Goal: Task Accomplishment & Management: Use online tool/utility

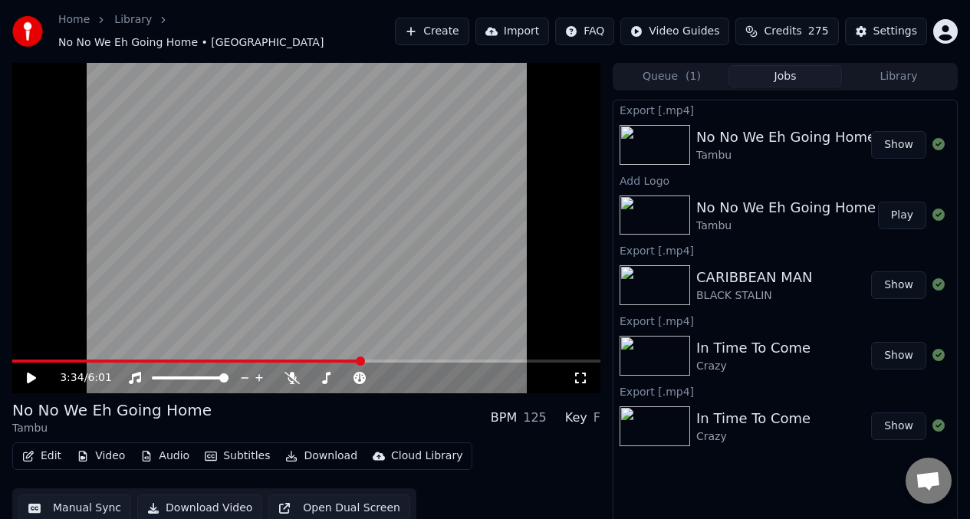
click at [165, 450] on button "Audio" at bounding box center [164, 456] width 61 height 21
click at [901, 28] on div "Settings" at bounding box center [896, 31] width 44 height 15
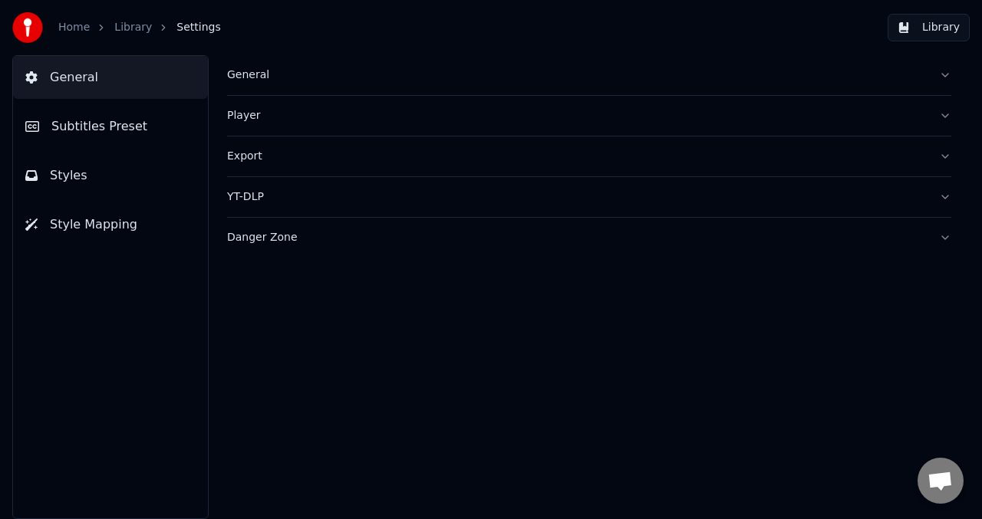
click at [285, 71] on div "General" at bounding box center [577, 74] width 700 height 15
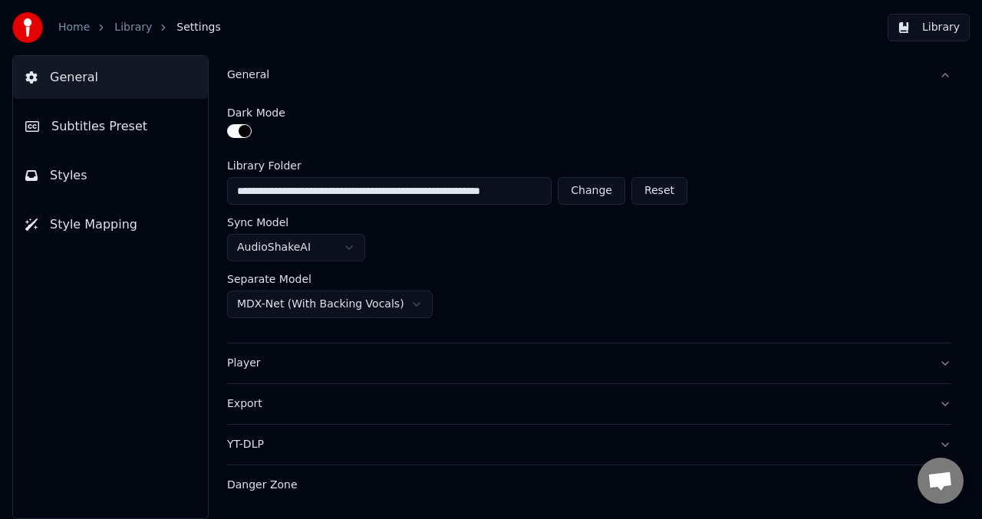
click at [285, 364] on div "Player" at bounding box center [577, 363] width 700 height 15
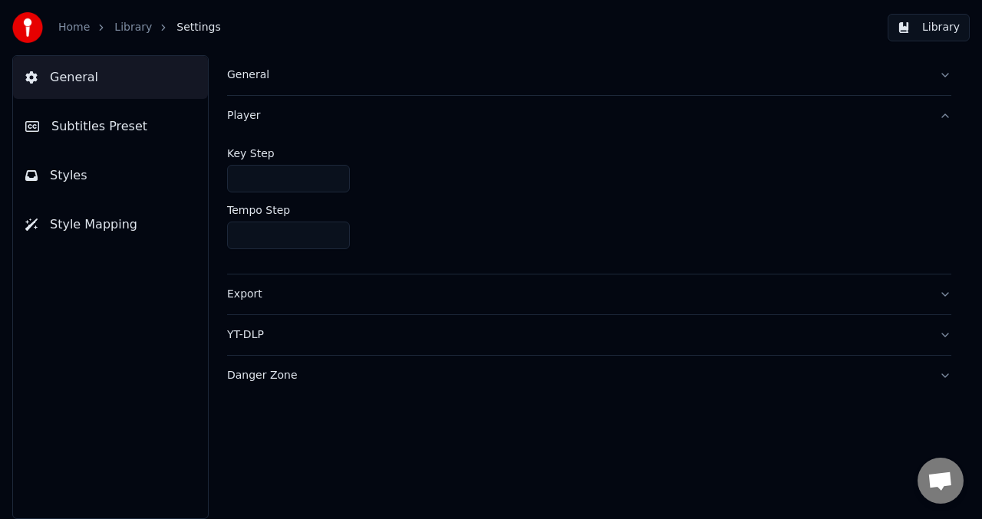
click at [948, 119] on button "Player" at bounding box center [589, 116] width 724 height 40
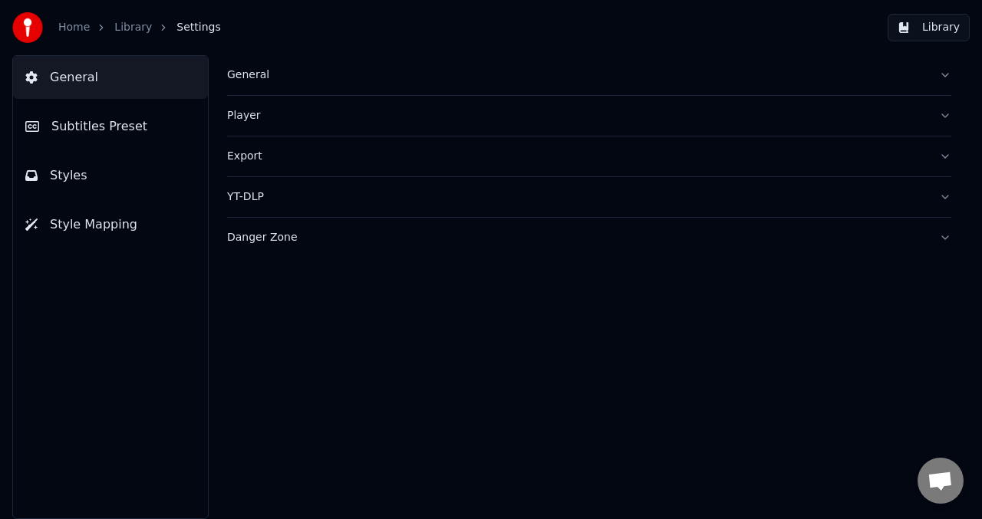
click at [948, 119] on button "Player" at bounding box center [589, 116] width 724 height 40
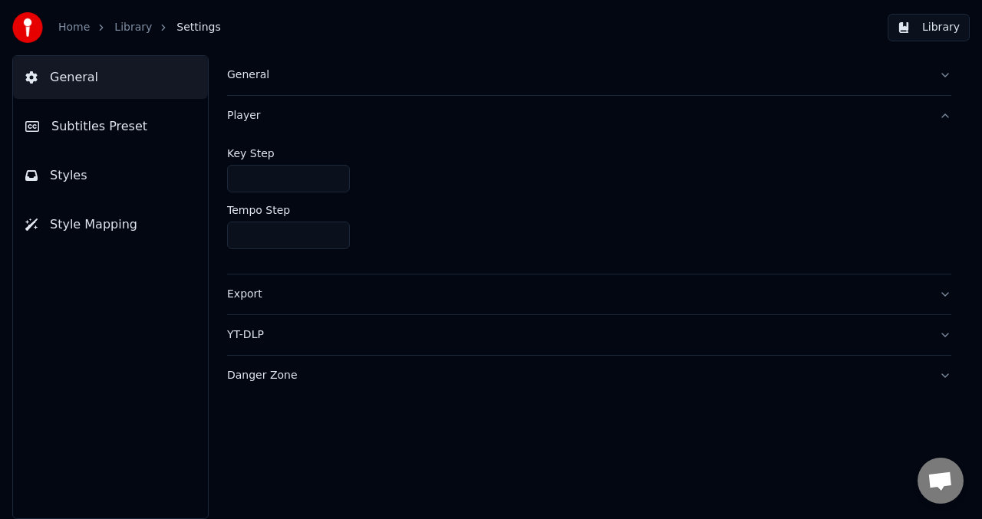
click at [948, 119] on button "Player" at bounding box center [589, 116] width 724 height 40
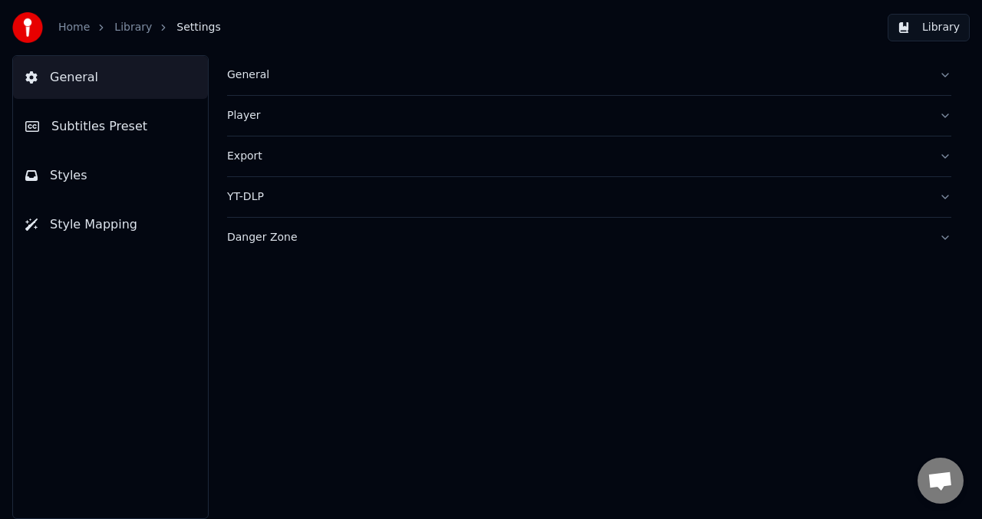
click at [947, 154] on button "Export" at bounding box center [589, 157] width 724 height 40
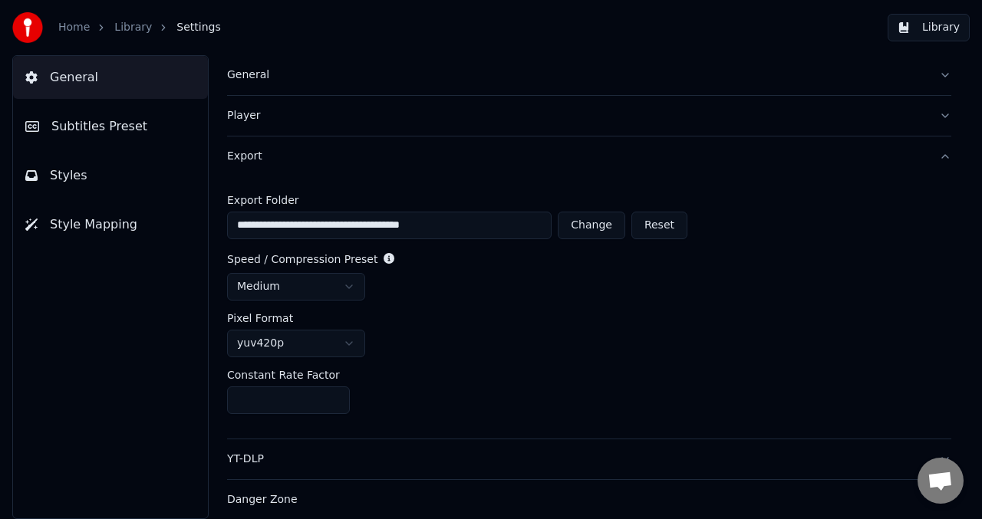
click at [594, 223] on button "Change" at bounding box center [591, 226] width 67 height 28
type input "**********"
click at [938, 160] on button "Export" at bounding box center [589, 156] width 724 height 40
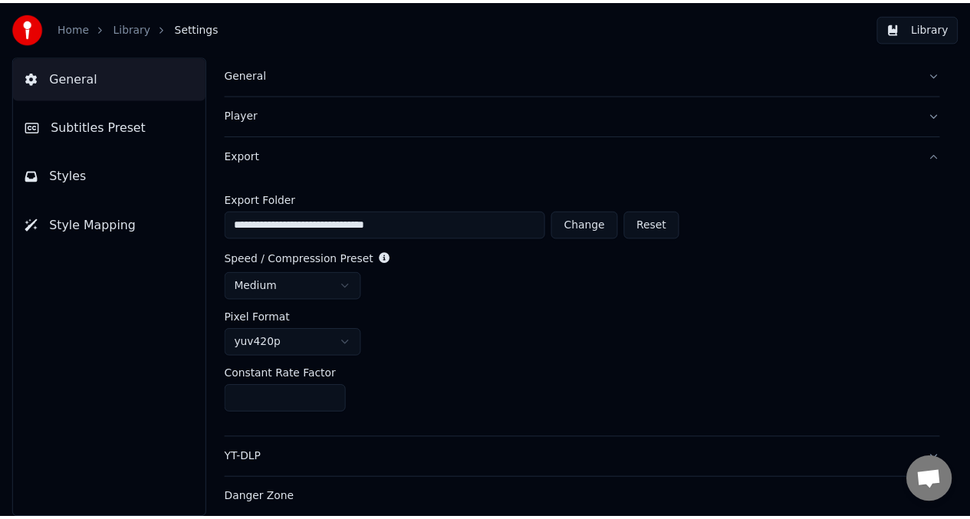
scroll to position [0, 0]
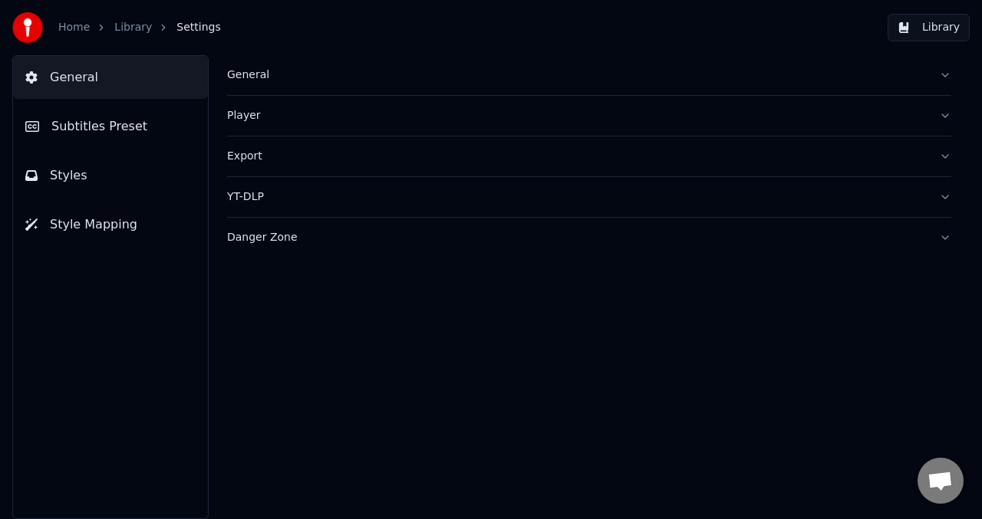
click at [946, 197] on button "YT-DLP" at bounding box center [589, 197] width 724 height 40
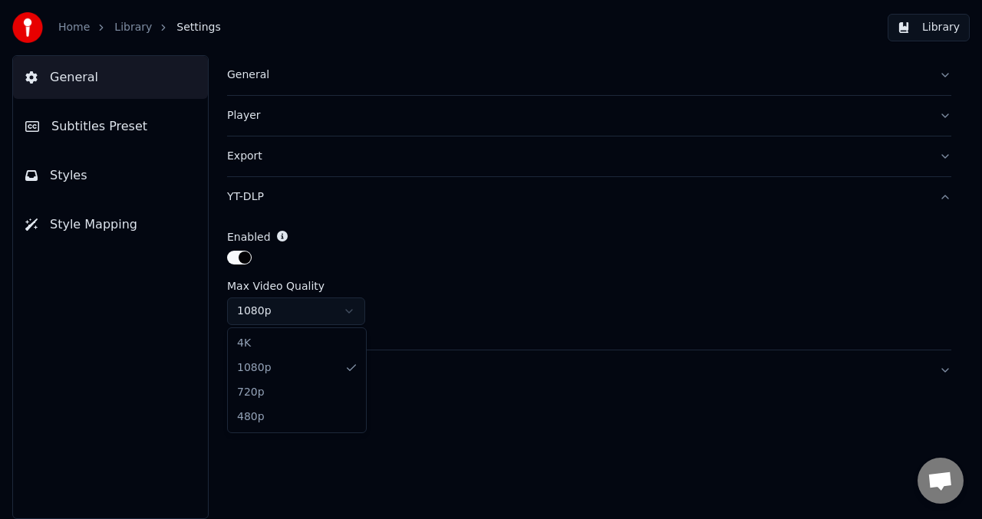
click at [351, 314] on html "Home Library Settings Library General Subtitles Preset Styles Style Mapping Gen…" at bounding box center [491, 259] width 982 height 519
click at [354, 315] on html "Home Library Settings Library General Subtitles Preset Styles Style Mapping Gen…" at bounding box center [491, 259] width 982 height 519
click at [950, 193] on button "YT-DLP" at bounding box center [589, 197] width 724 height 40
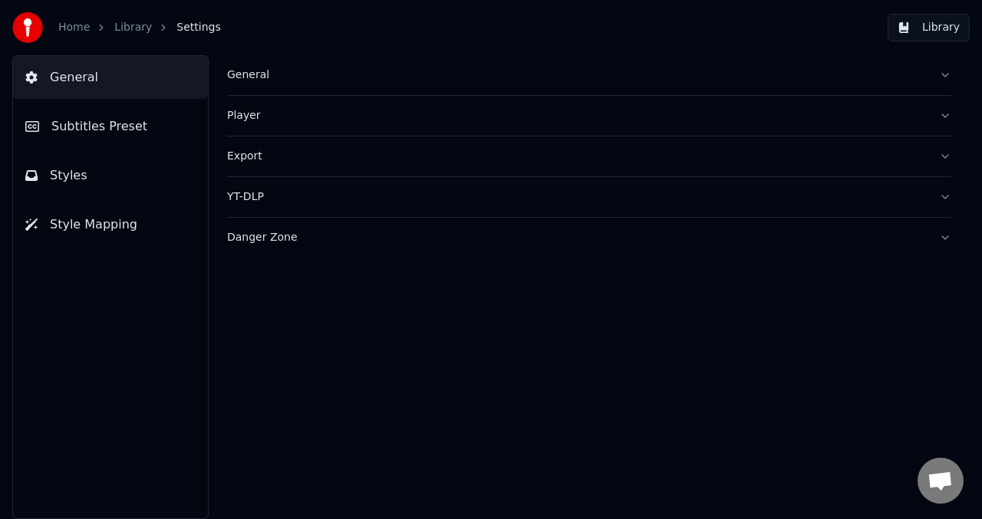
click at [946, 240] on button "Danger Zone" at bounding box center [589, 238] width 724 height 40
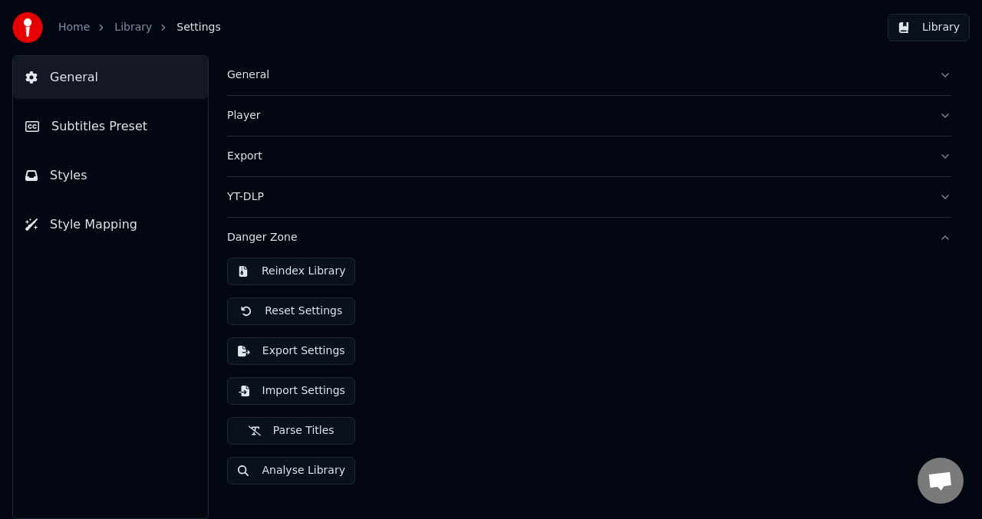
click at [295, 473] on button "Analyse Library" at bounding box center [291, 471] width 128 height 28
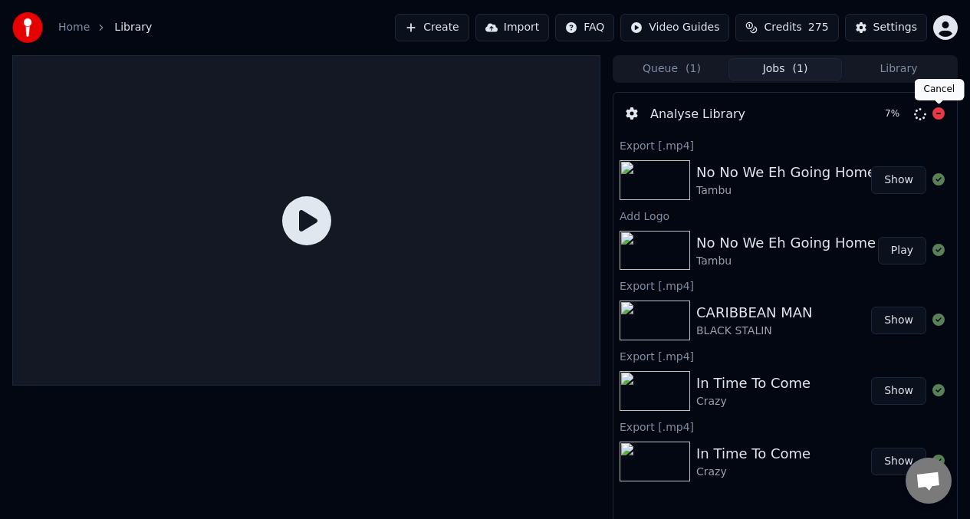
click at [943, 111] on icon at bounding box center [939, 113] width 12 height 12
click at [941, 120] on icon at bounding box center [939, 113] width 12 height 12
click at [631, 113] on icon at bounding box center [632, 113] width 12 height 12
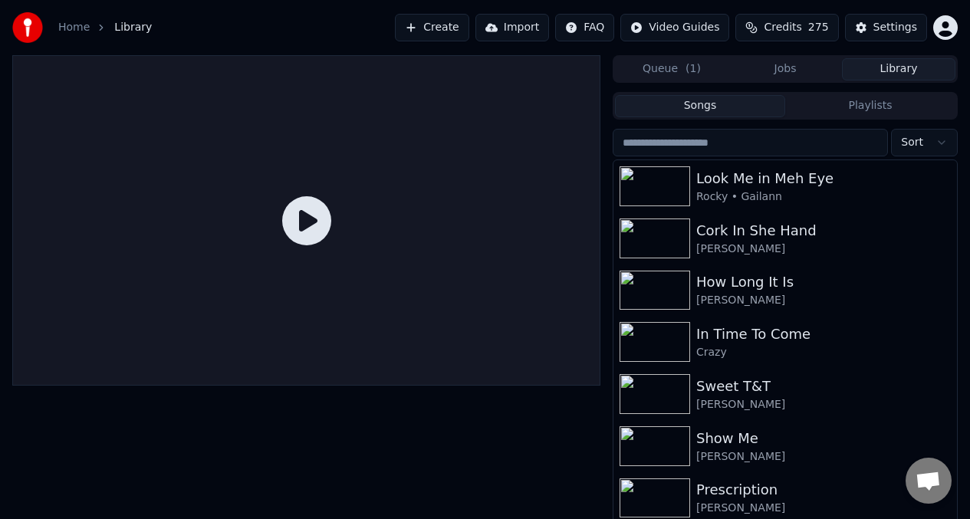
click at [893, 72] on button "Library" at bounding box center [899, 69] width 114 height 22
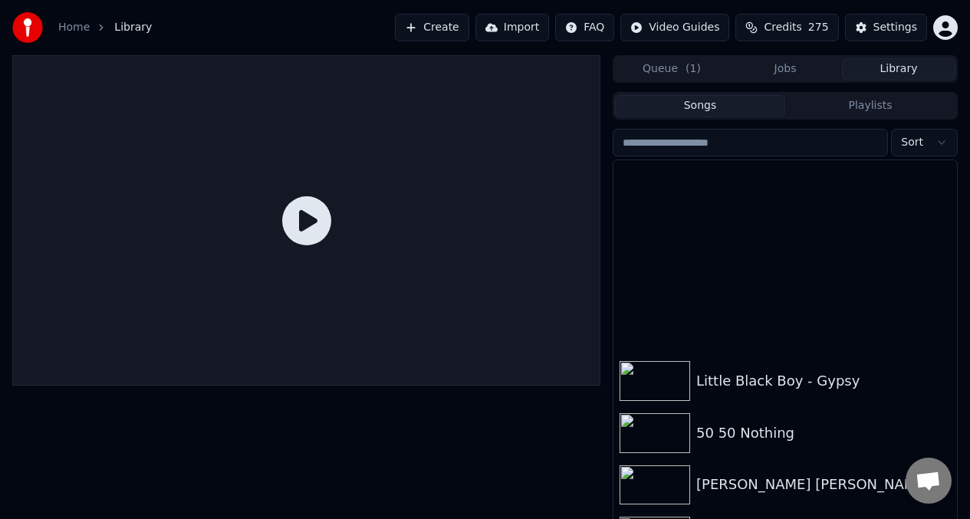
scroll to position [3976, 0]
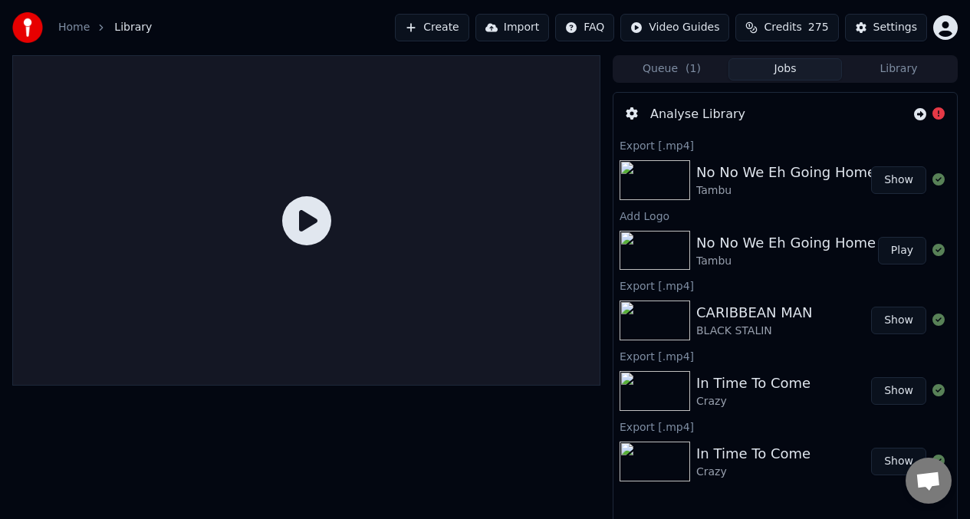
click at [774, 77] on button "Jobs" at bounding box center [786, 69] width 114 height 22
click at [897, 249] on button "Play" at bounding box center [902, 251] width 48 height 28
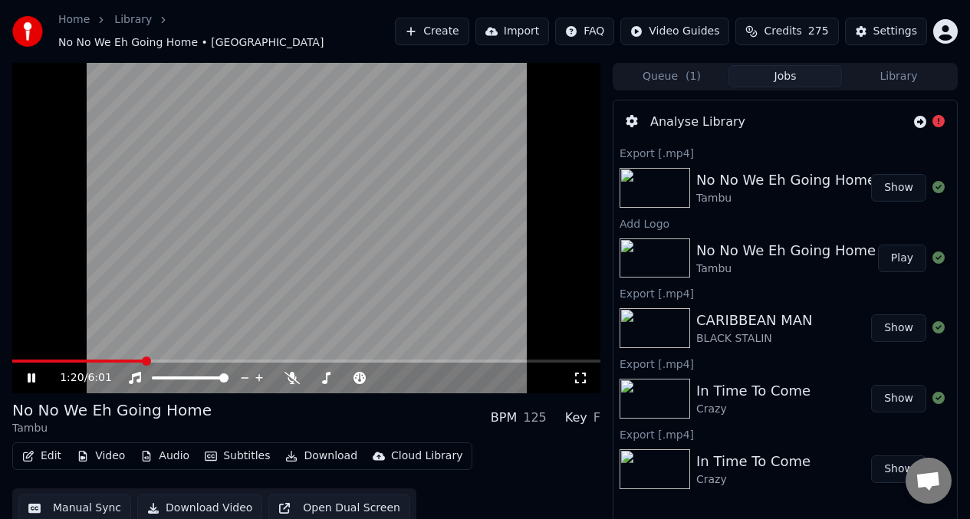
click at [318, 222] on video at bounding box center [306, 228] width 588 height 331
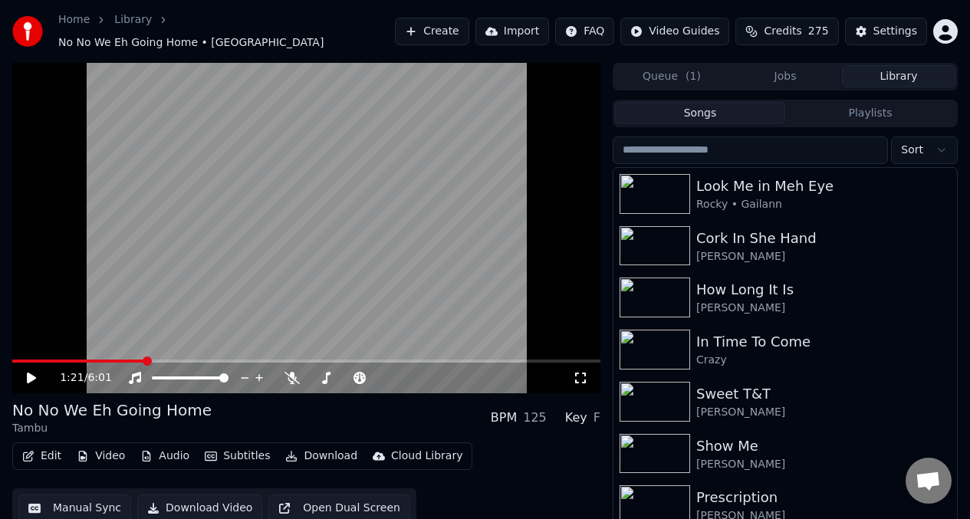
click at [893, 71] on button "Library" at bounding box center [899, 76] width 114 height 22
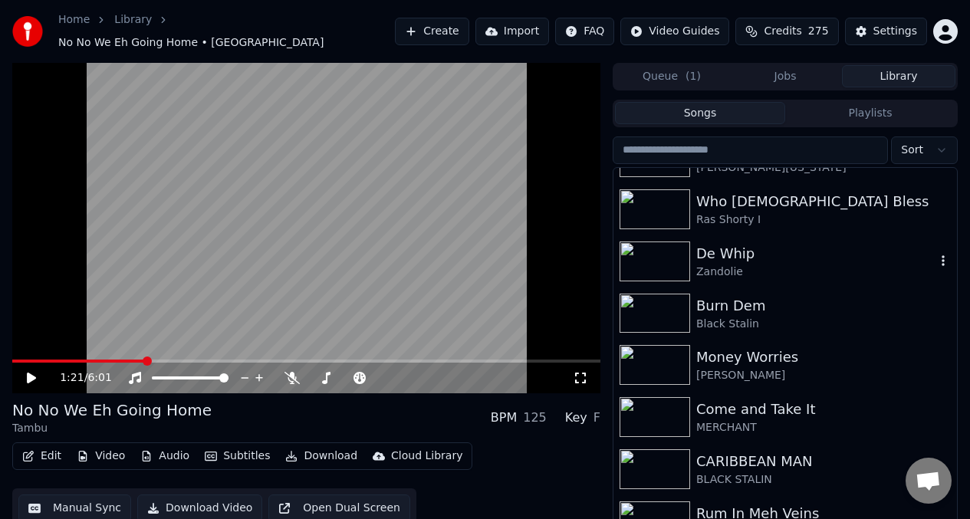
scroll to position [1140, 0]
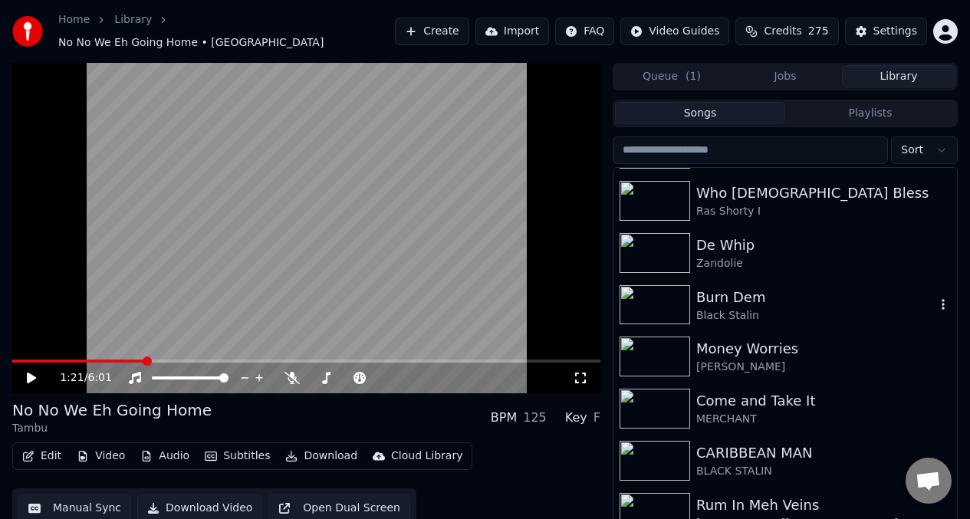
click at [742, 308] on div "Black Stalin" at bounding box center [815, 315] width 239 height 15
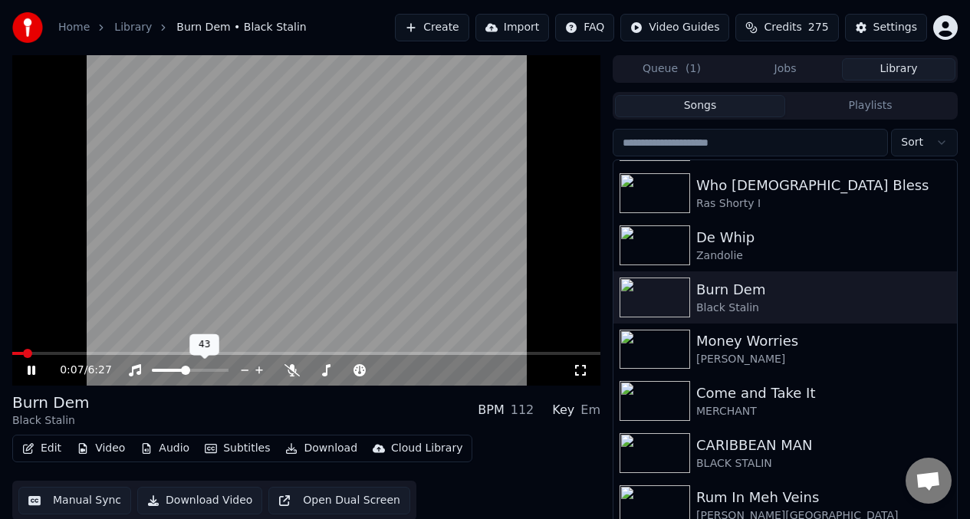
click at [184, 369] on span at bounding box center [168, 370] width 33 height 3
click at [294, 368] on icon at bounding box center [292, 370] width 15 height 12
click at [337, 369] on span at bounding box center [347, 370] width 77 height 3
click at [160, 370] on span at bounding box center [156, 370] width 8 height 3
click at [107, 310] on video at bounding box center [306, 220] width 588 height 331
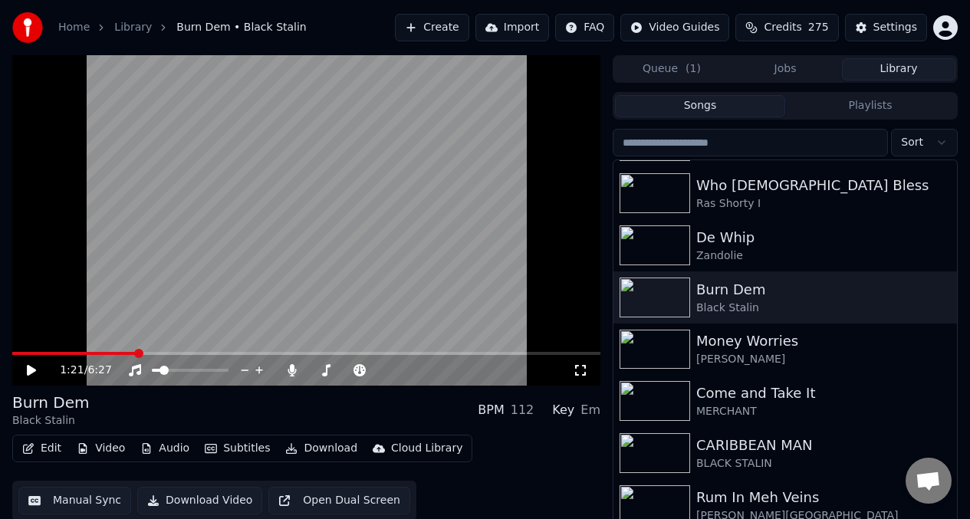
click at [76, 502] on button "Manual Sync" at bounding box center [74, 501] width 113 height 28
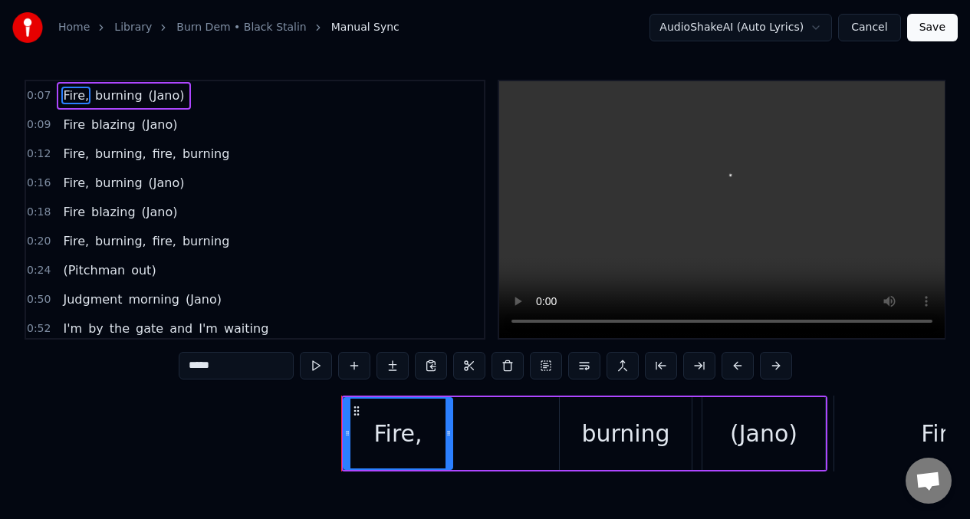
scroll to position [0, 1695]
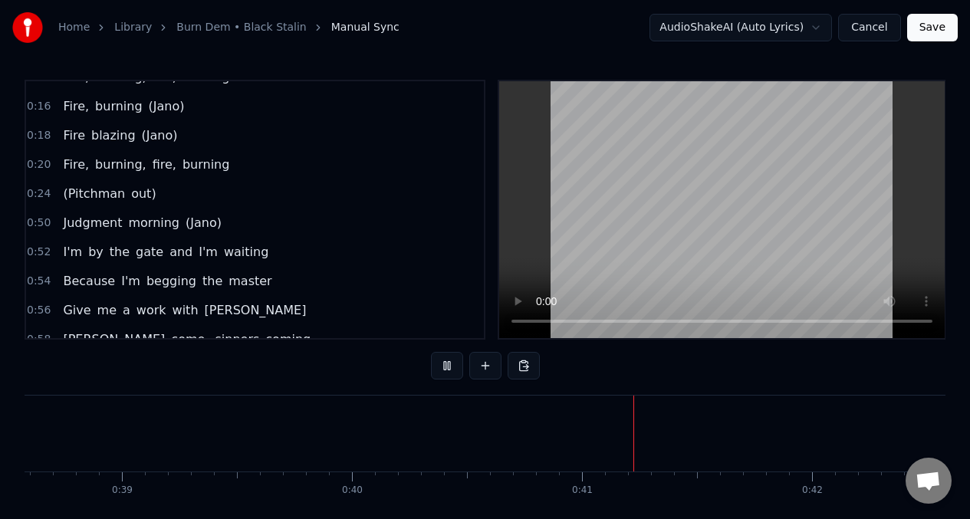
scroll to position [79, 0]
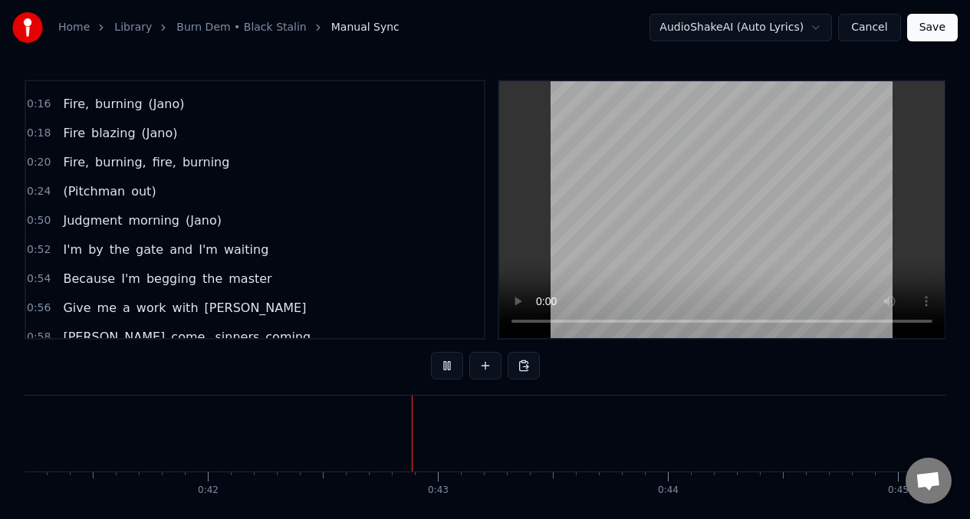
click at [70, 194] on span "(Pitchman" at bounding box center [93, 192] width 65 height 18
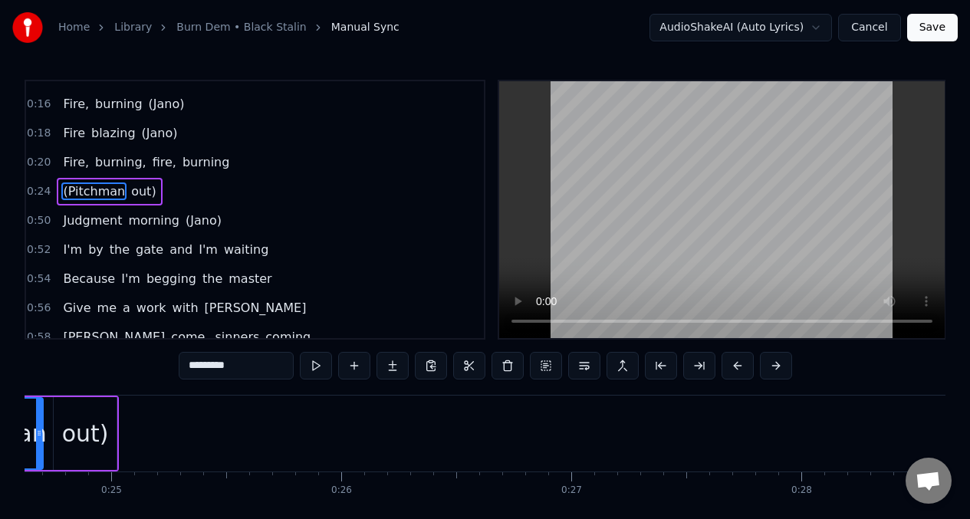
scroll to position [0, 5497]
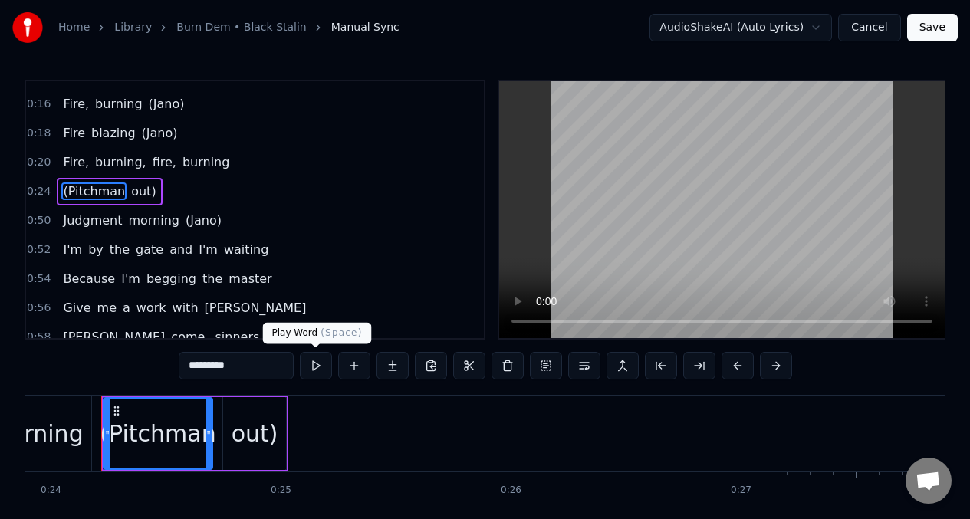
click at [315, 367] on button at bounding box center [316, 366] width 32 height 28
click at [249, 421] on div "out)" at bounding box center [255, 434] width 47 height 35
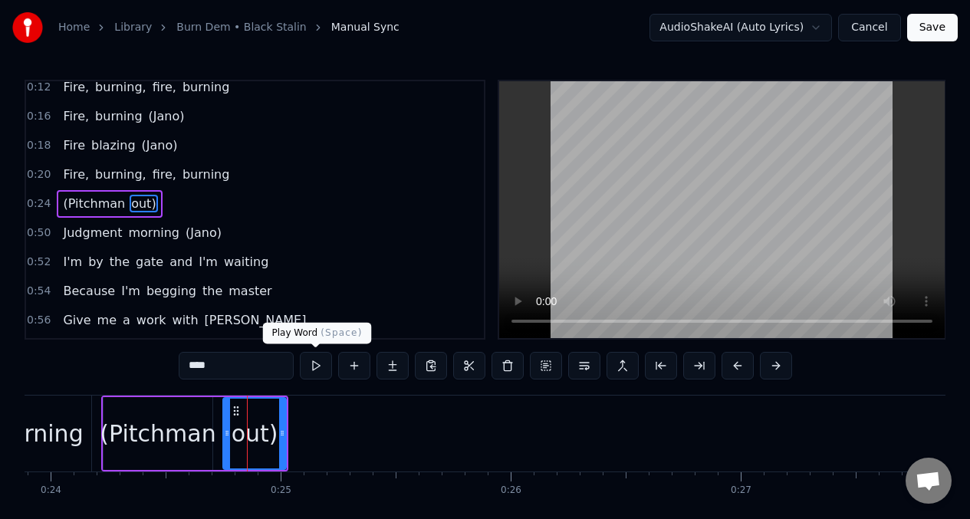
click at [319, 369] on button at bounding box center [316, 366] width 32 height 28
click at [315, 367] on button at bounding box center [316, 366] width 32 height 28
click at [149, 428] on div "(Pitchman" at bounding box center [158, 434] width 116 height 35
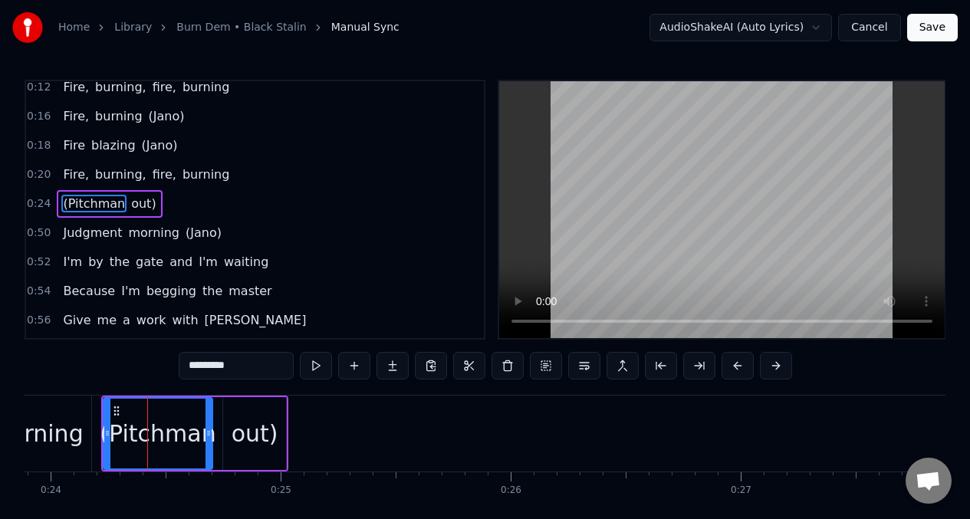
click at [250, 446] on div "out)" at bounding box center [255, 434] width 47 height 35
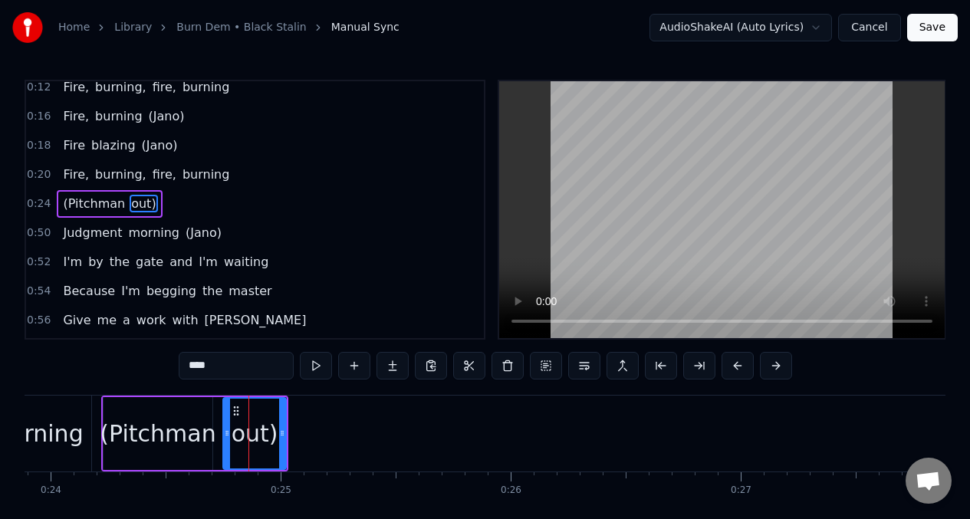
click at [225, 368] on input "****" at bounding box center [236, 366] width 115 height 28
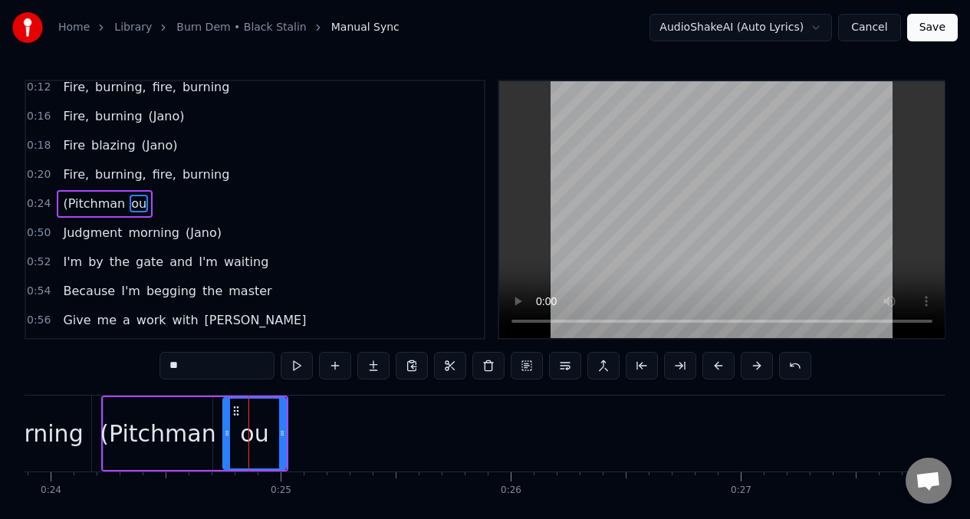
type input "*"
click at [149, 441] on div "(Pitchman" at bounding box center [158, 434] width 116 height 35
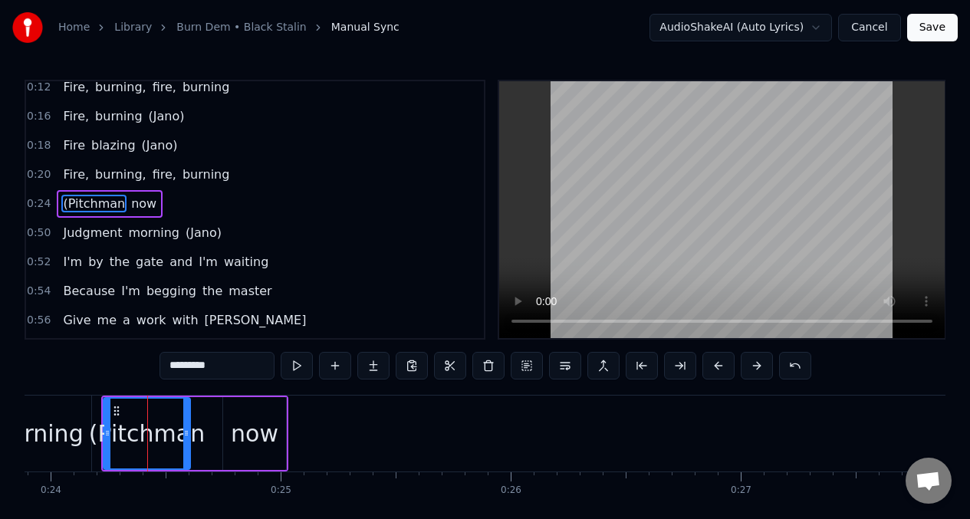
drag, startPoint x: 210, startPoint y: 418, endPoint x: 223, endPoint y: 386, distance: 34.8
click at [186, 415] on div at bounding box center [186, 434] width 6 height 70
click at [239, 368] on input "*********" at bounding box center [217, 366] width 115 height 28
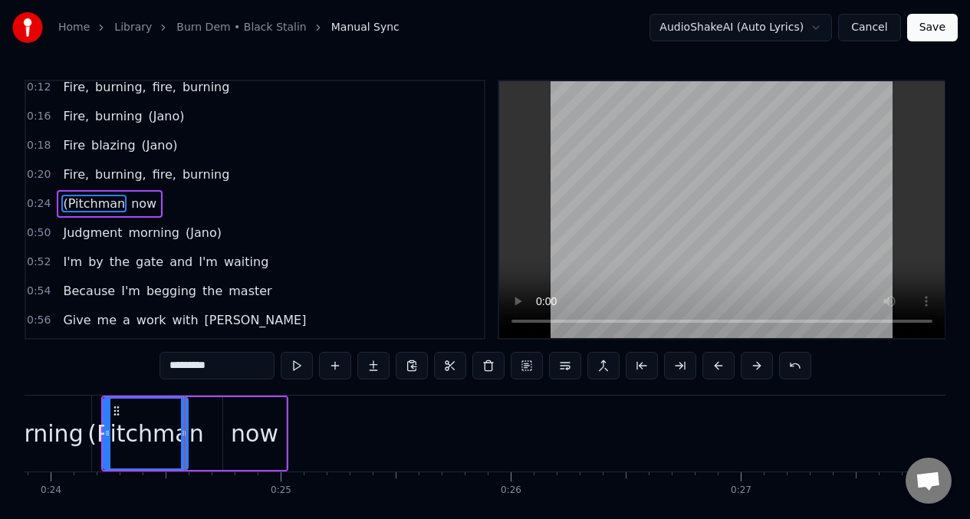
type input "*"
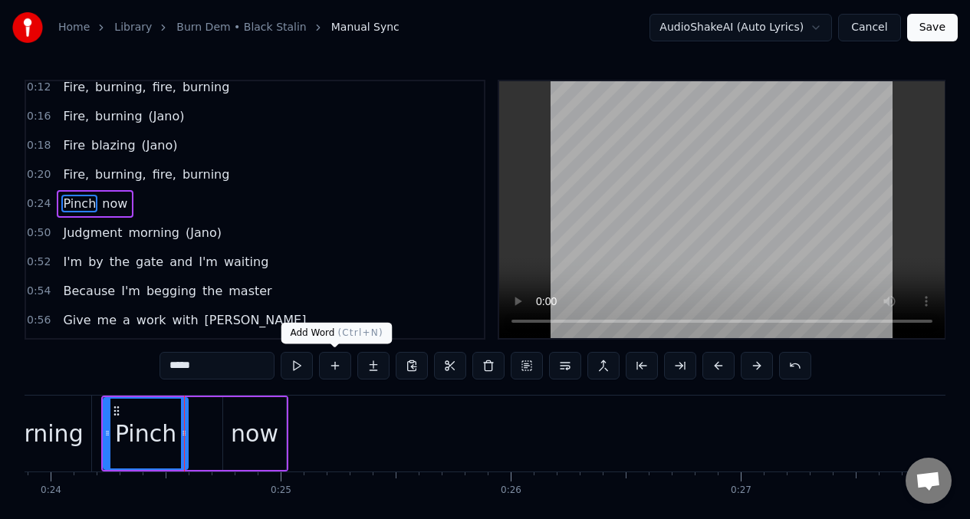
type input "*****"
click at [336, 367] on button at bounding box center [335, 366] width 32 height 28
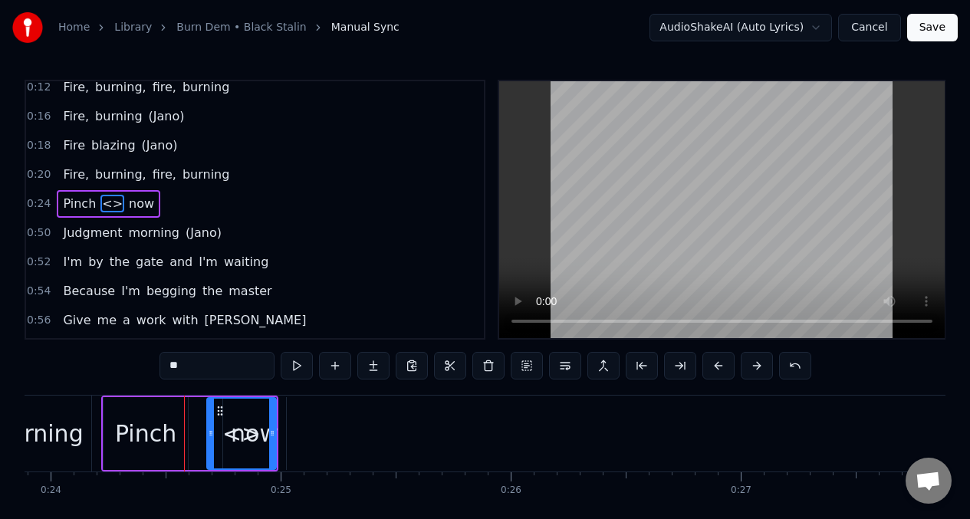
click at [214, 422] on div at bounding box center [211, 434] width 6 height 70
click at [156, 419] on div "Pinch" at bounding box center [145, 434] width 61 height 35
type input "*****"
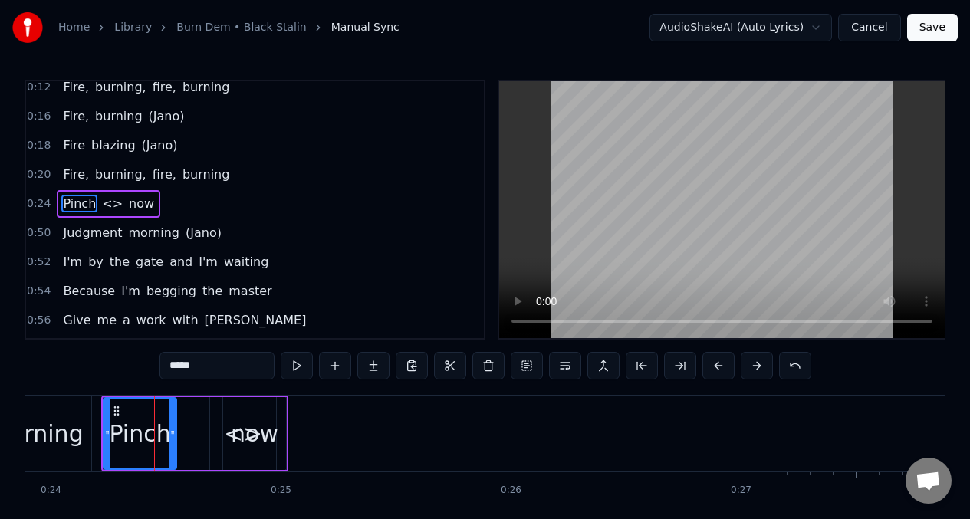
drag, startPoint x: 182, startPoint y: 418, endPoint x: 170, endPoint y: 417, distance: 12.4
click at [170, 418] on div at bounding box center [173, 434] width 6 height 70
click at [334, 370] on button at bounding box center [335, 366] width 32 height 28
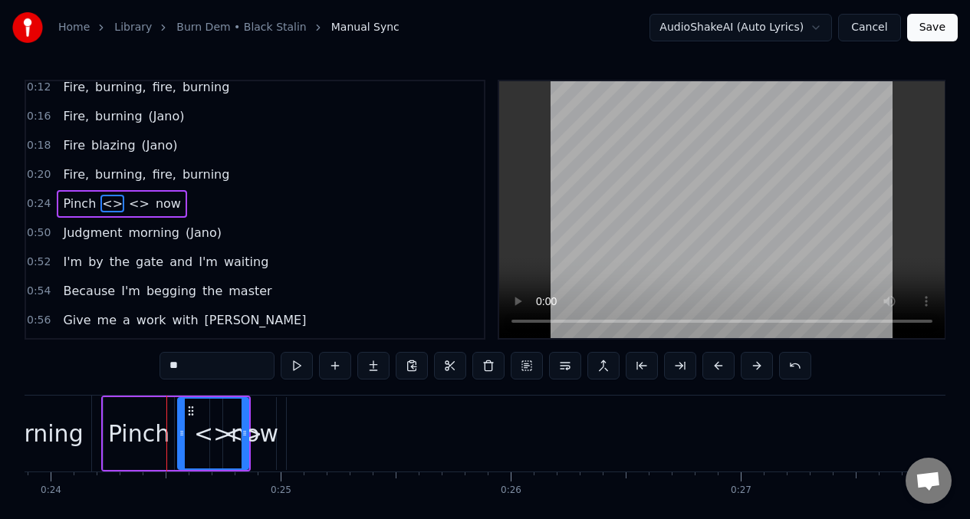
click at [202, 366] on input "**" at bounding box center [217, 366] width 115 height 28
type input "*"
click at [133, 431] on div "Pinch" at bounding box center [138, 434] width 61 height 35
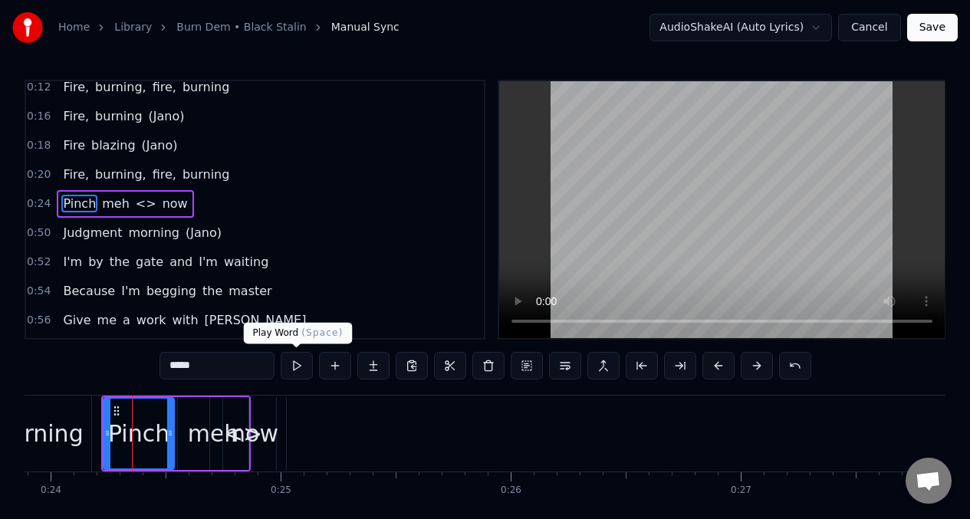
click at [298, 367] on button at bounding box center [297, 366] width 32 height 28
click at [172, 420] on div at bounding box center [170, 434] width 6 height 70
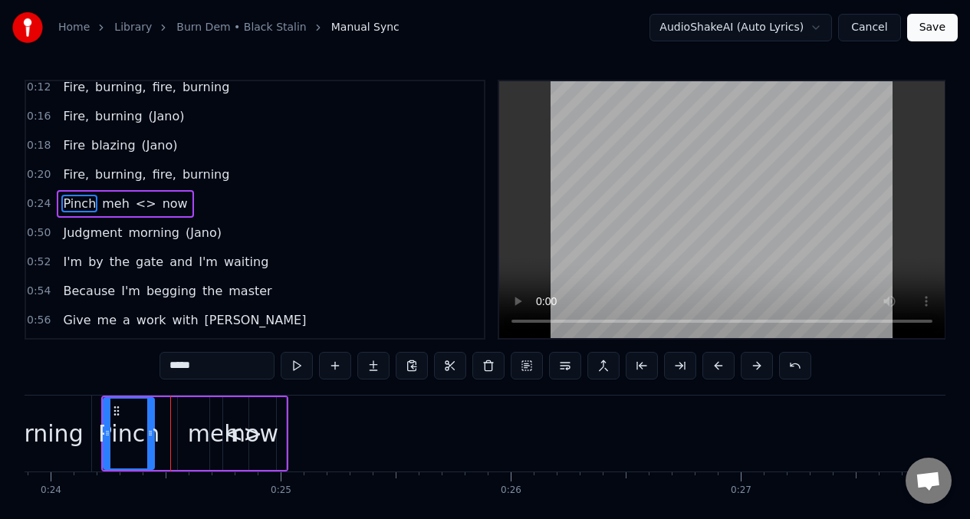
drag, startPoint x: 172, startPoint y: 420, endPoint x: 152, endPoint y: 422, distance: 20.1
click at [152, 422] on div at bounding box center [150, 434] width 6 height 70
click at [194, 423] on div "meh" at bounding box center [213, 434] width 51 height 35
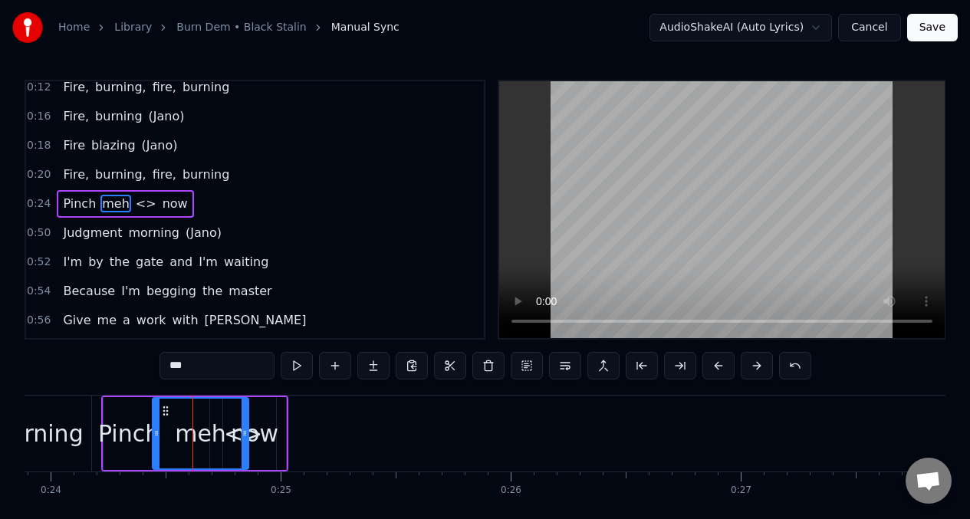
drag, startPoint x: 183, startPoint y: 420, endPoint x: 157, endPoint y: 422, distance: 25.4
click at [157, 422] on div at bounding box center [156, 434] width 6 height 70
drag, startPoint x: 248, startPoint y: 413, endPoint x: 230, endPoint y: 416, distance: 17.8
click at [230, 416] on div "meh" at bounding box center [200, 433] width 97 height 73
drag, startPoint x: 247, startPoint y: 418, endPoint x: 207, endPoint y: 423, distance: 40.2
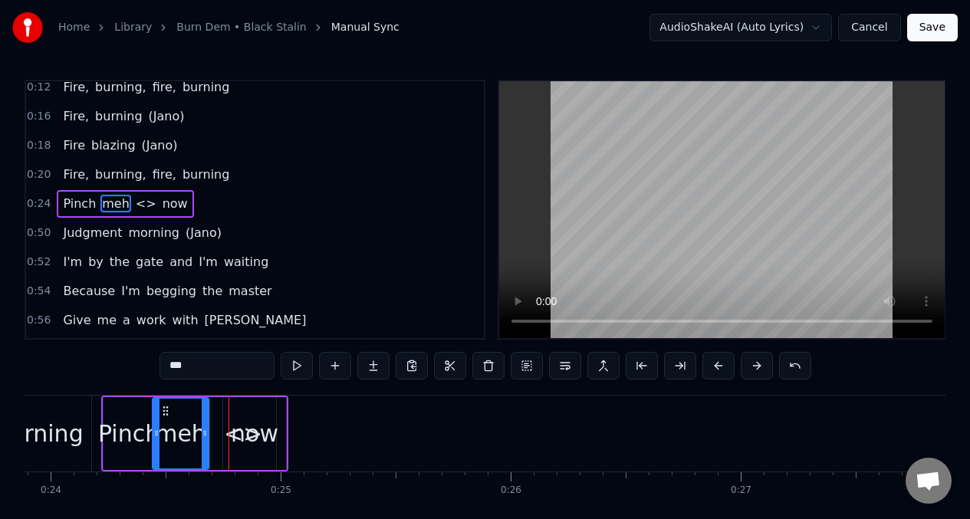
click at [207, 423] on div at bounding box center [205, 434] width 6 height 70
click at [249, 442] on div "now" at bounding box center [255, 434] width 48 height 35
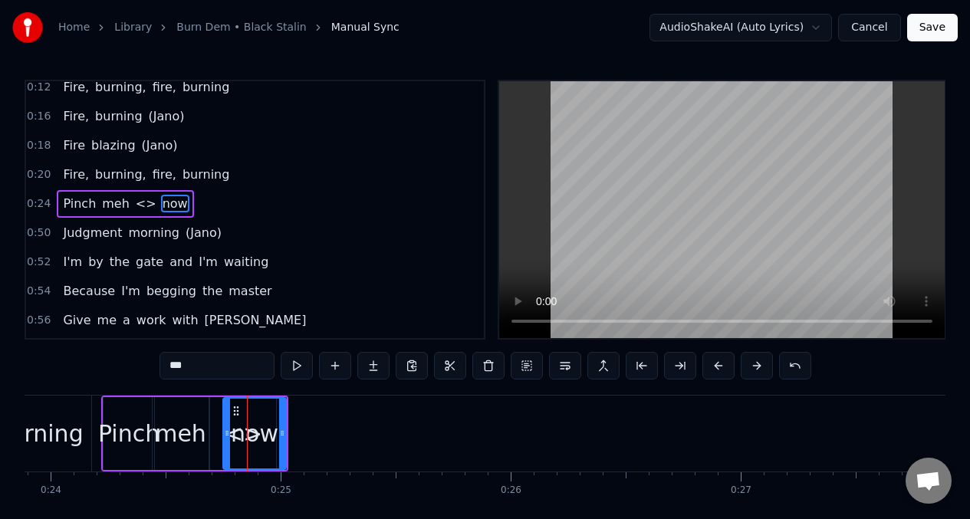
click at [229, 418] on div at bounding box center [227, 434] width 6 height 70
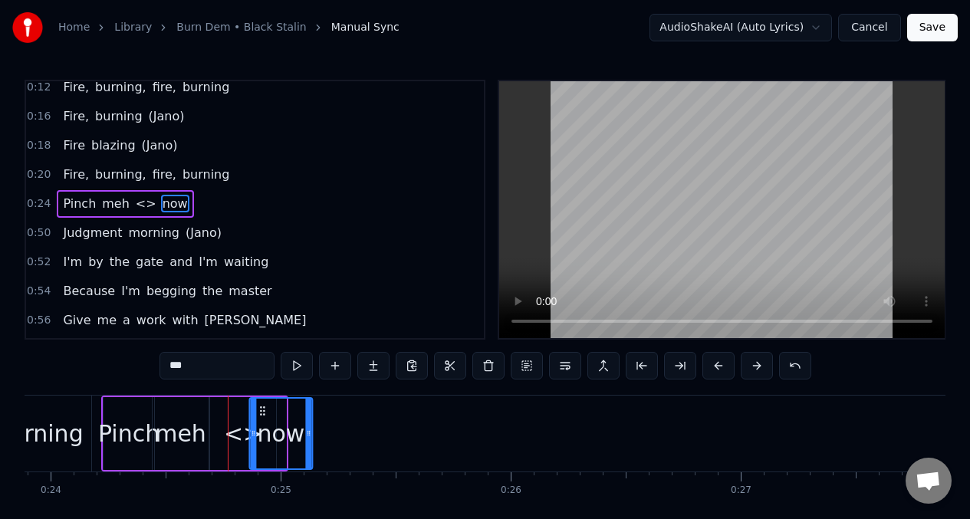
drag, startPoint x: 235, startPoint y: 413, endPoint x: 262, endPoint y: 417, distance: 26.4
click at [262, 417] on div "now" at bounding box center [280, 434] width 61 height 70
click at [232, 447] on div "<>" at bounding box center [243, 434] width 38 height 35
type input "**"
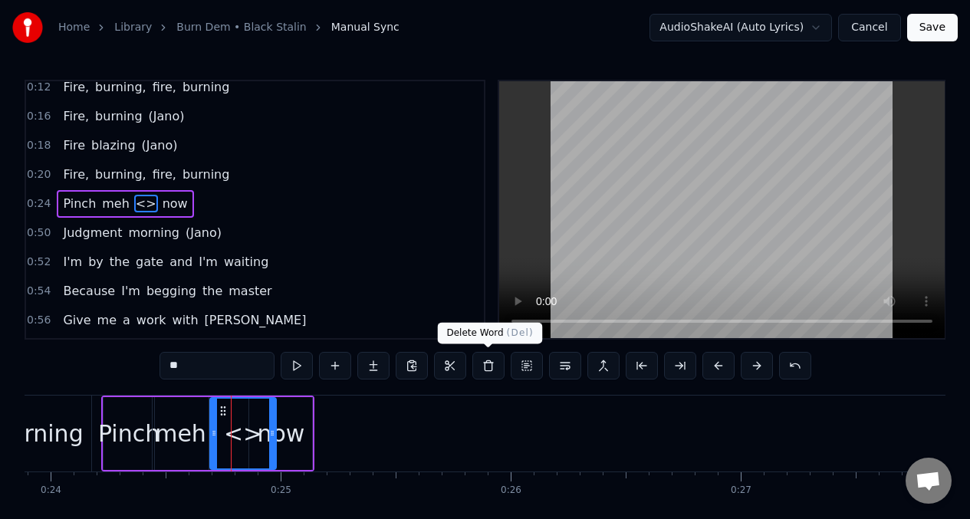
click at [486, 364] on button at bounding box center [488, 366] width 32 height 28
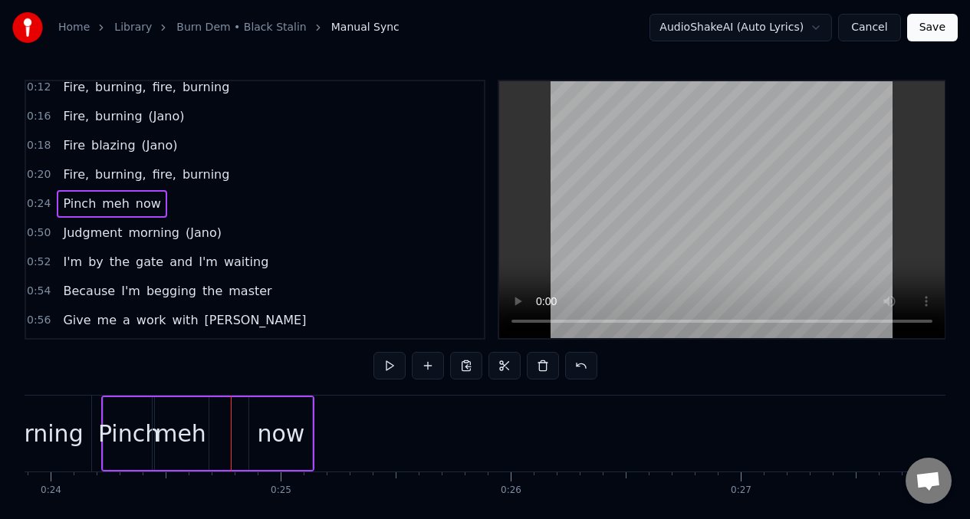
click at [113, 419] on div "Pinch" at bounding box center [128, 434] width 61 height 35
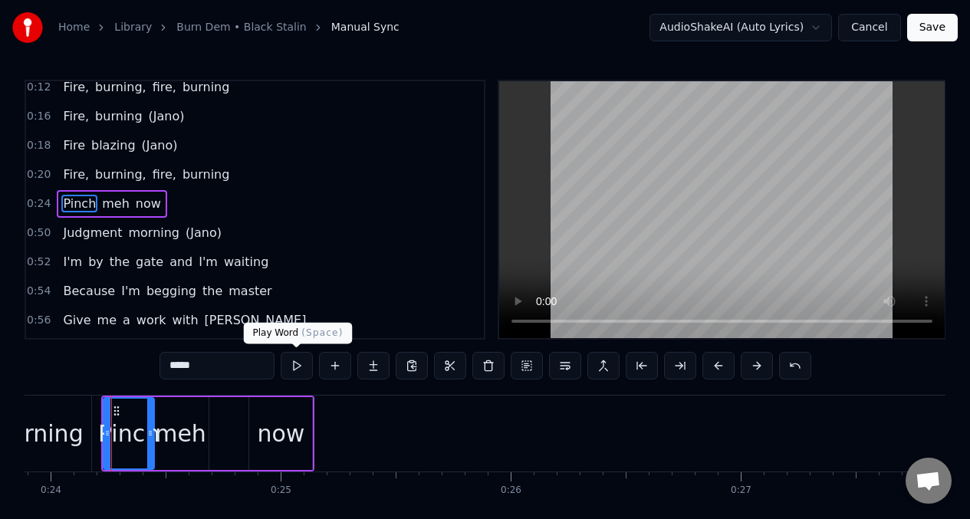
click at [295, 364] on button at bounding box center [297, 366] width 32 height 28
click at [171, 442] on div "meh" at bounding box center [180, 434] width 51 height 35
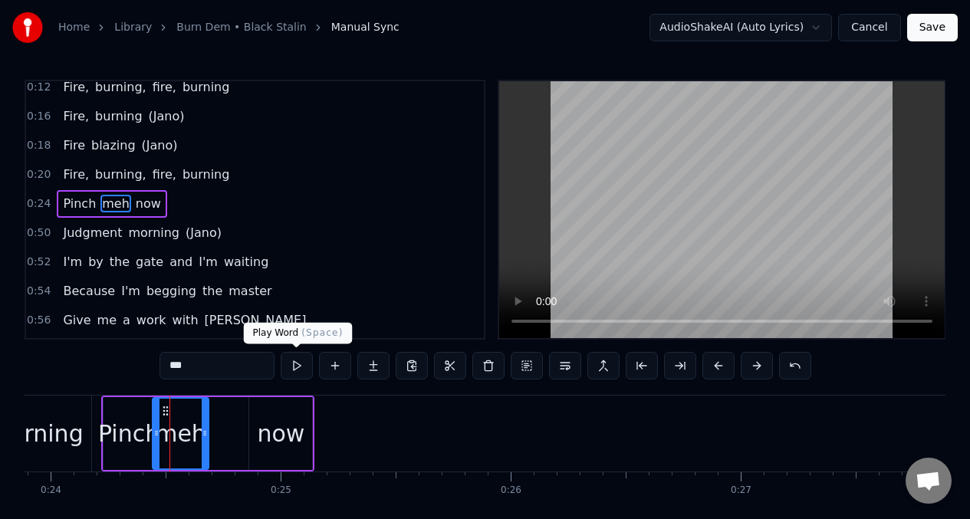
click at [297, 364] on button at bounding box center [297, 366] width 32 height 28
click at [297, 365] on button at bounding box center [297, 366] width 32 height 28
click at [139, 420] on div "Pinch" at bounding box center [128, 434] width 61 height 35
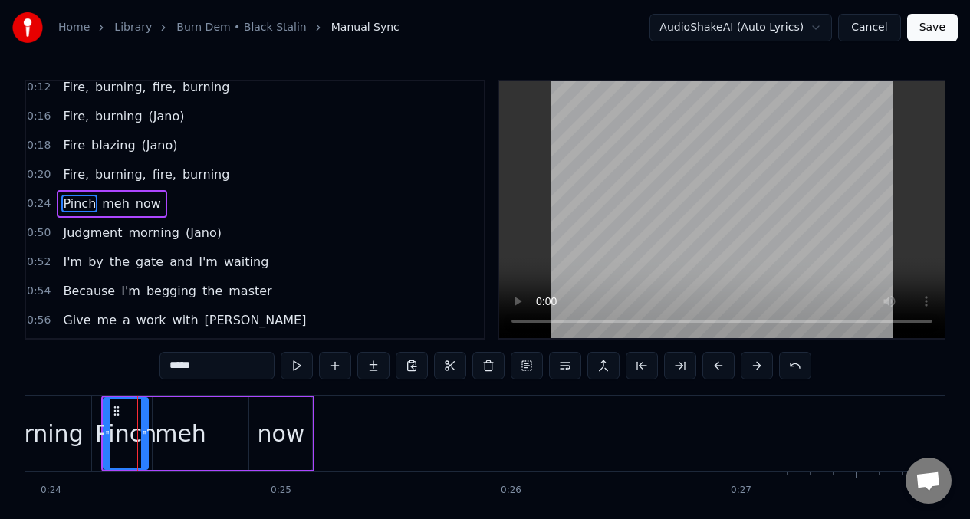
click at [146, 420] on div at bounding box center [144, 434] width 6 height 70
click at [170, 417] on div "meh" at bounding box center [180, 434] width 51 height 35
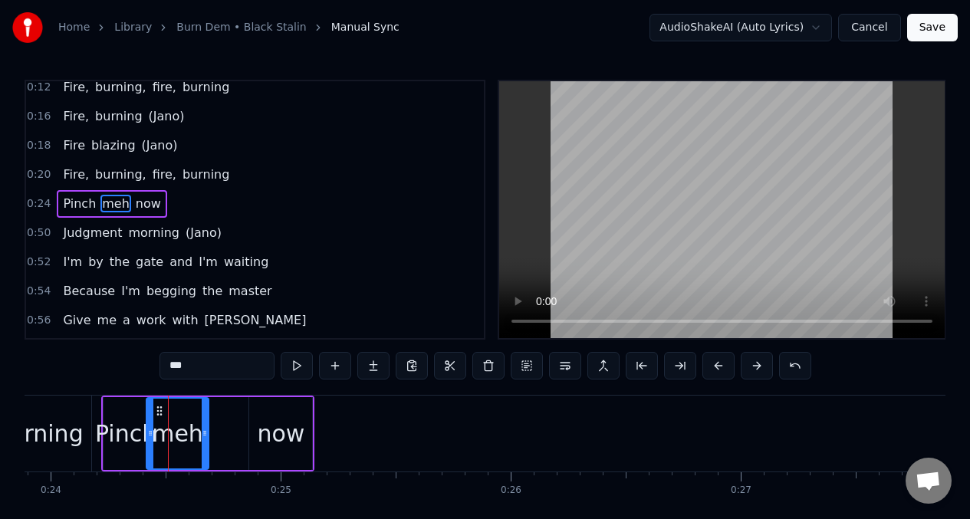
click at [147, 422] on div at bounding box center [150, 434] width 6 height 70
drag, startPoint x: 205, startPoint y: 420, endPoint x: 186, endPoint y: 422, distance: 18.5
click at [186, 422] on div at bounding box center [186, 434] width 6 height 70
click at [268, 437] on div "now" at bounding box center [281, 434] width 48 height 35
type input "***"
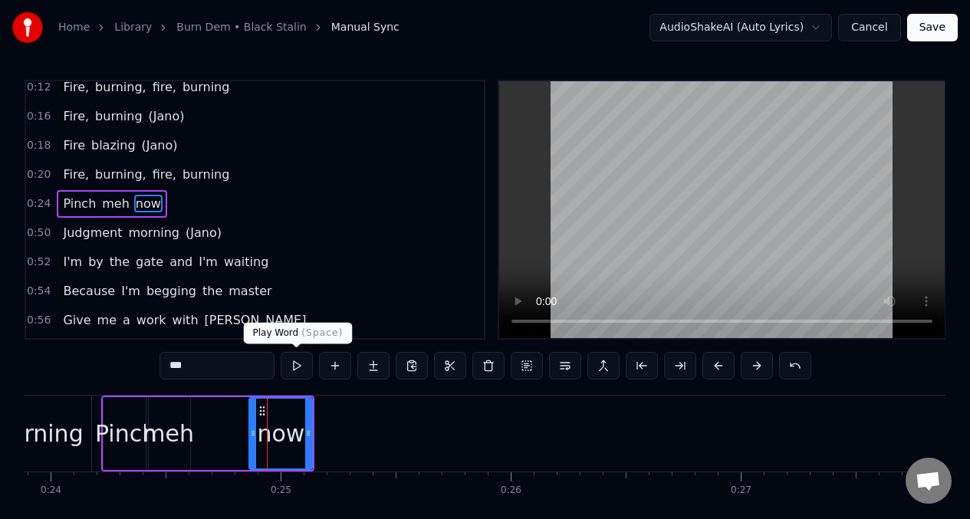
click at [292, 361] on button at bounding box center [297, 366] width 32 height 28
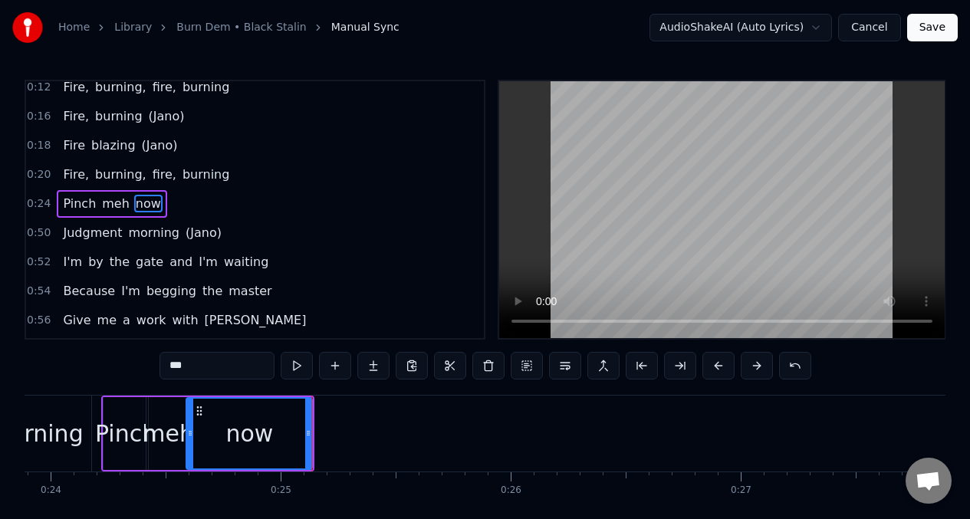
drag, startPoint x: 254, startPoint y: 420, endPoint x: 192, endPoint y: 422, distance: 62.1
click at [192, 422] on div at bounding box center [190, 434] width 6 height 70
click at [301, 365] on button at bounding box center [297, 366] width 32 height 28
drag, startPoint x: 190, startPoint y: 425, endPoint x: 202, endPoint y: 426, distance: 11.6
click at [202, 426] on div at bounding box center [202, 434] width 6 height 70
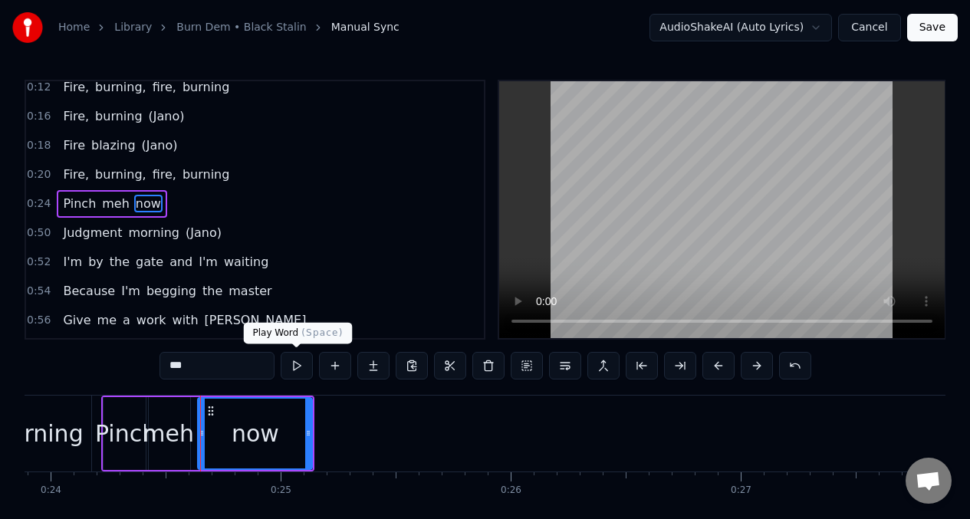
click at [298, 370] on button at bounding box center [297, 366] width 32 height 28
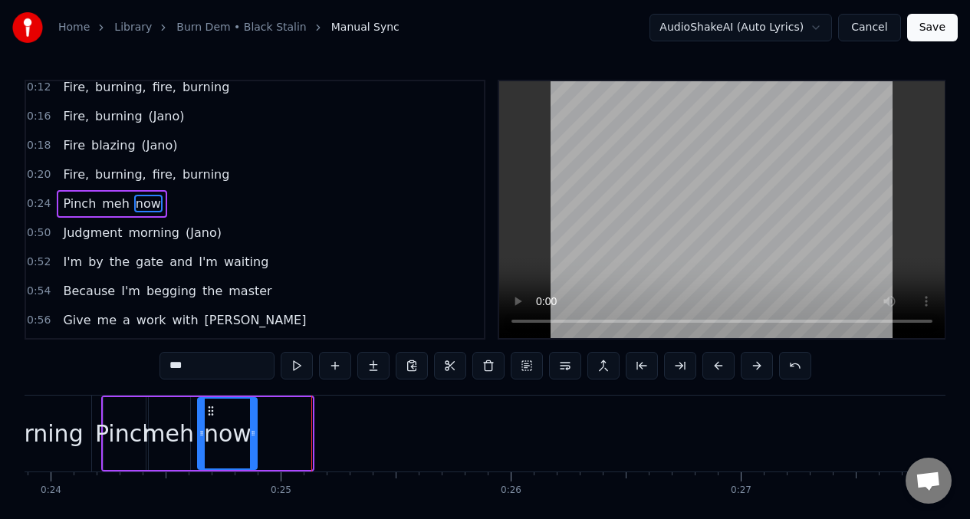
drag, startPoint x: 308, startPoint y: 433, endPoint x: 253, endPoint y: 436, distance: 55.3
click at [253, 436] on icon at bounding box center [253, 433] width 6 height 12
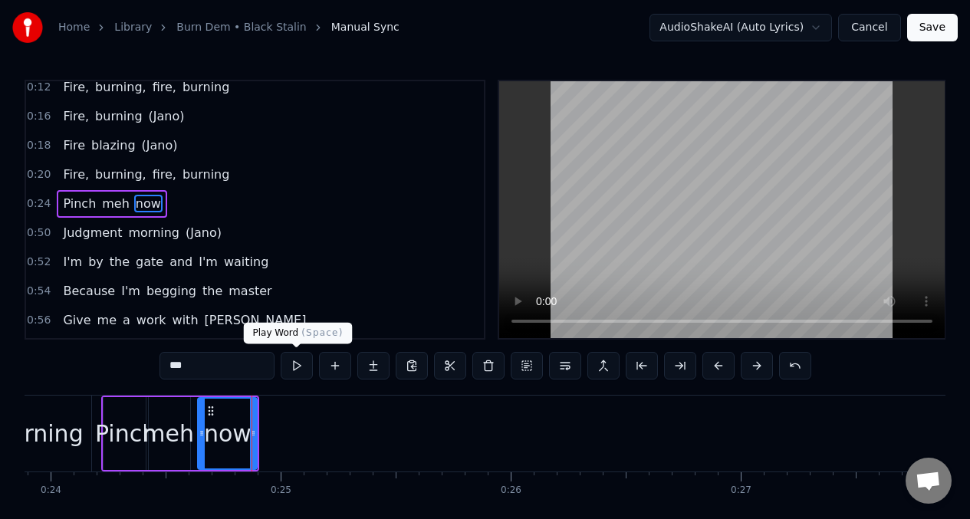
click at [301, 362] on button at bounding box center [297, 366] width 32 height 28
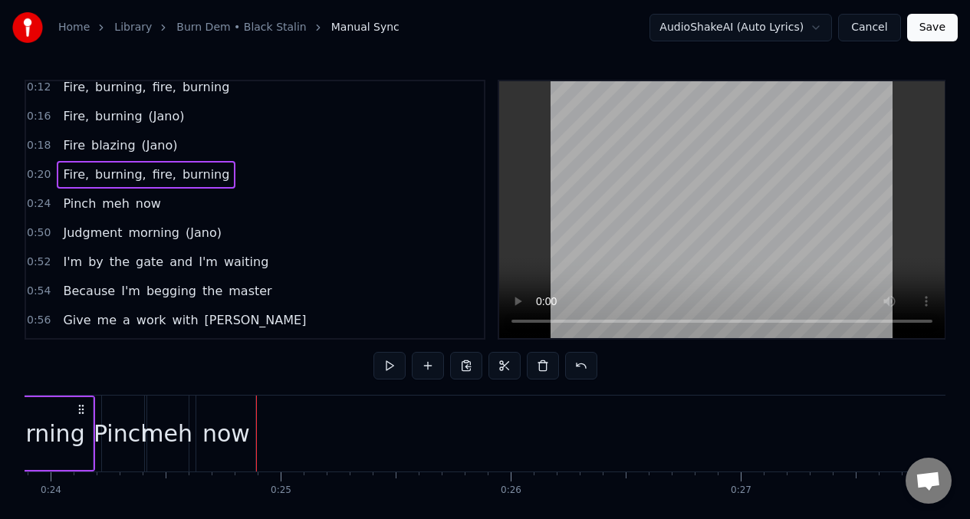
scroll to position [0, 5488]
click at [78, 230] on span "Judgment" at bounding box center [92, 233] width 62 height 18
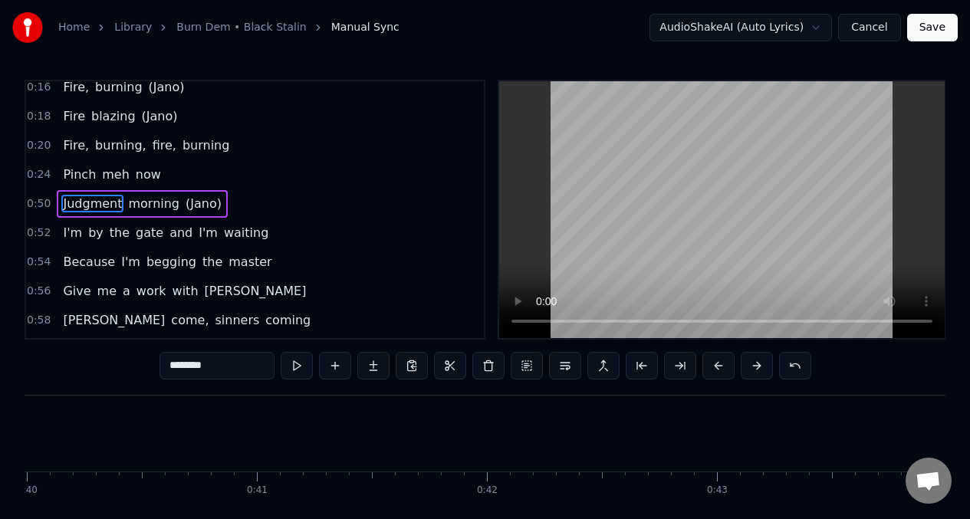
scroll to position [0, 11479]
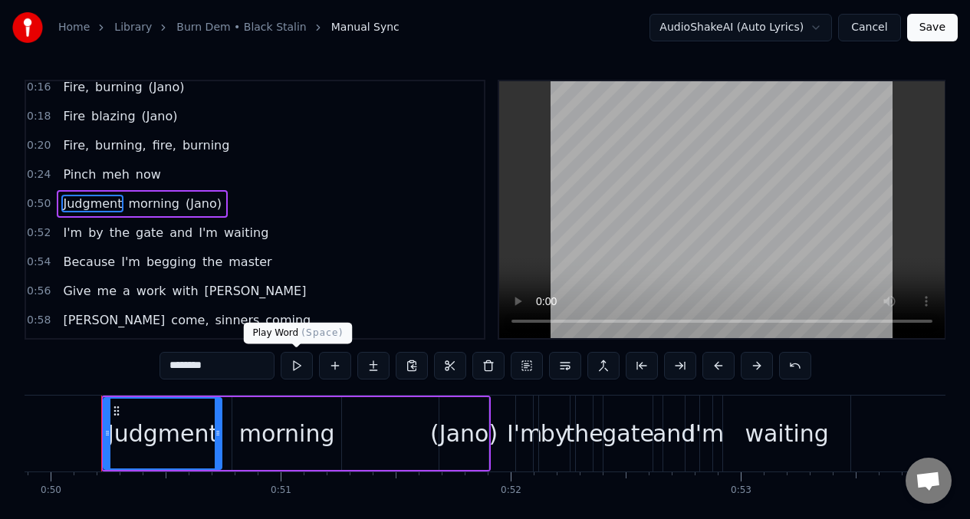
click at [294, 363] on button at bounding box center [297, 366] width 32 height 28
click at [293, 363] on button at bounding box center [297, 366] width 32 height 28
click at [291, 362] on button at bounding box center [297, 366] width 32 height 28
click at [147, 417] on div "Judgment" at bounding box center [162, 434] width 110 height 35
click at [295, 367] on button at bounding box center [297, 366] width 32 height 28
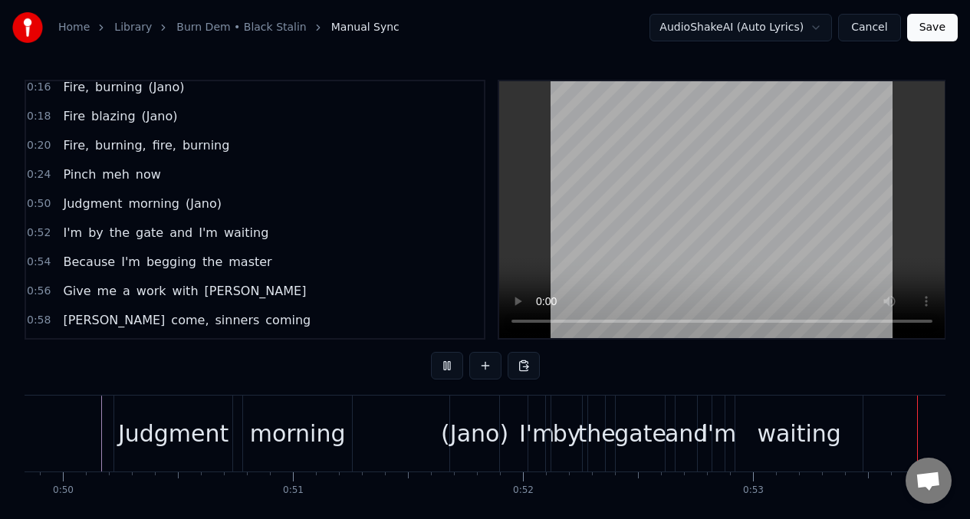
scroll to position [0, 12283]
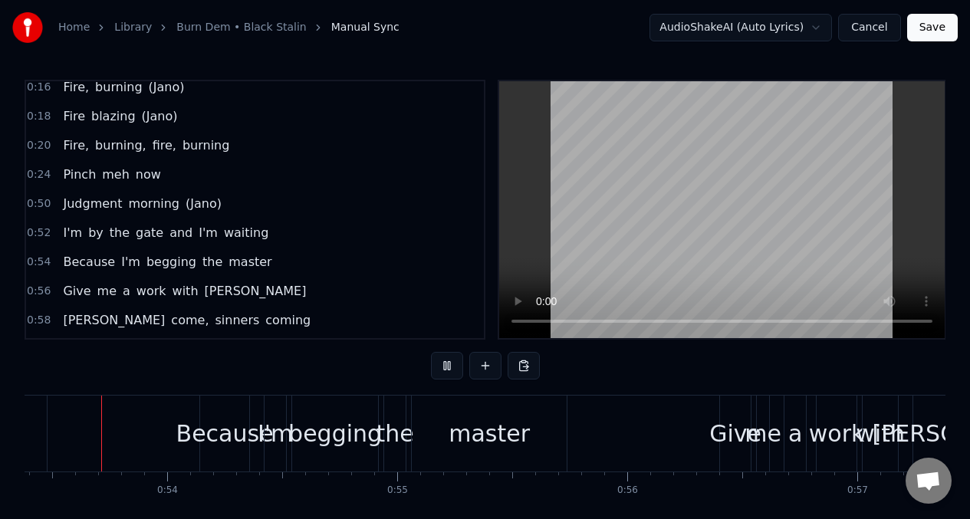
click at [206, 201] on span "(Jano)" at bounding box center [203, 204] width 39 height 18
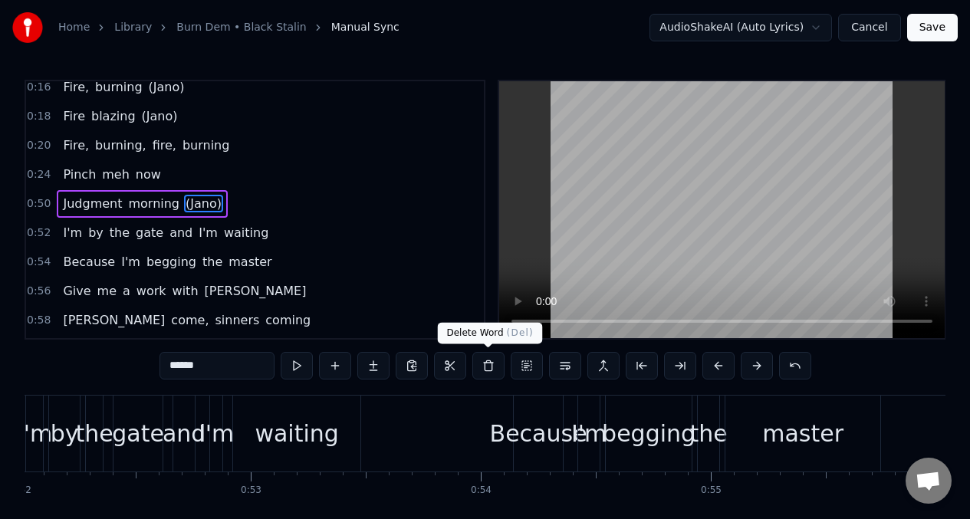
scroll to position [0, 11815]
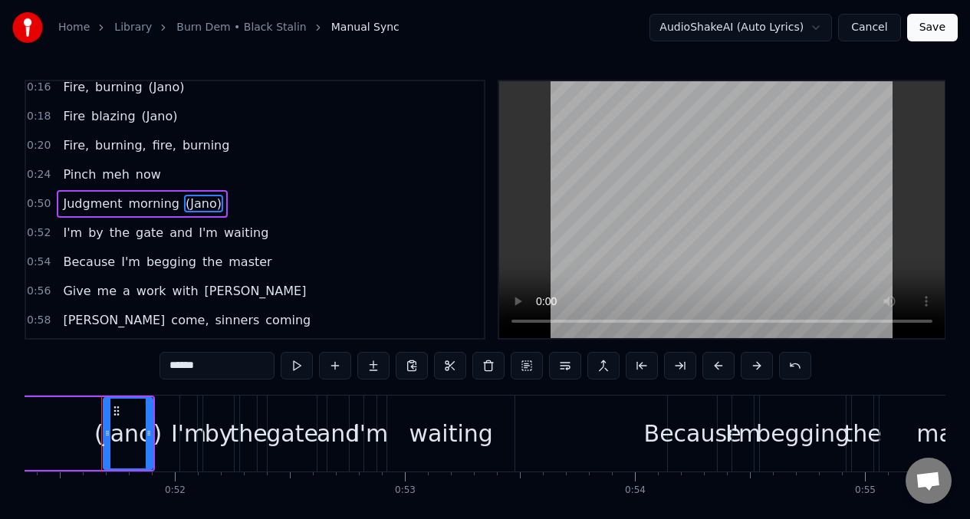
click at [491, 366] on button at bounding box center [488, 366] width 32 height 28
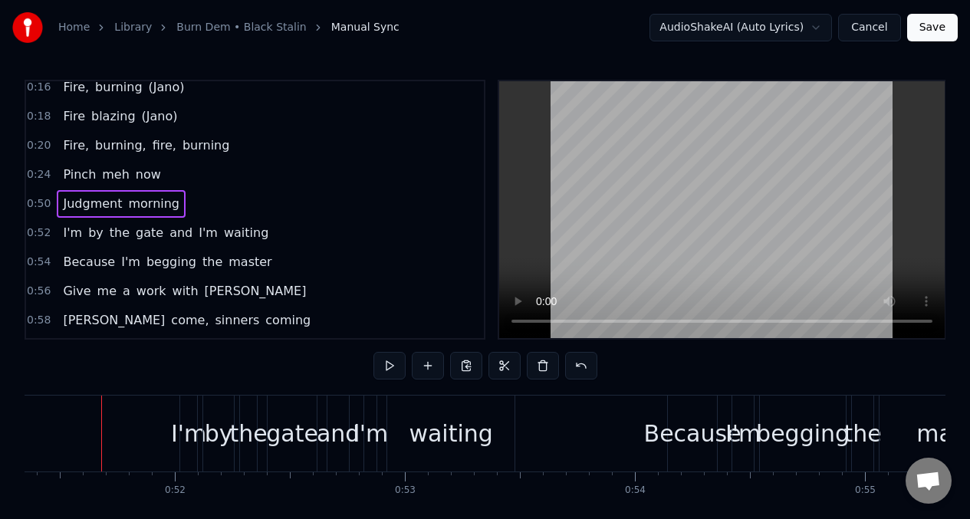
click at [137, 205] on span "morning" at bounding box center [154, 204] width 54 height 18
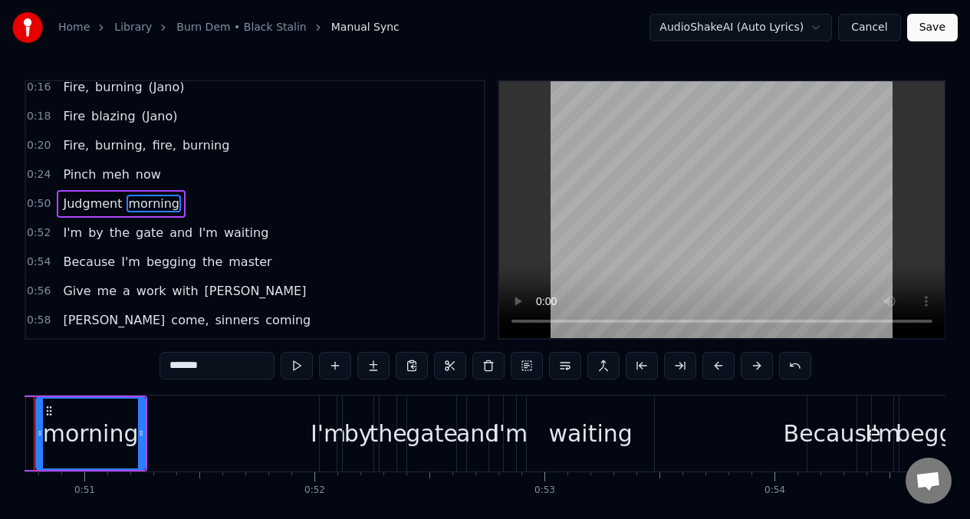
scroll to position [0, 11608]
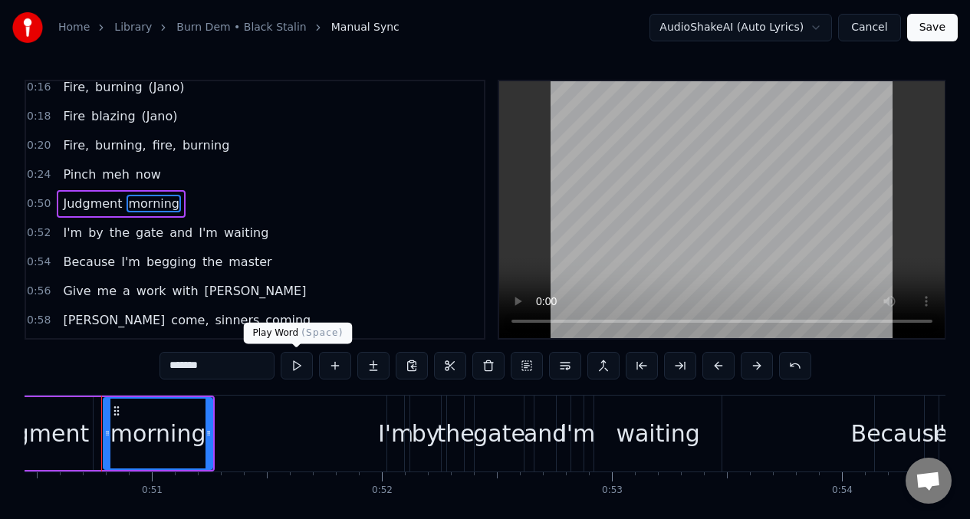
click at [297, 365] on button at bounding box center [297, 366] width 32 height 28
click at [63, 238] on span "I'm" at bounding box center [72, 233] width 22 height 18
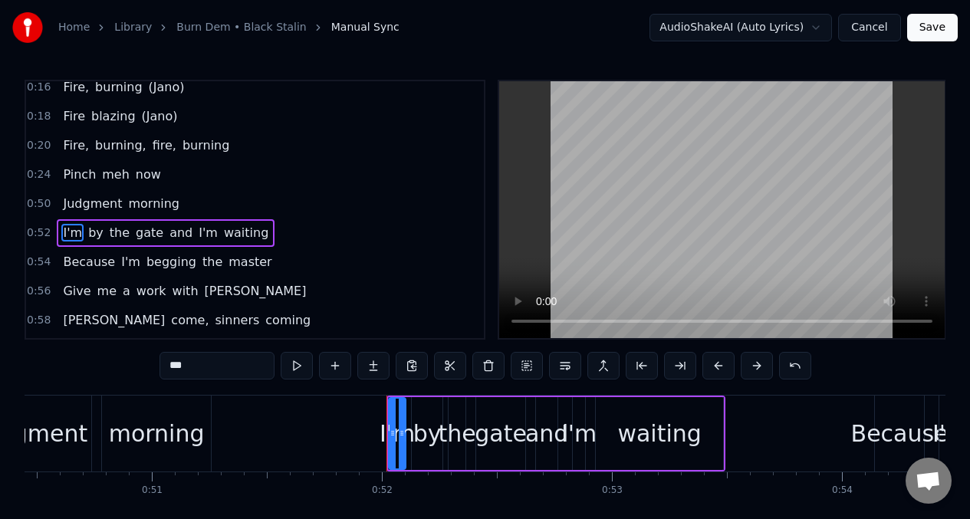
scroll to position [125, 0]
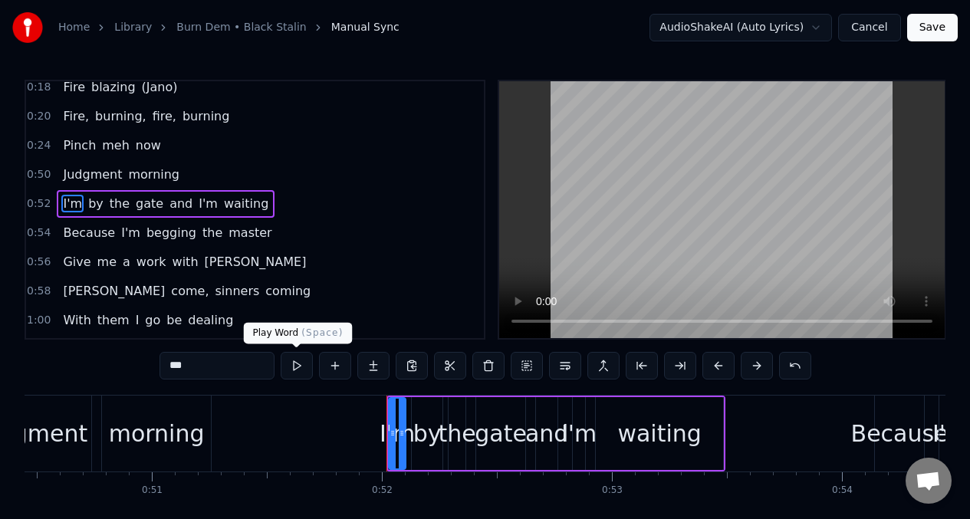
click at [299, 368] on button at bounding box center [297, 366] width 32 height 28
click at [298, 368] on button at bounding box center [297, 366] width 32 height 28
click at [392, 416] on div at bounding box center [393, 434] width 6 height 70
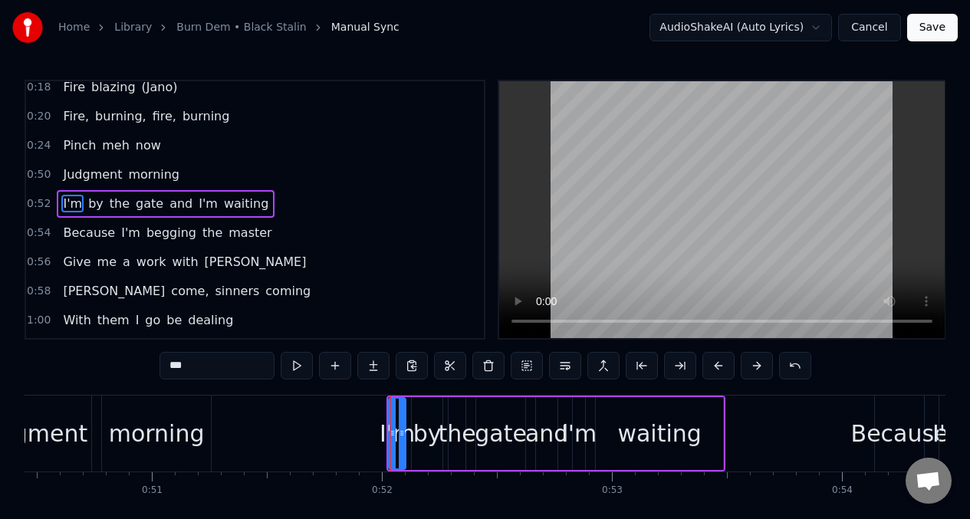
click at [205, 371] on input "***" at bounding box center [217, 366] width 115 height 28
type input "*"
click at [290, 367] on button at bounding box center [297, 366] width 32 height 28
click at [548, 433] on div "and" at bounding box center [546, 434] width 43 height 35
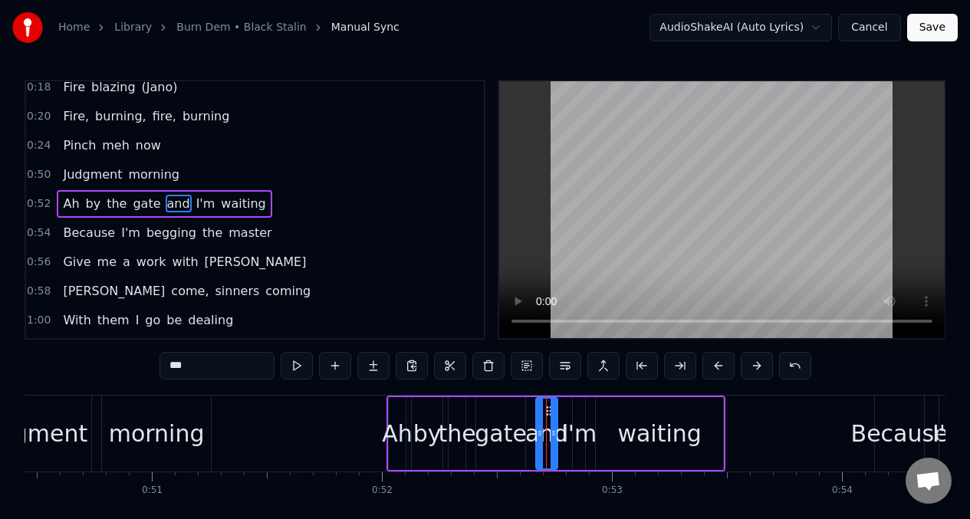
click at [589, 437] on div "I'm" at bounding box center [578, 434] width 35 height 35
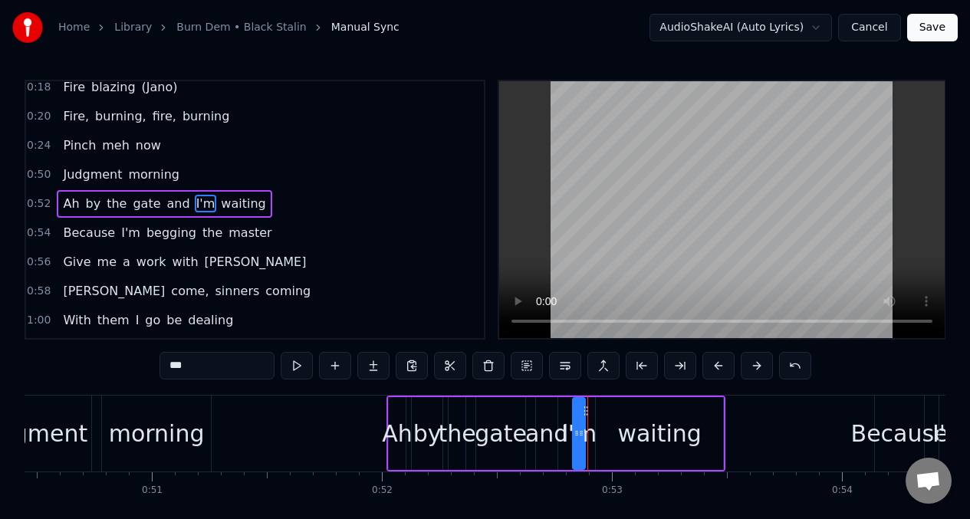
click at [206, 374] on input "***" at bounding box center [217, 366] width 115 height 28
type input "*"
click at [75, 201] on span "Ah" at bounding box center [70, 204] width 19 height 18
click at [74, 167] on span "Judgment" at bounding box center [92, 175] width 62 height 18
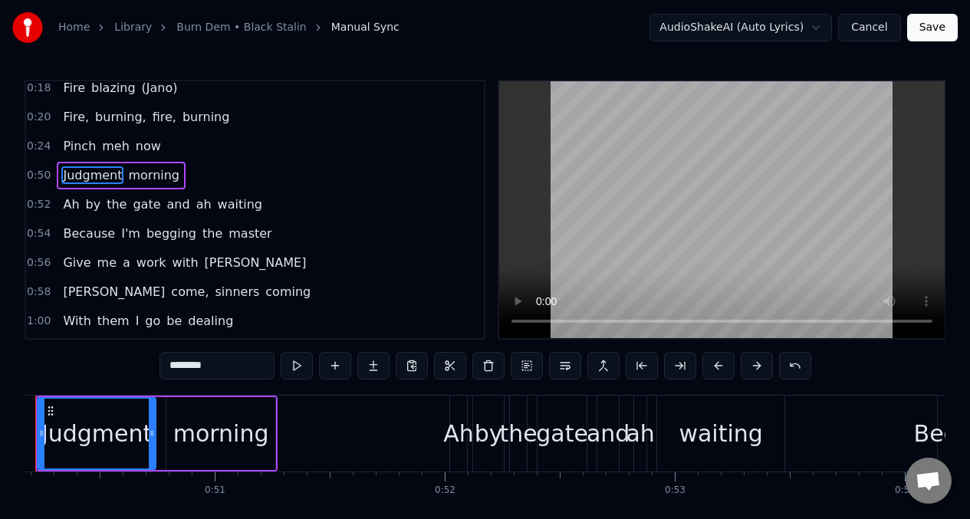
scroll to position [0, 11479]
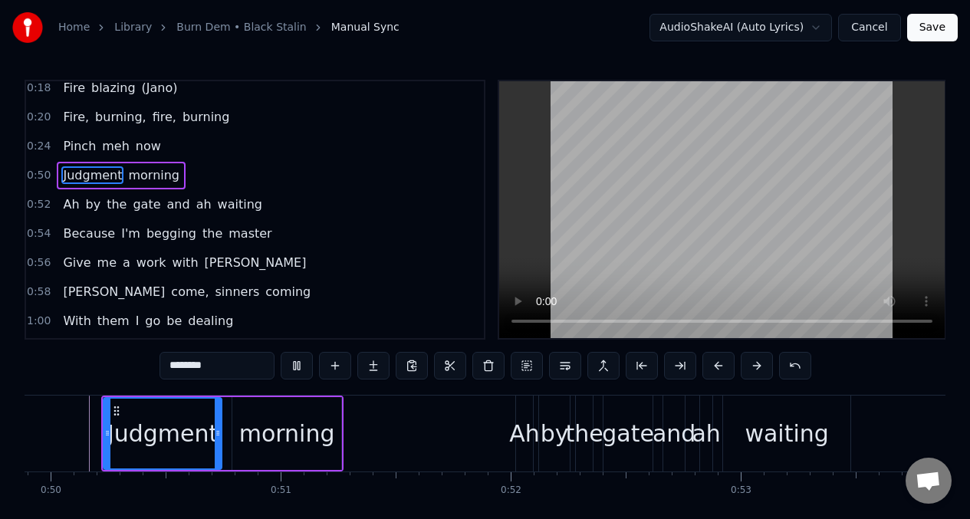
click at [66, 254] on span "Give" at bounding box center [76, 263] width 31 height 18
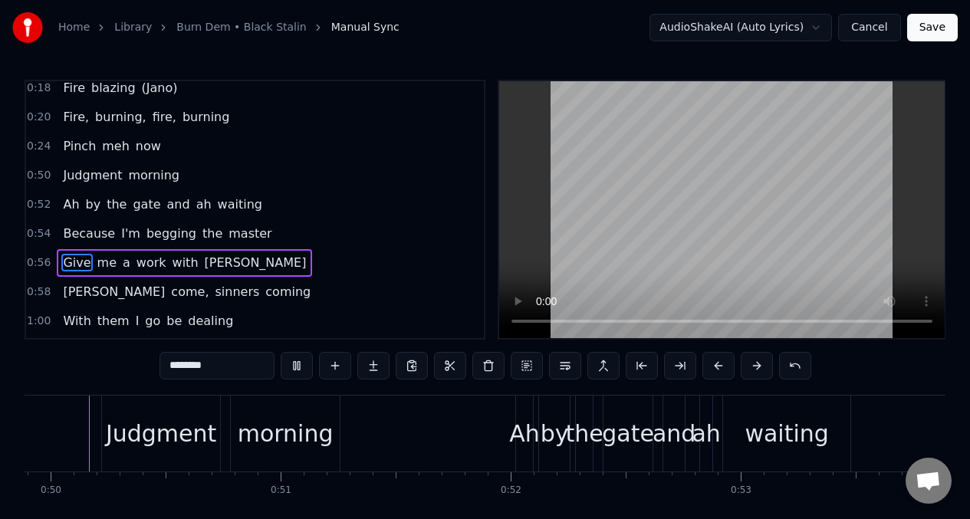
type input "****"
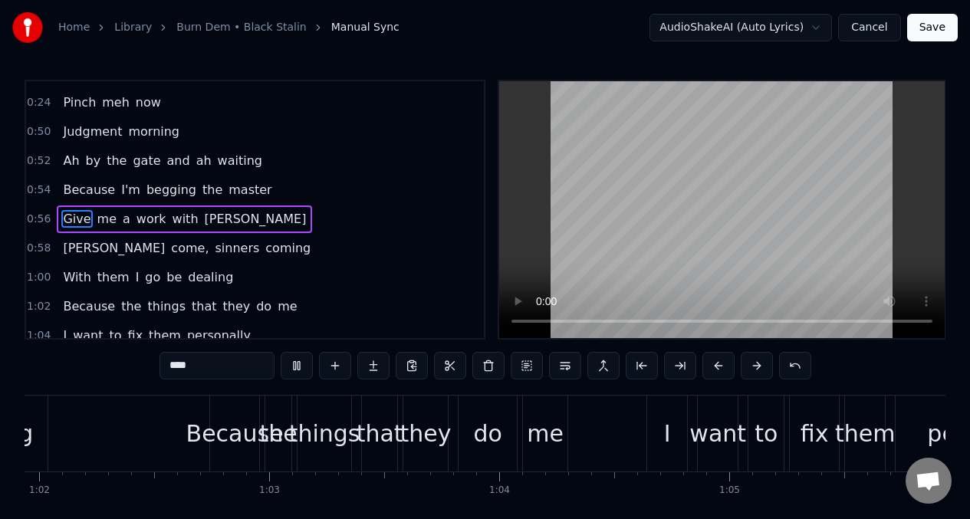
click at [71, 220] on span "Give" at bounding box center [76, 219] width 31 height 18
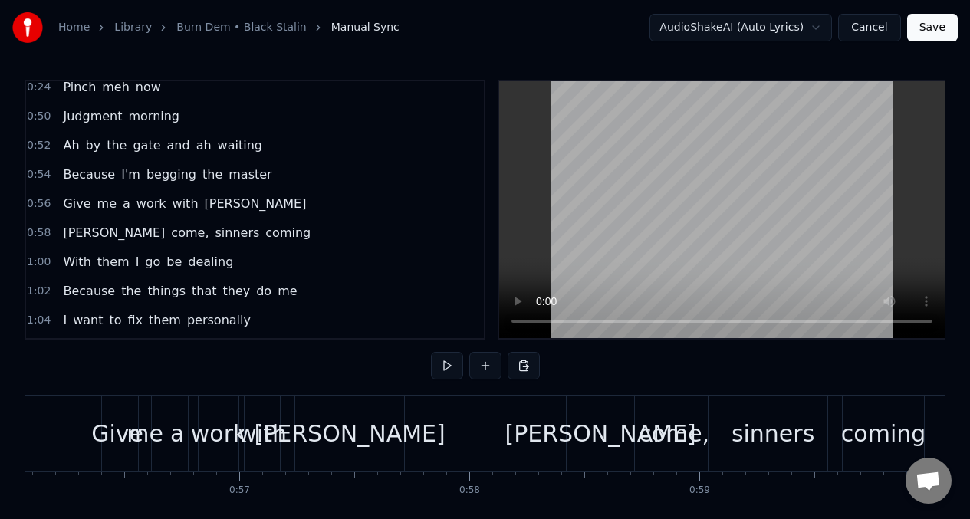
scroll to position [0, 12887]
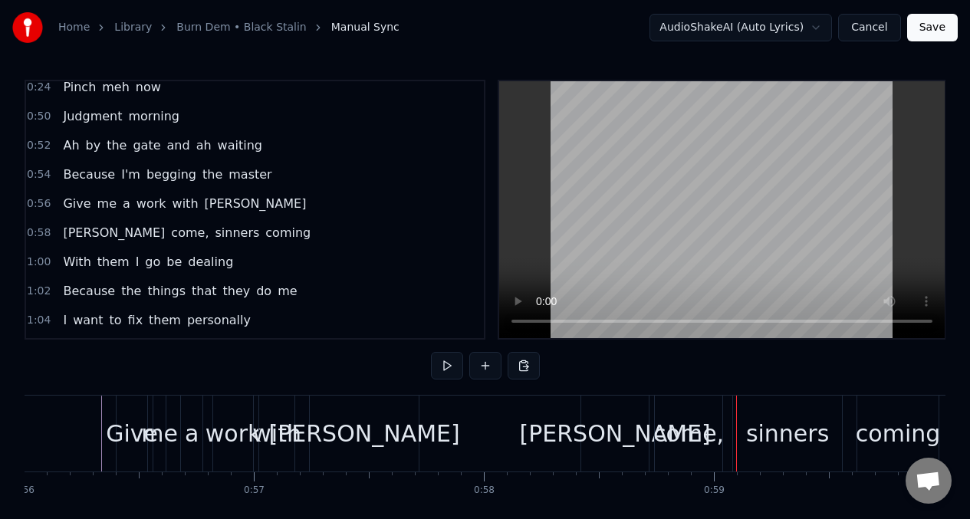
click at [121, 206] on span "a" at bounding box center [126, 204] width 11 height 18
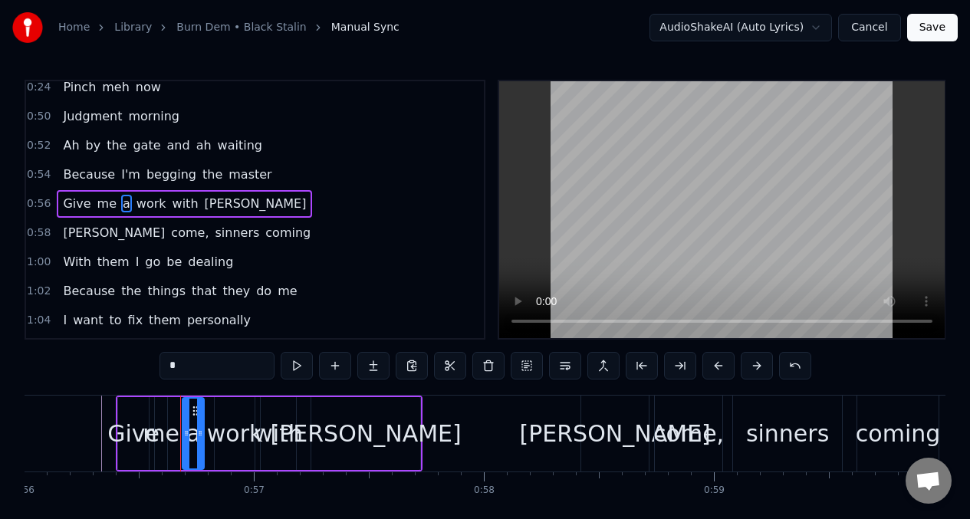
click at [186, 363] on input "*" at bounding box center [217, 366] width 115 height 28
click at [81, 201] on span "Give" at bounding box center [76, 204] width 31 height 18
type input "****"
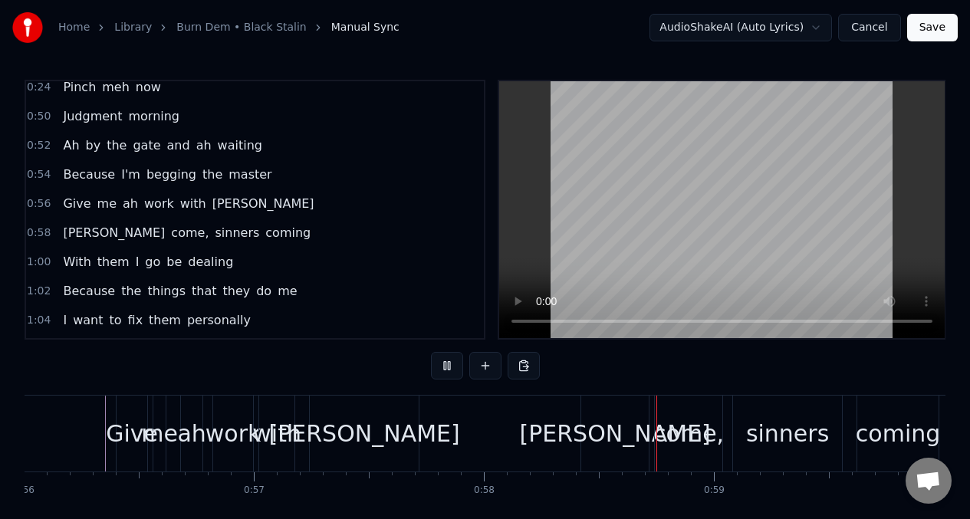
click at [69, 230] on span "[PERSON_NAME]" at bounding box center [113, 233] width 105 height 18
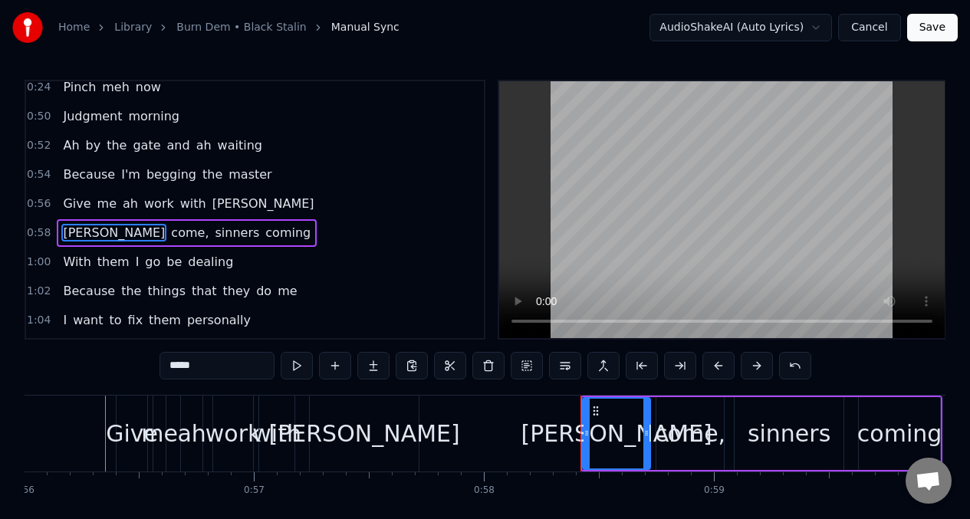
scroll to position [212, 0]
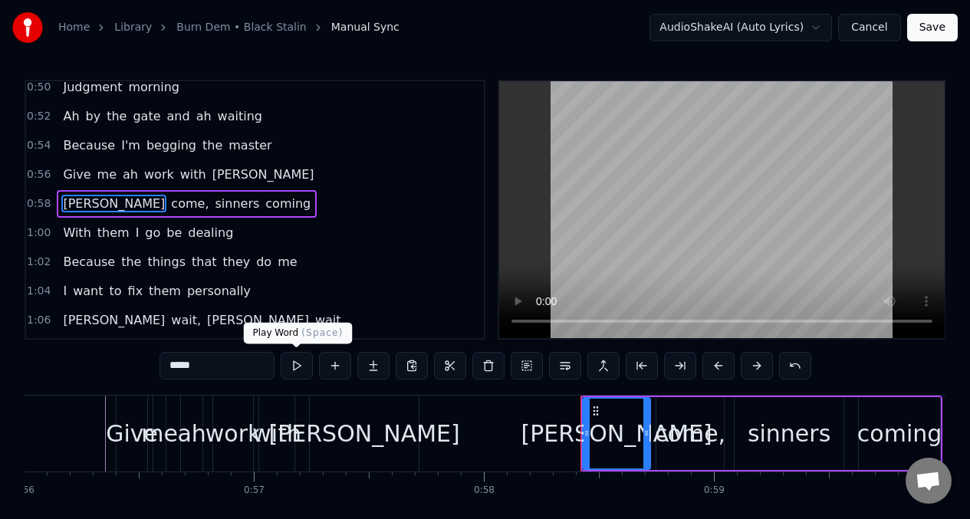
click at [296, 365] on button at bounding box center [297, 366] width 32 height 28
click at [221, 368] on input "*****" at bounding box center [217, 366] width 115 height 28
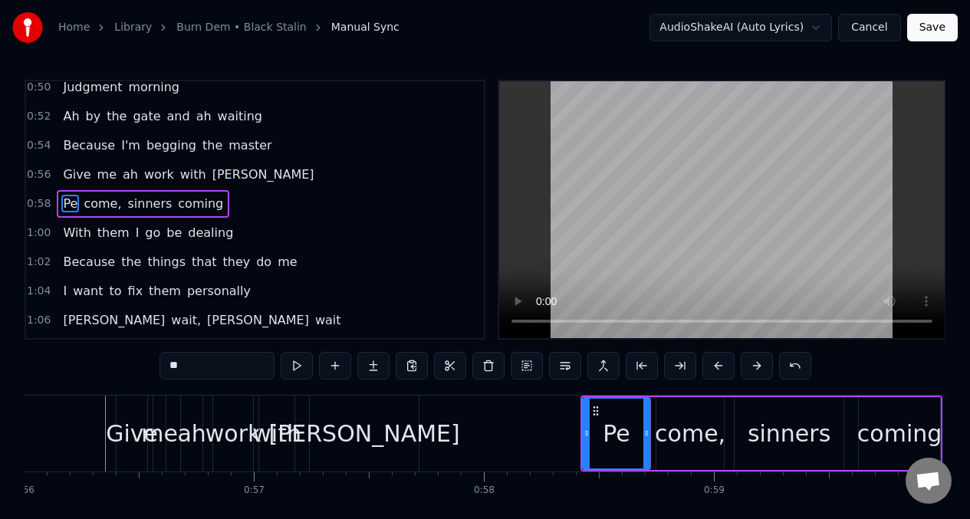
type input "*"
type input "**"
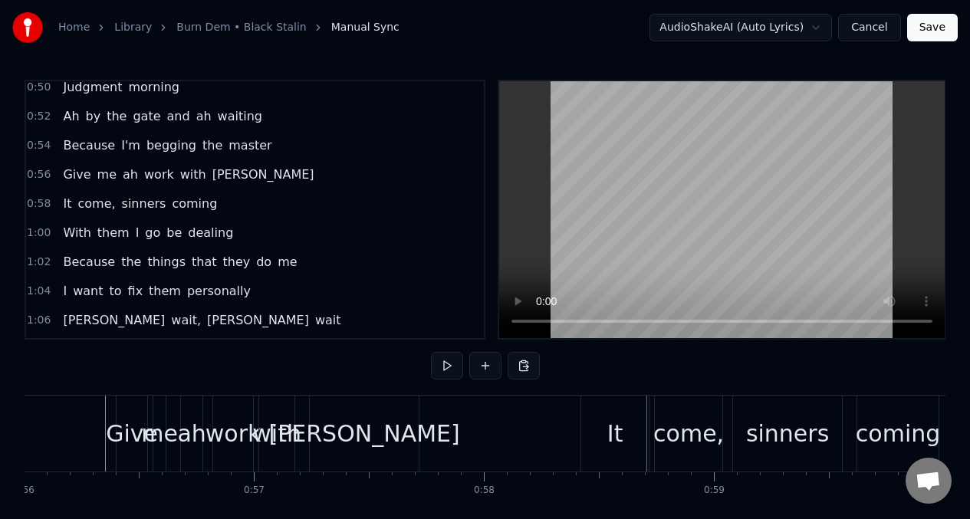
click at [634, 420] on div "It" at bounding box center [614, 434] width 67 height 76
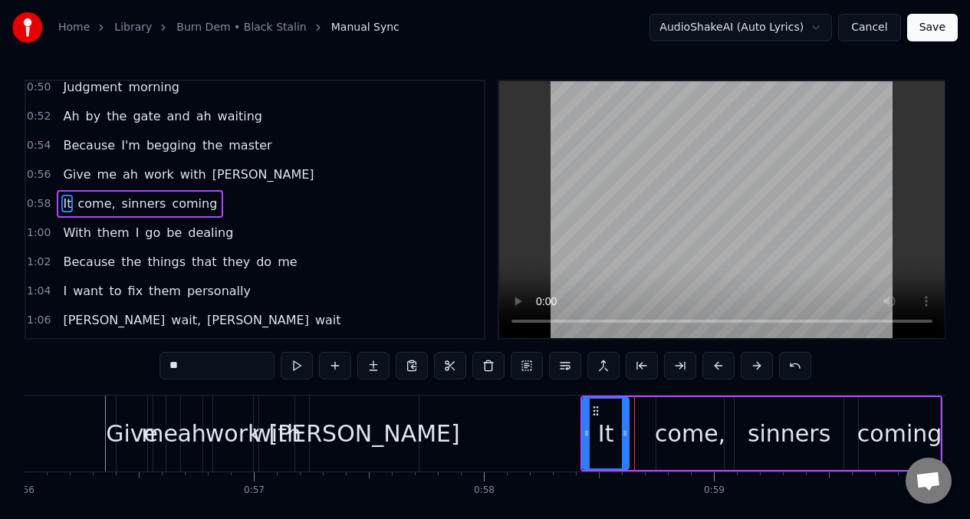
drag, startPoint x: 645, startPoint y: 419, endPoint x: 621, endPoint y: 423, distance: 25.0
click at [624, 423] on div at bounding box center [625, 434] width 6 height 70
click at [295, 367] on button at bounding box center [297, 366] width 32 height 28
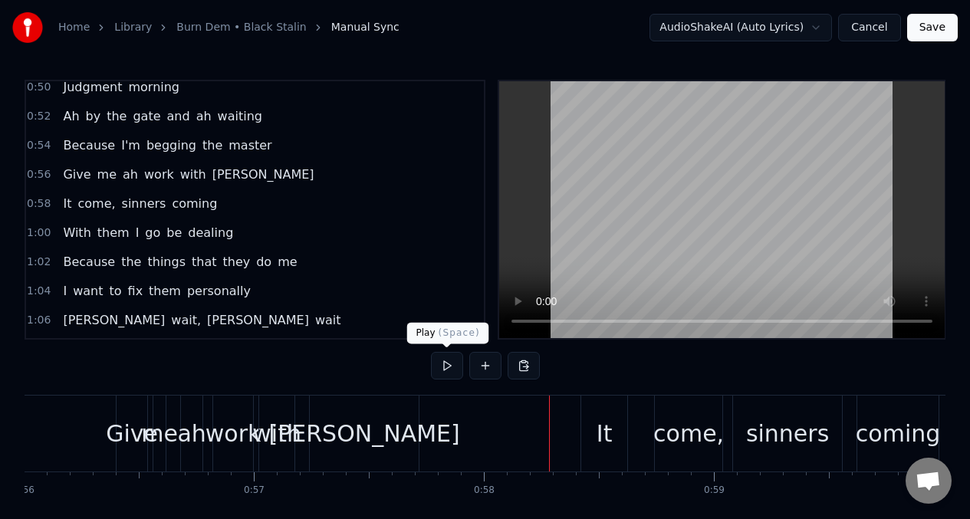
click at [449, 367] on button at bounding box center [447, 366] width 32 height 28
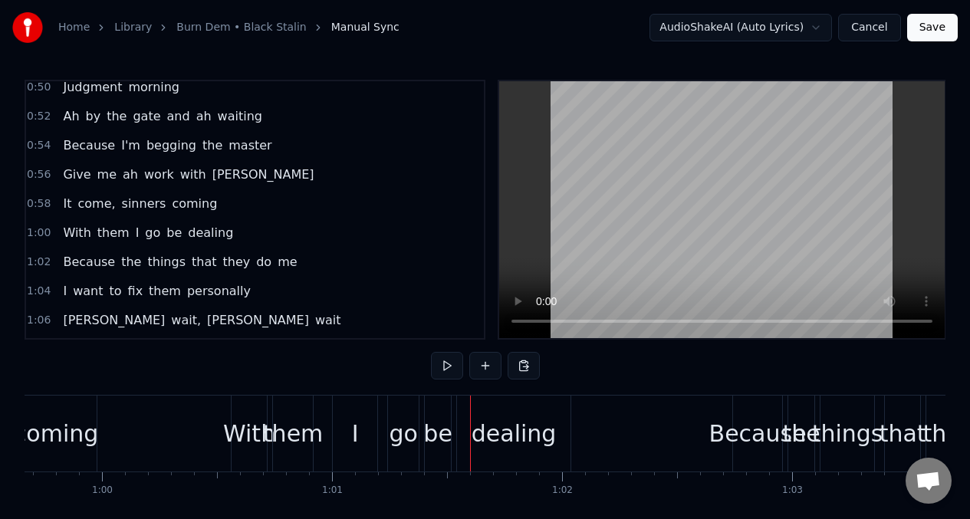
click at [67, 170] on span "Give" at bounding box center [76, 175] width 31 height 18
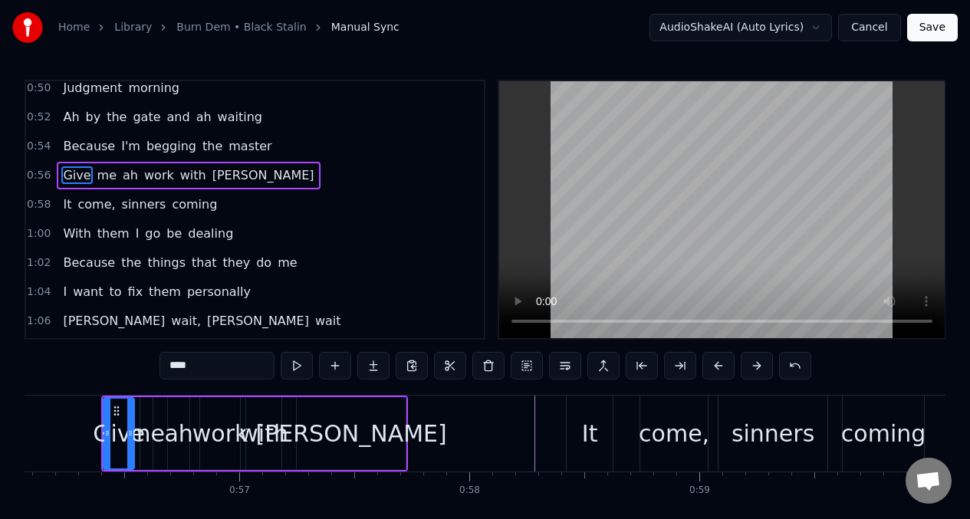
scroll to position [0, 14542]
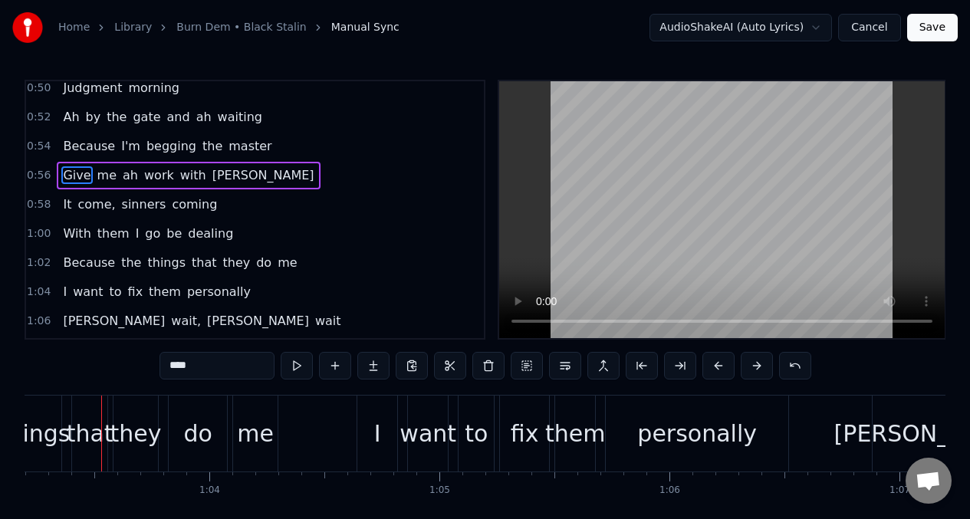
click at [60, 199] on div "It come, sinners coming" at bounding box center [140, 205] width 166 height 28
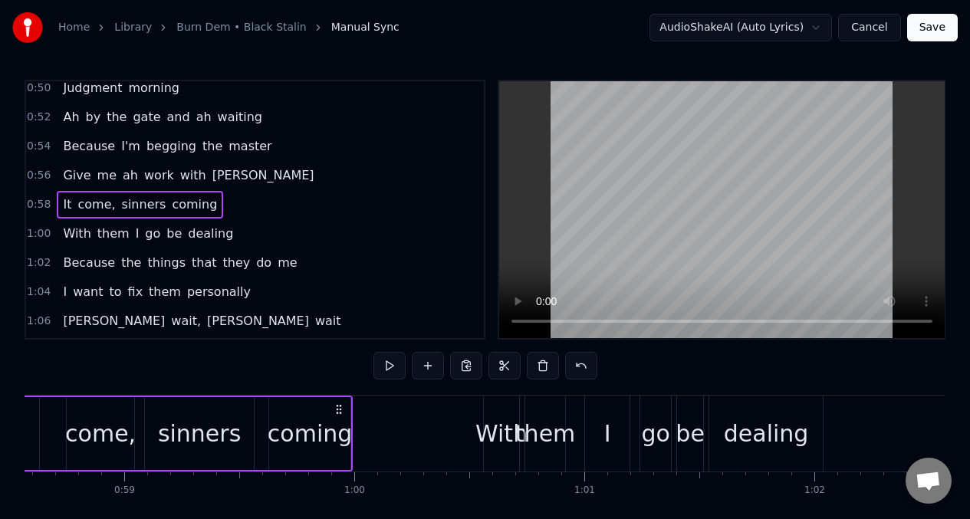
scroll to position [0, 13366]
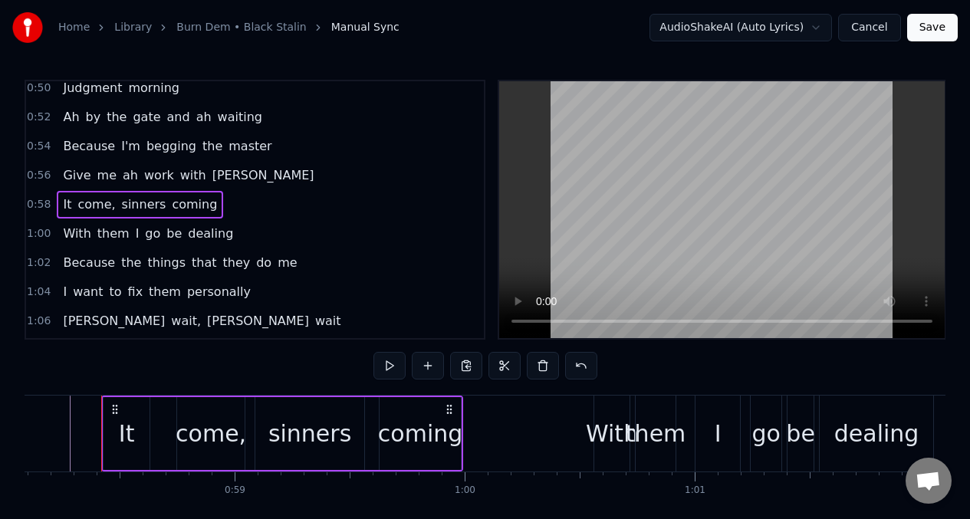
click at [119, 439] on div "It" at bounding box center [127, 433] width 46 height 73
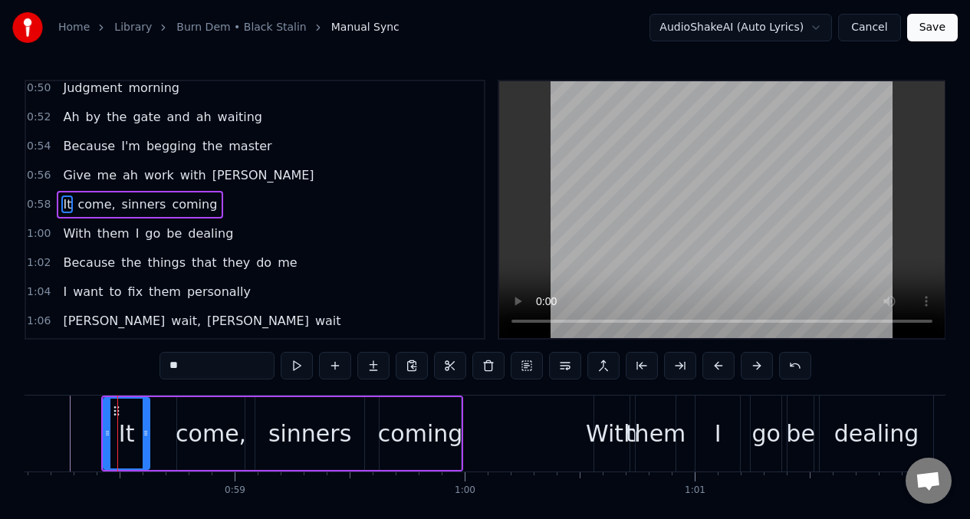
scroll to position [212, 0]
click at [334, 371] on button at bounding box center [335, 366] width 32 height 28
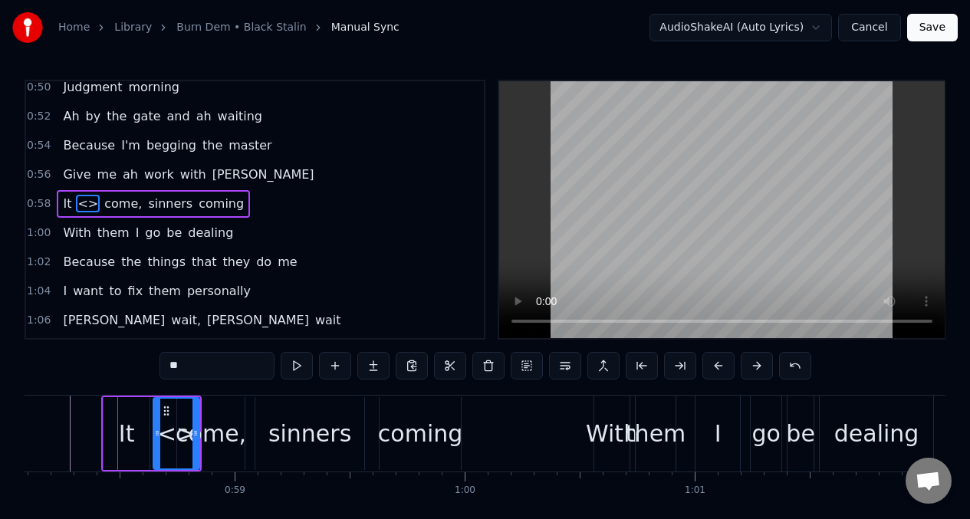
click at [186, 374] on input "**" at bounding box center [217, 366] width 115 height 28
type input "*"
click at [134, 420] on div "It" at bounding box center [127, 433] width 46 height 73
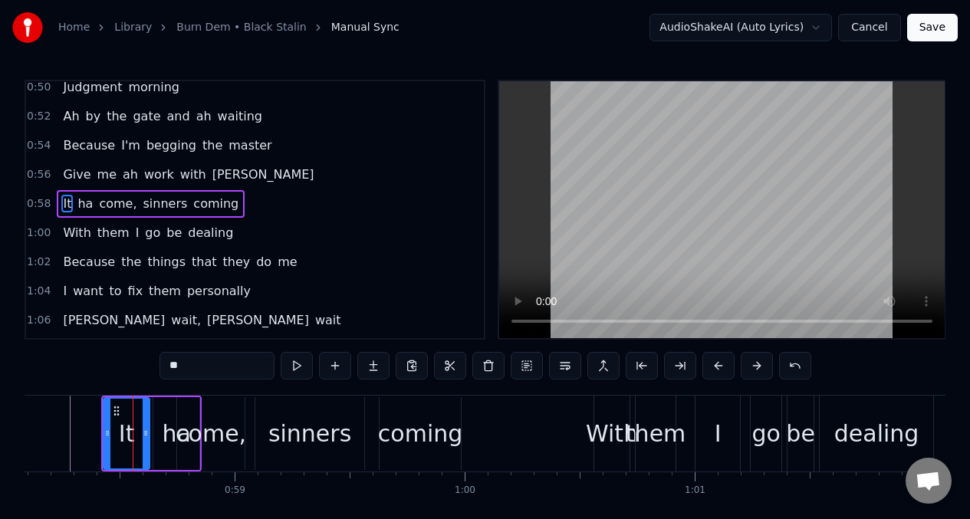
click at [181, 414] on div "come," at bounding box center [210, 433] width 67 height 73
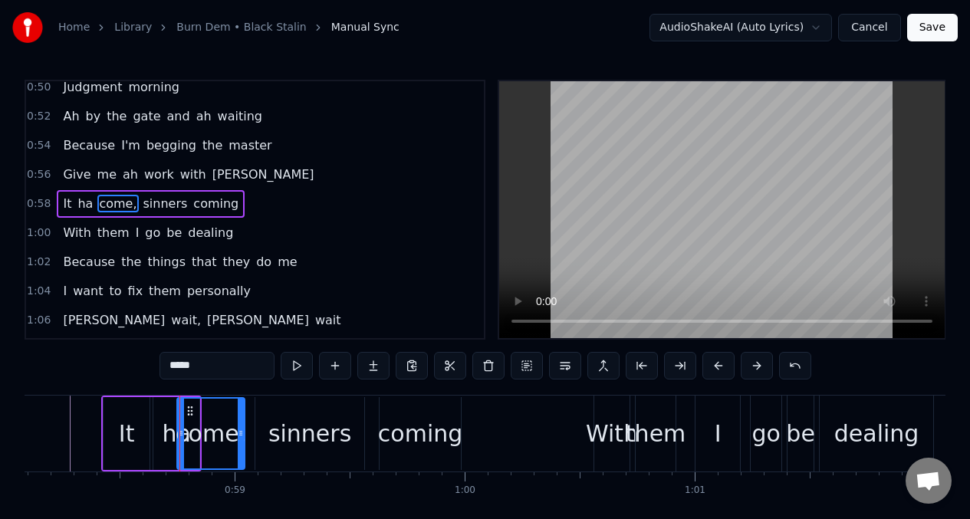
click at [156, 417] on div "ha" at bounding box center [176, 433] width 46 height 73
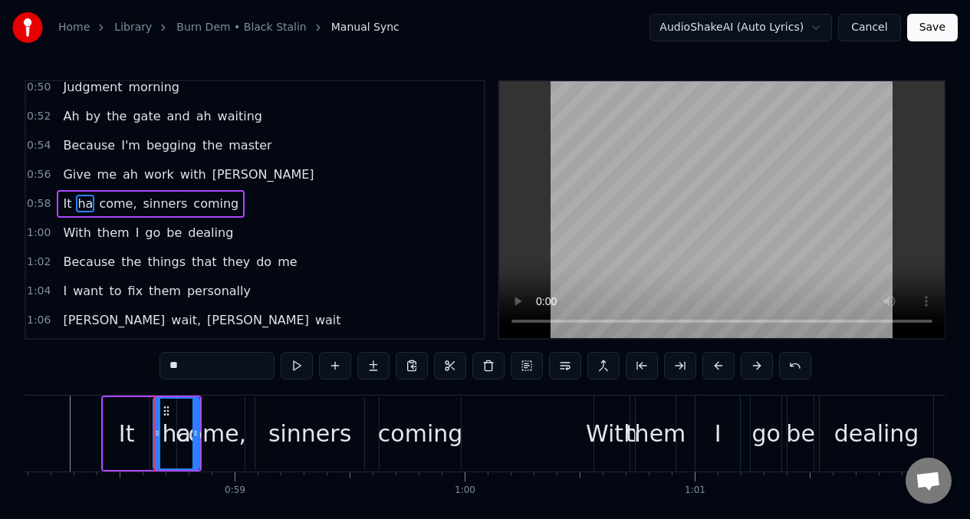
click at [222, 441] on div "come," at bounding box center [211, 434] width 71 height 35
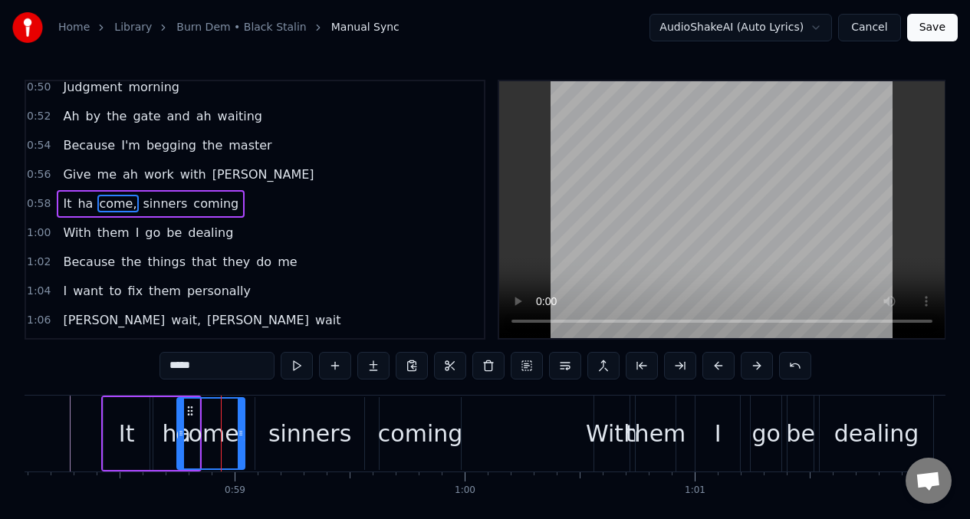
click at [175, 373] on input "*****" at bounding box center [217, 366] width 115 height 28
click at [175, 368] on input "*****" at bounding box center [217, 366] width 115 height 28
click at [170, 367] on input "****" at bounding box center [217, 366] width 115 height 28
click at [66, 199] on span "It" at bounding box center [67, 204] width 12 height 18
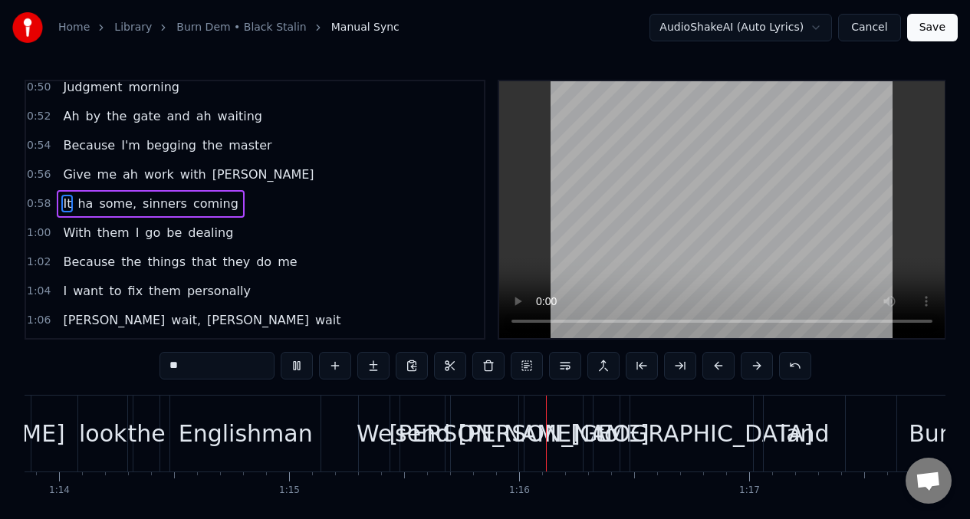
scroll to position [313, 0]
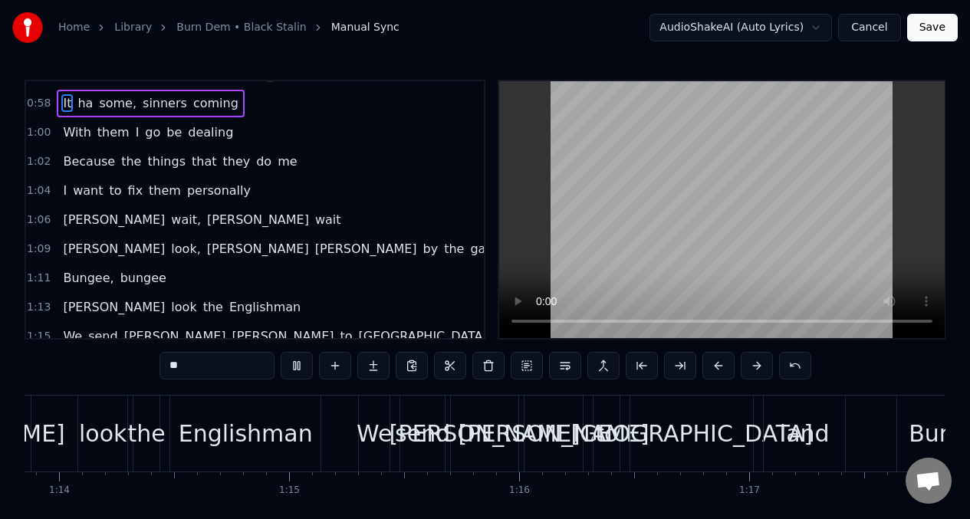
click at [72, 269] on span "Bungee," at bounding box center [88, 278] width 54 height 18
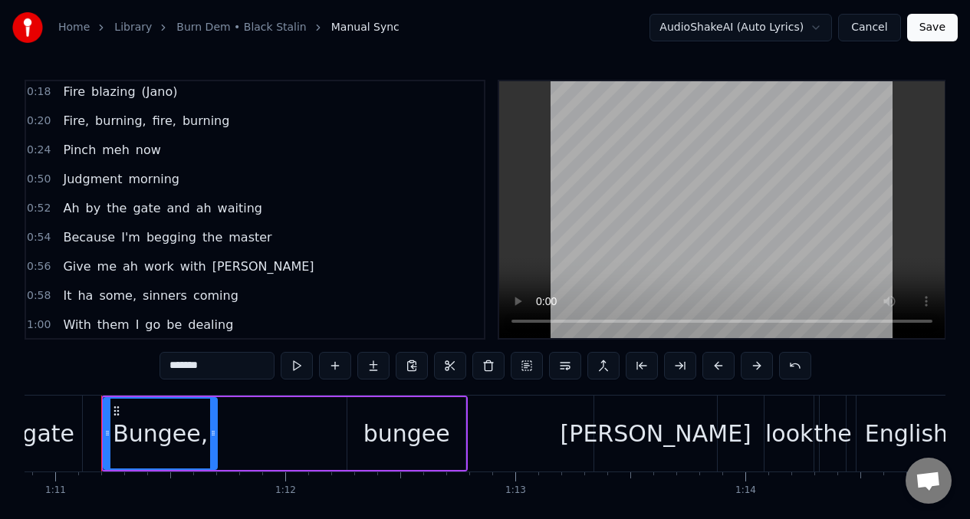
scroll to position [121, 0]
click at [222, 369] on input "*******" at bounding box center [217, 366] width 115 height 28
type input "***"
click at [296, 369] on button at bounding box center [297, 366] width 32 height 28
drag, startPoint x: 214, startPoint y: 417, endPoint x: 314, endPoint y: 361, distance: 114.7
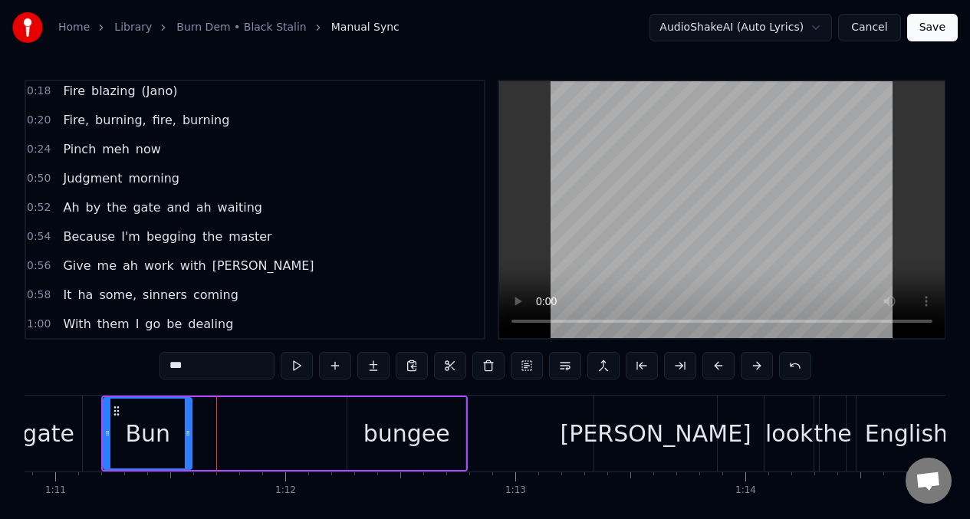
click at [189, 417] on div at bounding box center [188, 434] width 6 height 70
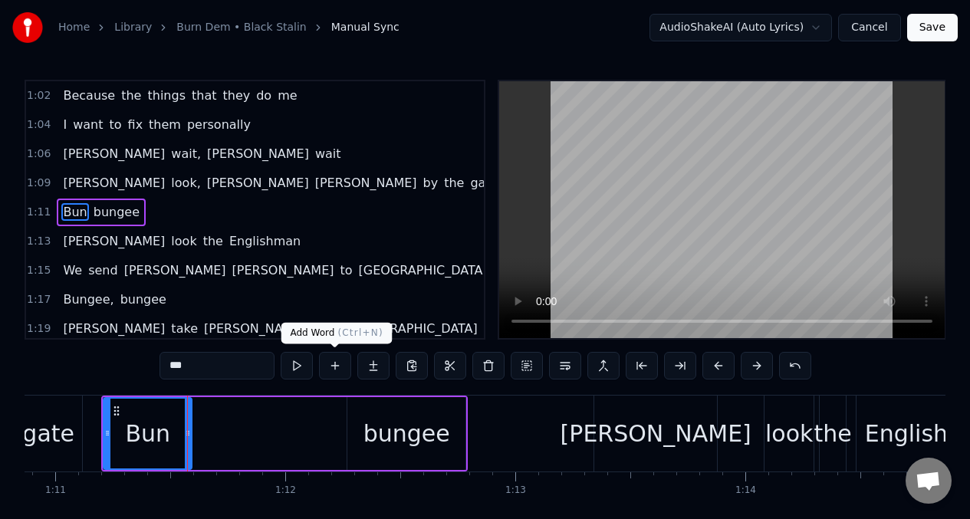
scroll to position [387, 0]
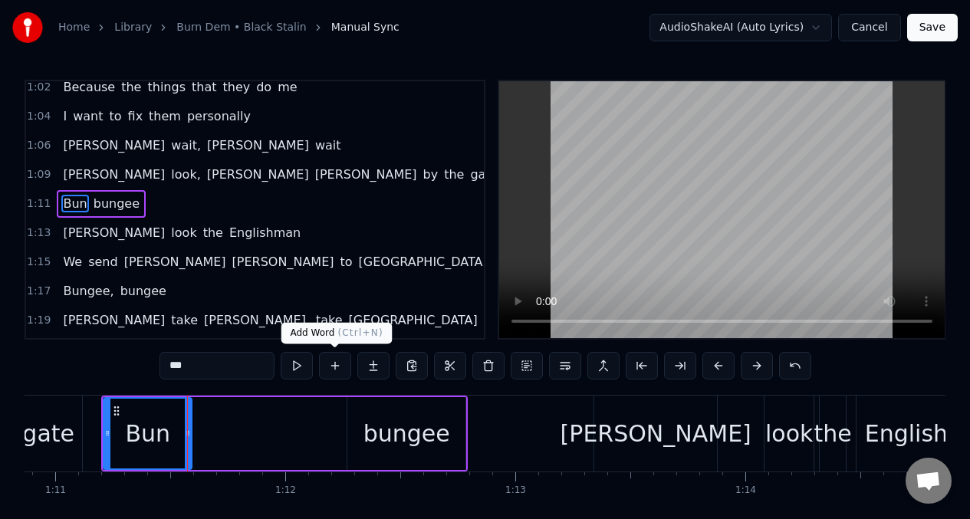
click at [333, 364] on button at bounding box center [335, 366] width 32 height 28
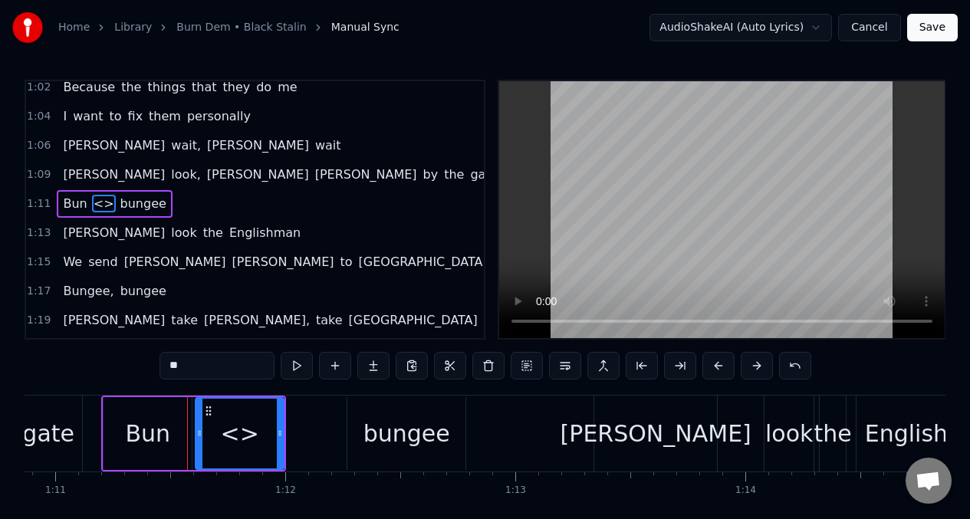
click at [198, 374] on input "**" at bounding box center [217, 366] width 115 height 28
type input "*"
click at [394, 434] on div "bungee" at bounding box center [407, 434] width 87 height 35
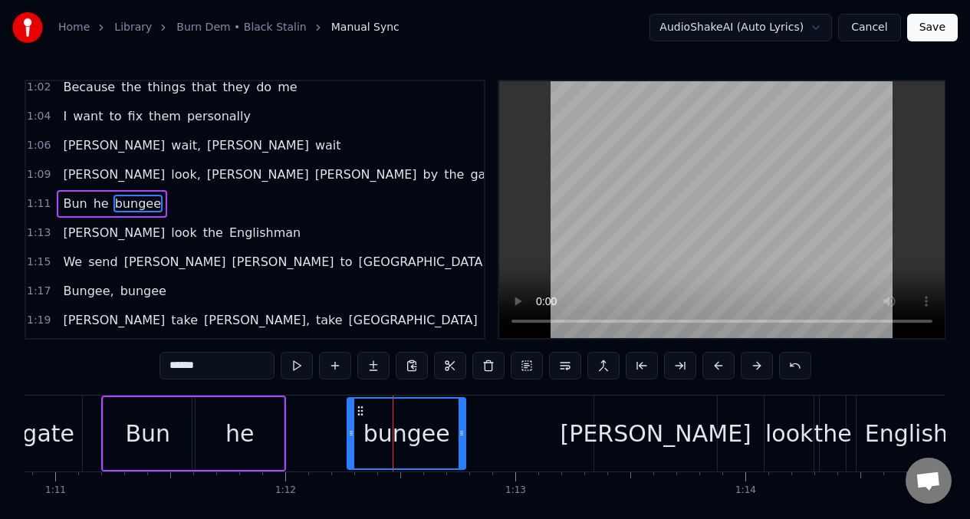
click at [215, 370] on input "******" at bounding box center [217, 366] width 115 height 28
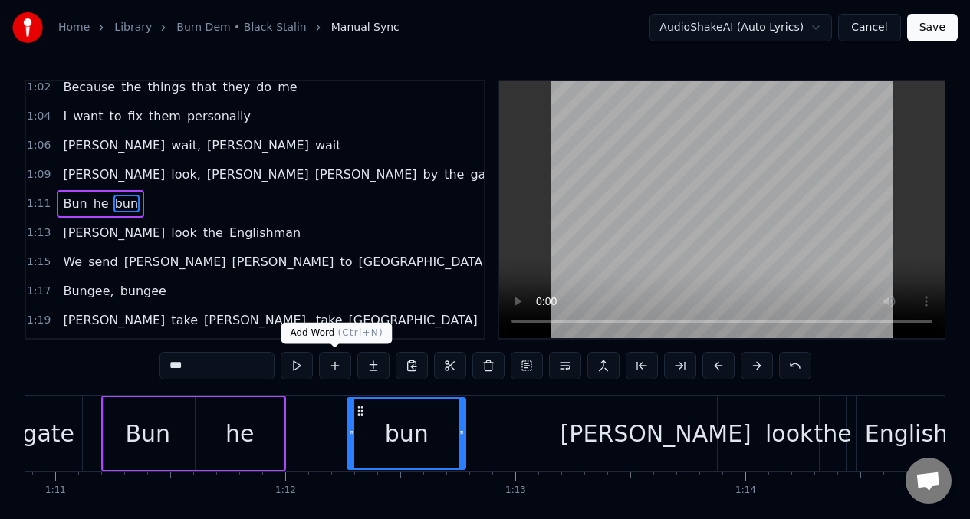
type input "***"
click at [331, 367] on button at bounding box center [335, 366] width 32 height 28
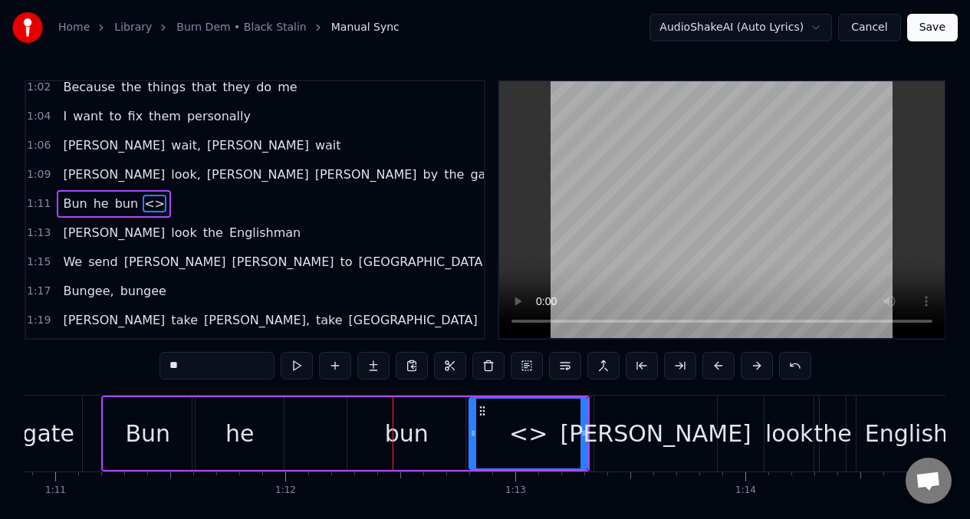
click at [186, 363] on input "**" at bounding box center [217, 366] width 115 height 28
type input "*"
type input "**"
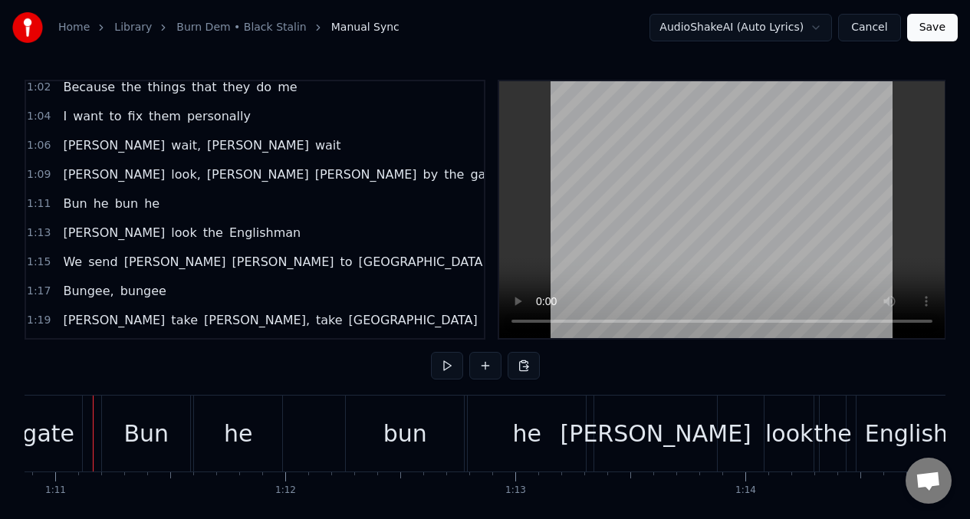
scroll to position [0, 16299]
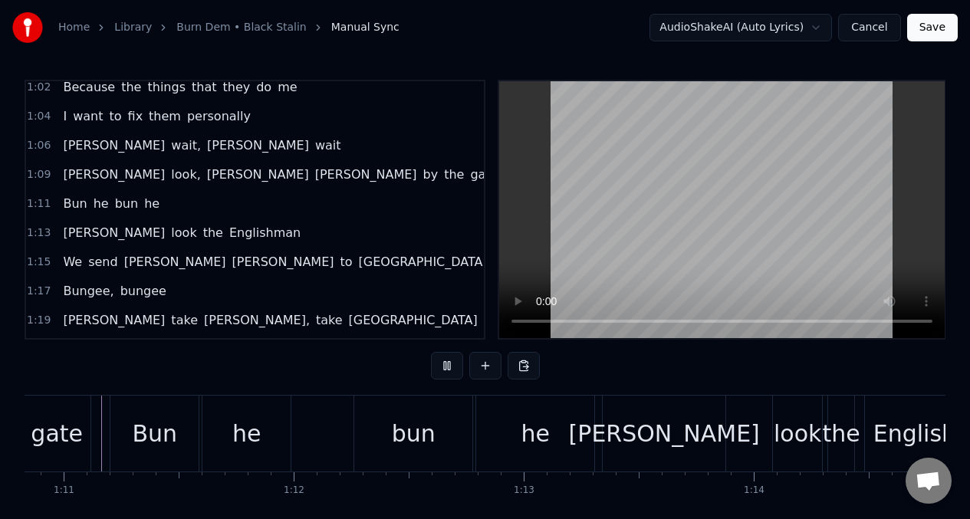
click at [103, 290] on span "Bungee," at bounding box center [88, 291] width 54 height 18
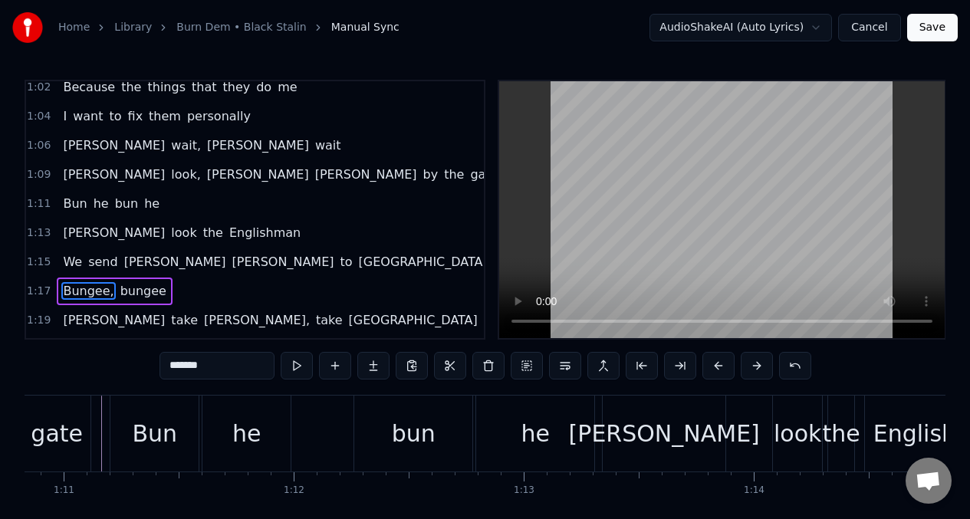
click at [229, 373] on input "*******" at bounding box center [217, 366] width 115 height 28
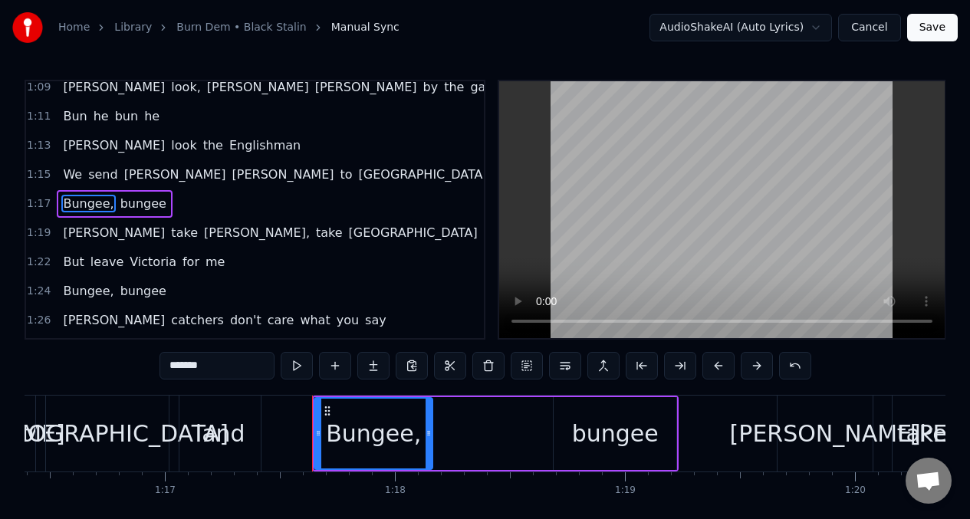
scroll to position [0, 17789]
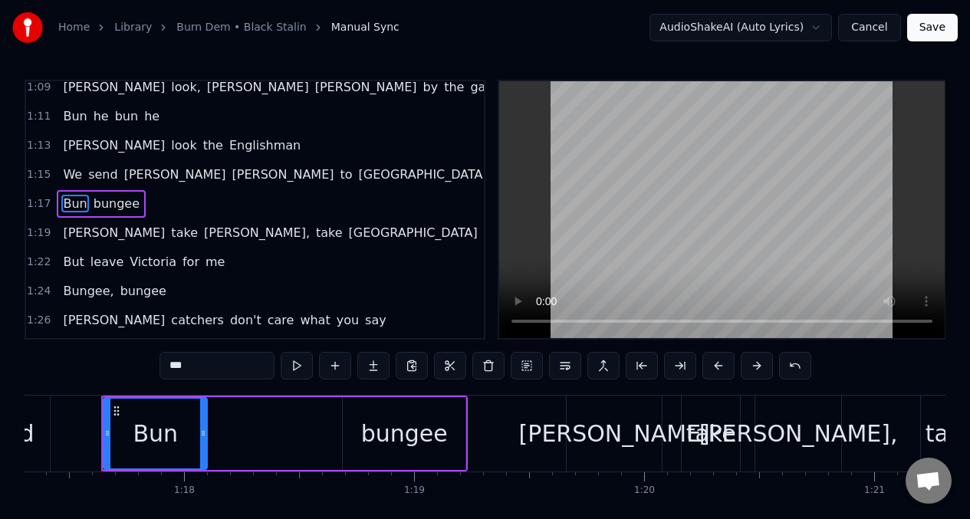
drag, startPoint x: 219, startPoint y: 424, endPoint x: 205, endPoint y: 425, distance: 14.6
click at [205, 425] on div at bounding box center [203, 434] width 6 height 70
type input "***"
click at [334, 363] on button at bounding box center [335, 366] width 32 height 28
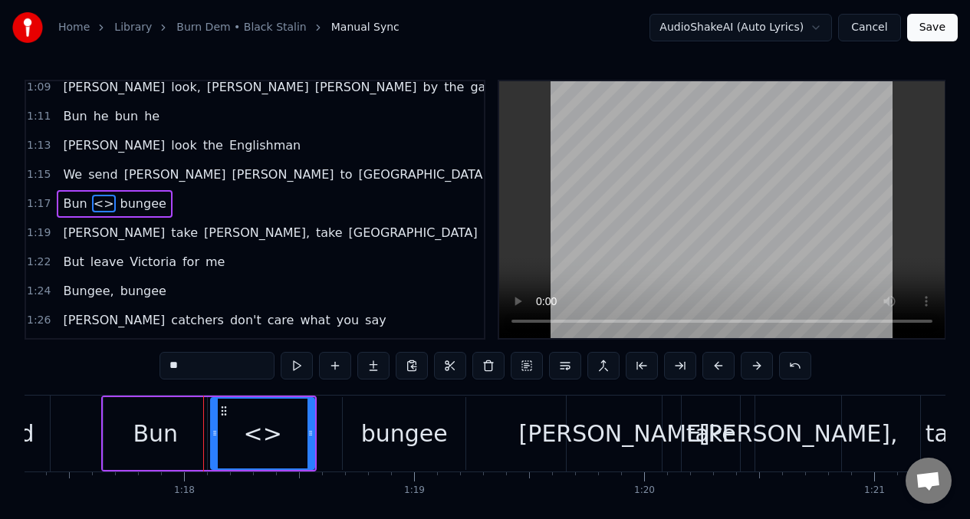
click at [191, 369] on input "**" at bounding box center [217, 366] width 115 height 28
type input "*"
drag, startPoint x: 312, startPoint y: 427, endPoint x: 289, endPoint y: 427, distance: 23.0
click at [289, 427] on icon at bounding box center [288, 433] width 6 height 12
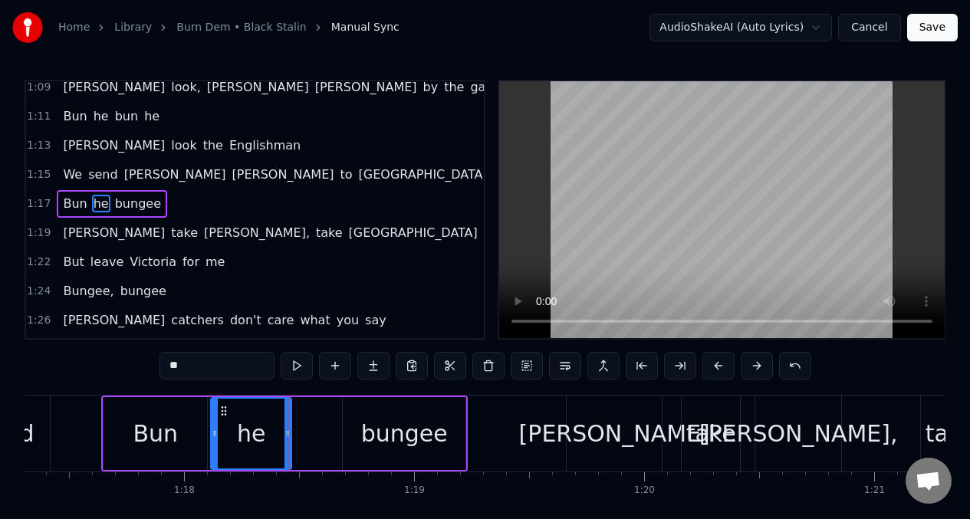
click at [360, 436] on div "bungee" at bounding box center [404, 433] width 123 height 73
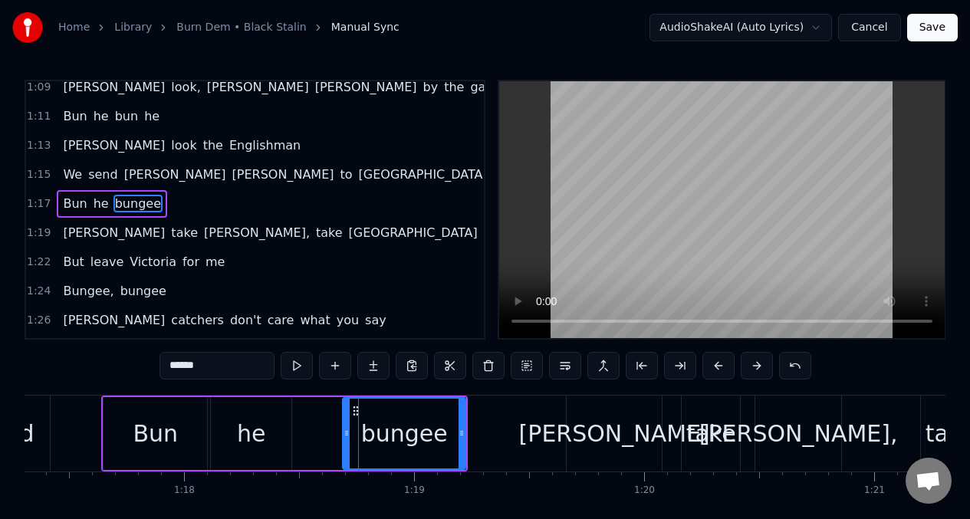
click at [222, 374] on input "******" at bounding box center [217, 366] width 115 height 28
drag, startPoint x: 463, startPoint y: 428, endPoint x: 425, endPoint y: 432, distance: 38.5
click at [425, 432] on icon at bounding box center [423, 433] width 6 height 12
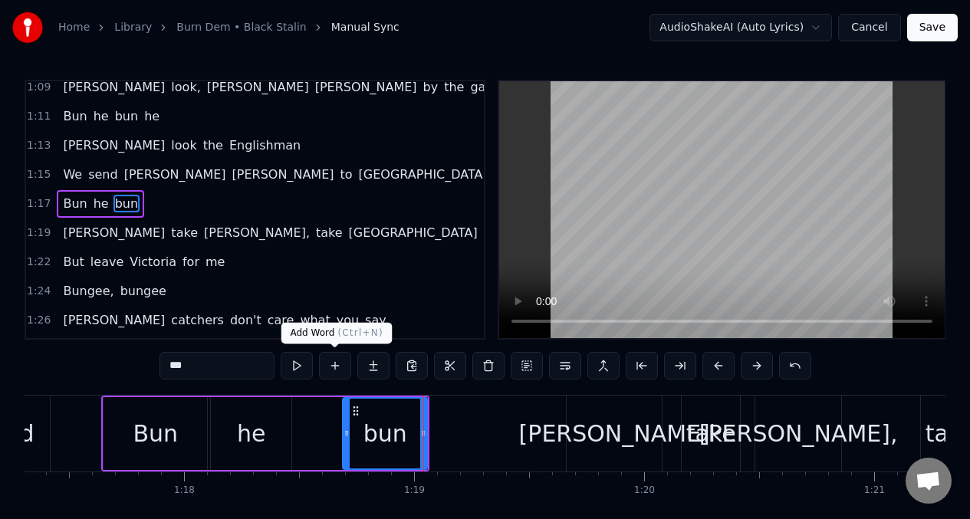
type input "***"
click at [335, 365] on button at bounding box center [335, 366] width 32 height 28
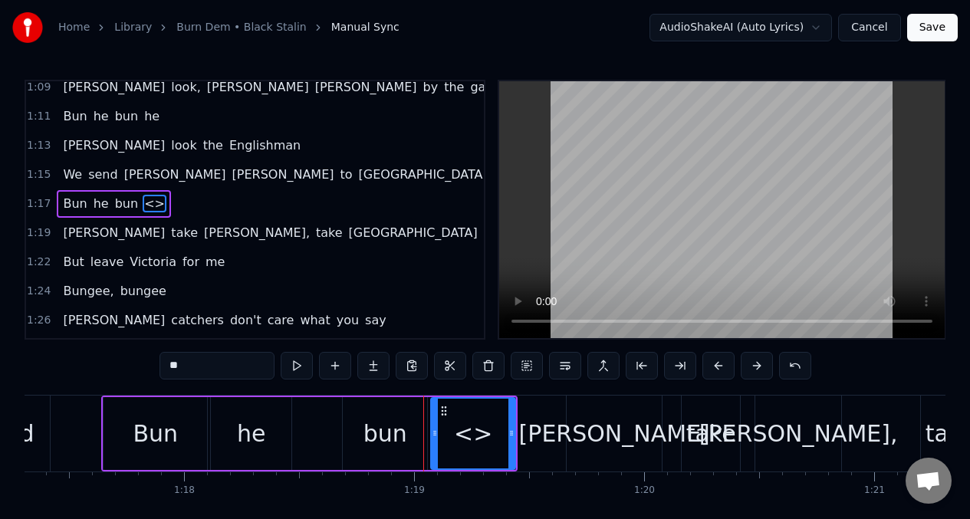
click at [189, 363] on input "**" at bounding box center [217, 366] width 115 height 28
type input "*"
type input "**"
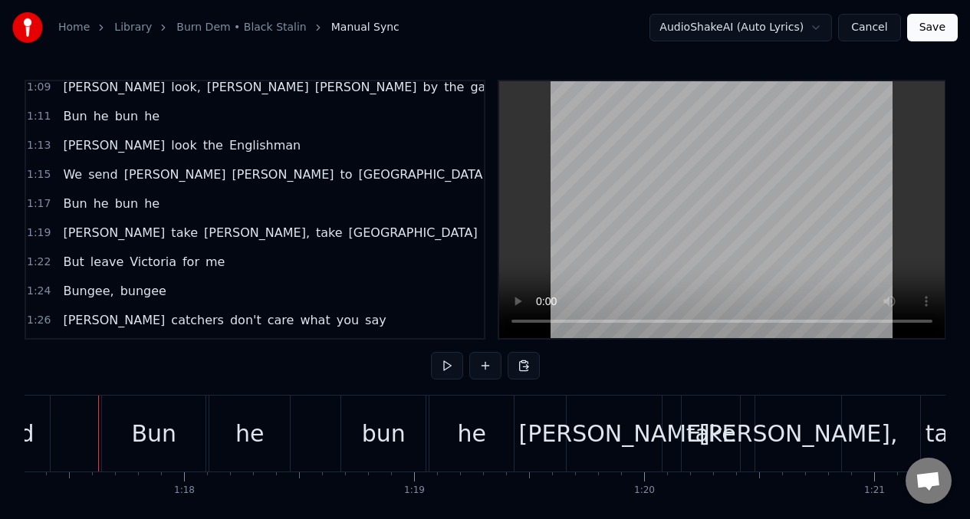
scroll to position [0, 17786]
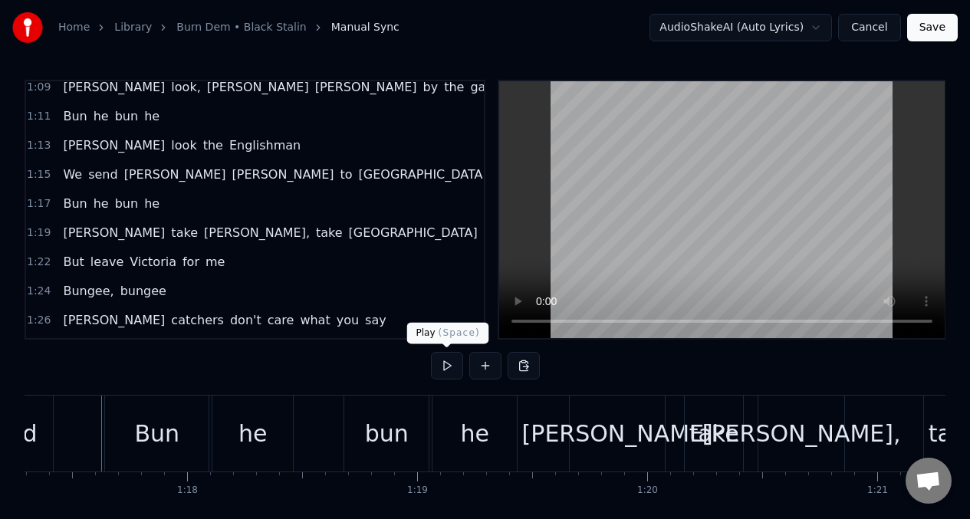
click at [446, 361] on button at bounding box center [447, 366] width 32 height 28
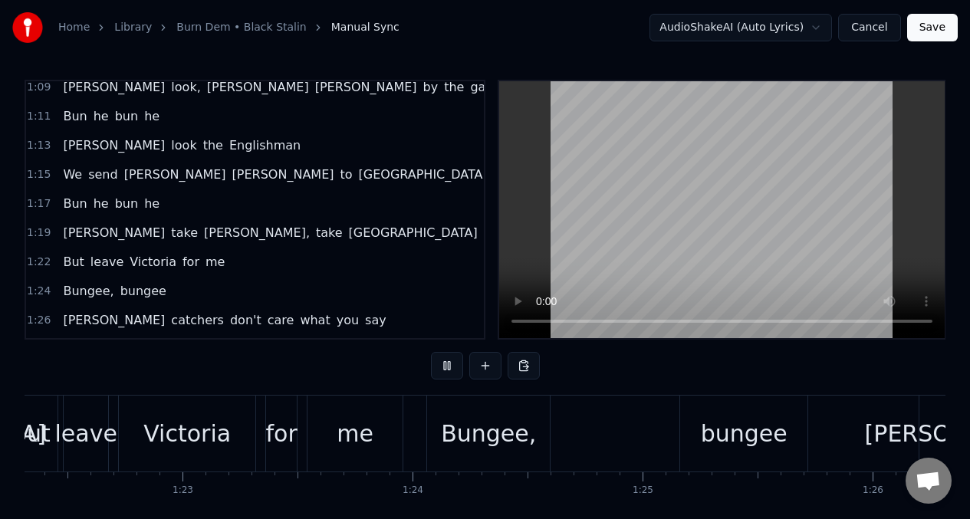
click at [468, 430] on div "Bungee," at bounding box center [488, 434] width 95 height 35
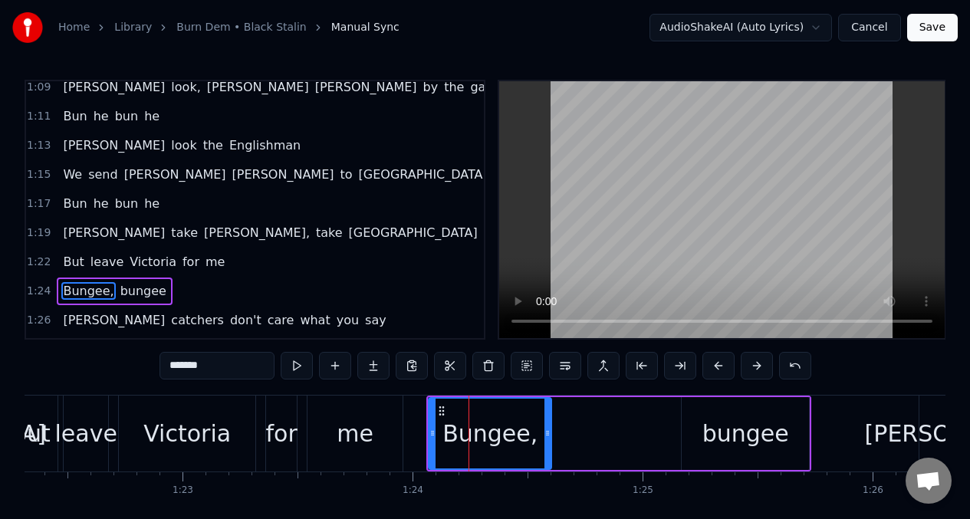
click at [229, 367] on input "*******" at bounding box center [217, 366] width 115 height 28
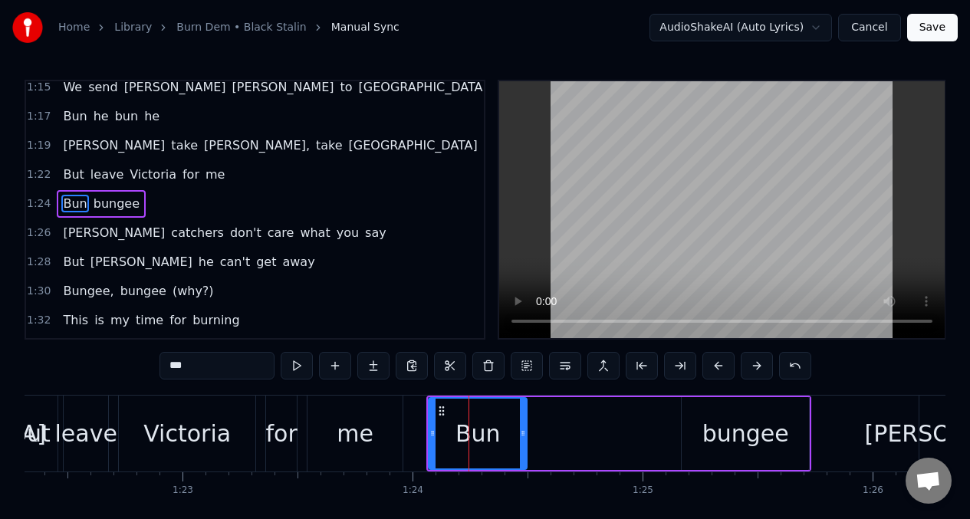
drag, startPoint x: 548, startPoint y: 423, endPoint x: 523, endPoint y: 423, distance: 24.5
click at [523, 423] on div at bounding box center [523, 434] width 6 height 70
type input "***"
click at [334, 370] on button at bounding box center [335, 366] width 32 height 28
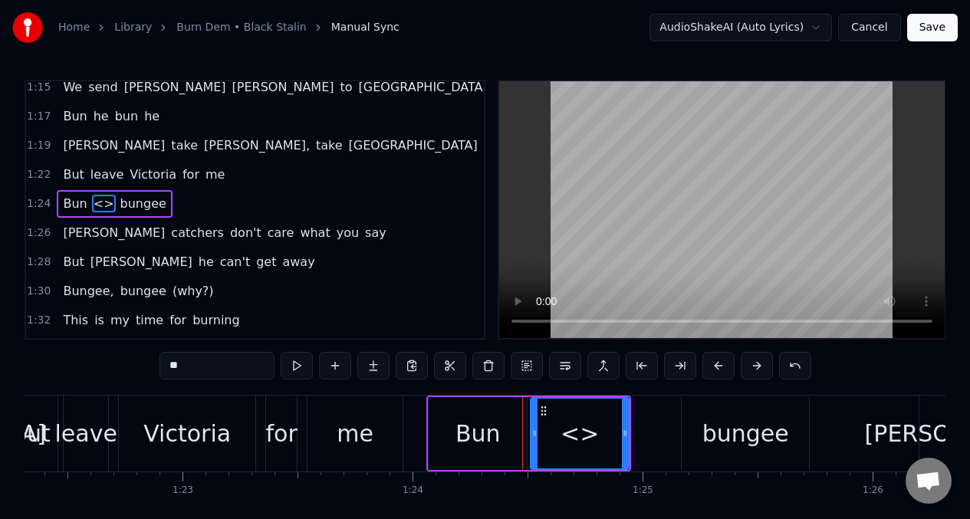
click at [205, 363] on input "**" at bounding box center [217, 366] width 115 height 28
type input "*"
click at [703, 442] on div "bungee" at bounding box center [745, 433] width 127 height 73
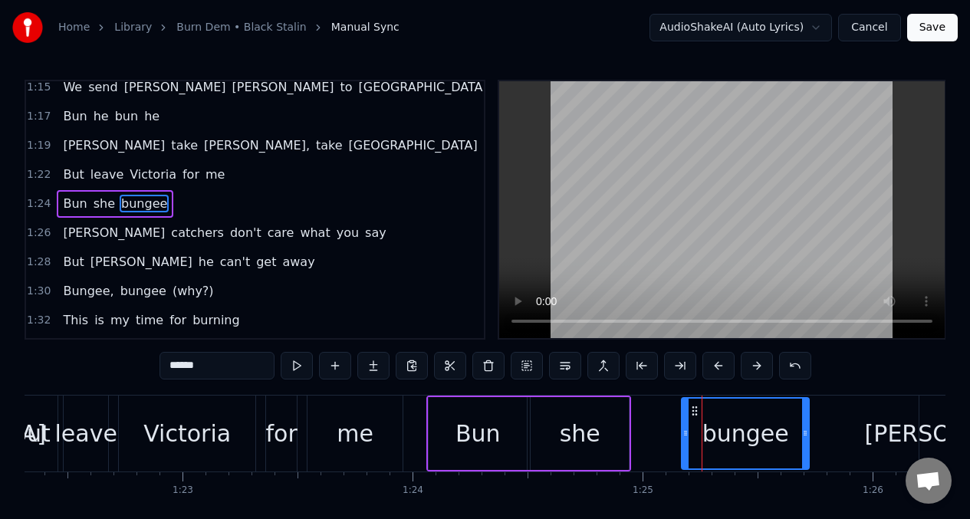
click at [582, 426] on div "she" at bounding box center [580, 434] width 41 height 35
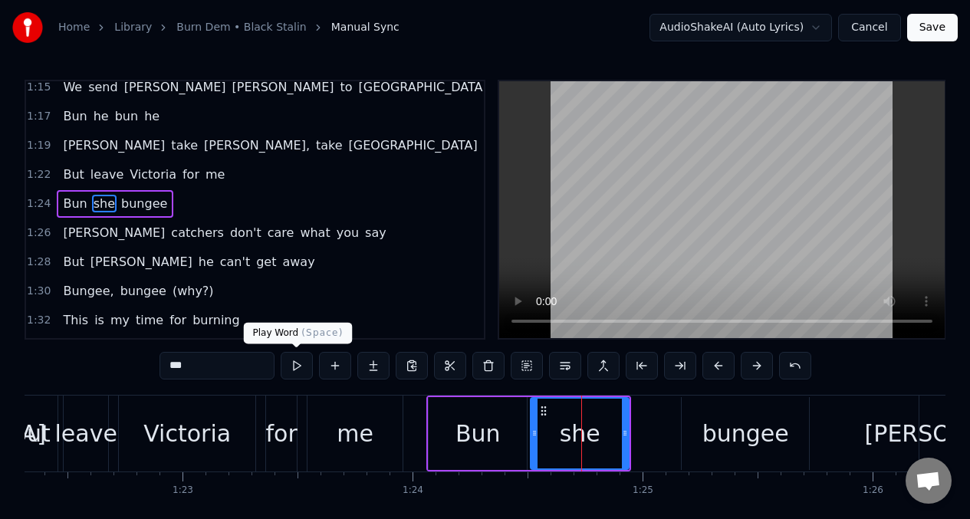
click at [292, 369] on button at bounding box center [297, 366] width 32 height 28
click at [721, 448] on div "bungee" at bounding box center [746, 434] width 87 height 35
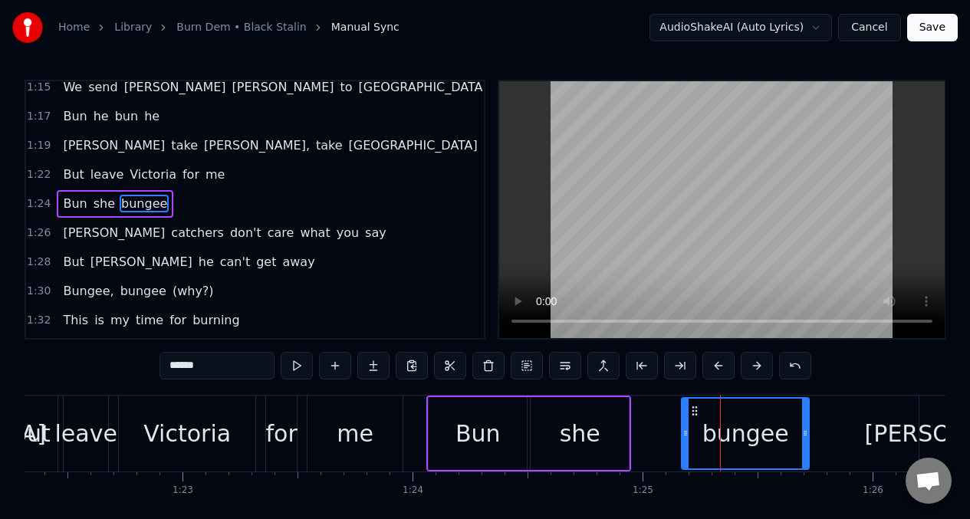
click at [215, 359] on input "******" at bounding box center [217, 366] width 115 height 28
click at [215, 367] on input "******" at bounding box center [217, 366] width 115 height 28
drag, startPoint x: 683, startPoint y: 432, endPoint x: 669, endPoint y: 432, distance: 14.6
click at [669, 432] on icon at bounding box center [672, 433] width 6 height 12
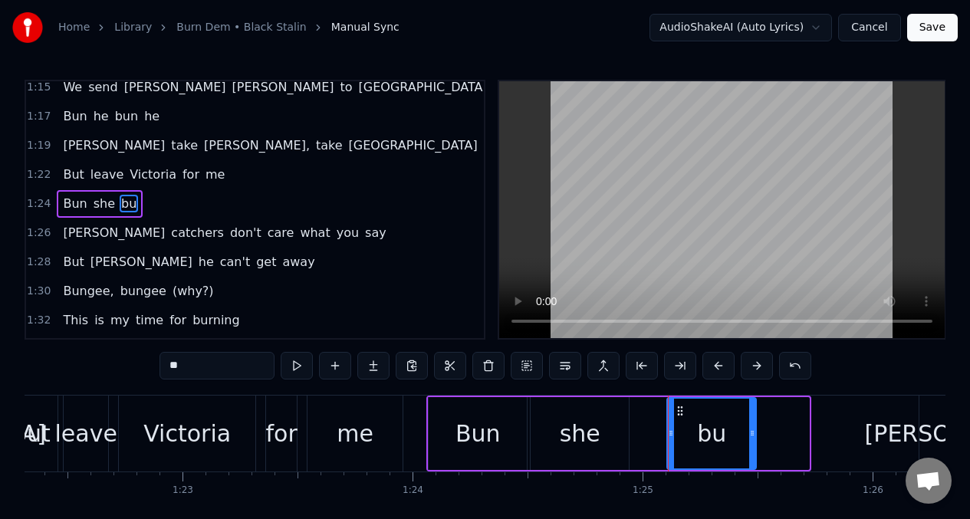
drag, startPoint x: 805, startPoint y: 430, endPoint x: 594, endPoint y: 420, distance: 211.1
click at [752, 434] on icon at bounding box center [752, 433] width 6 height 12
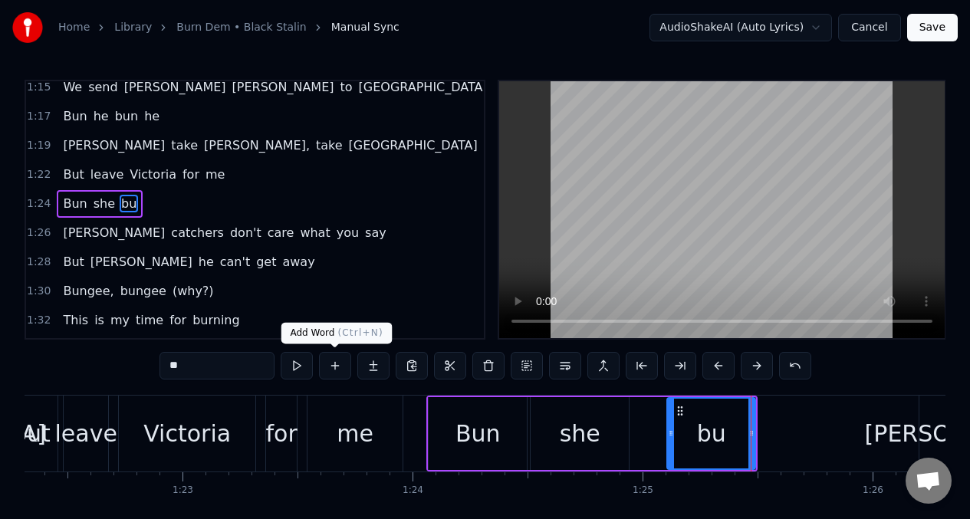
type input "**"
click at [334, 370] on button at bounding box center [335, 366] width 32 height 28
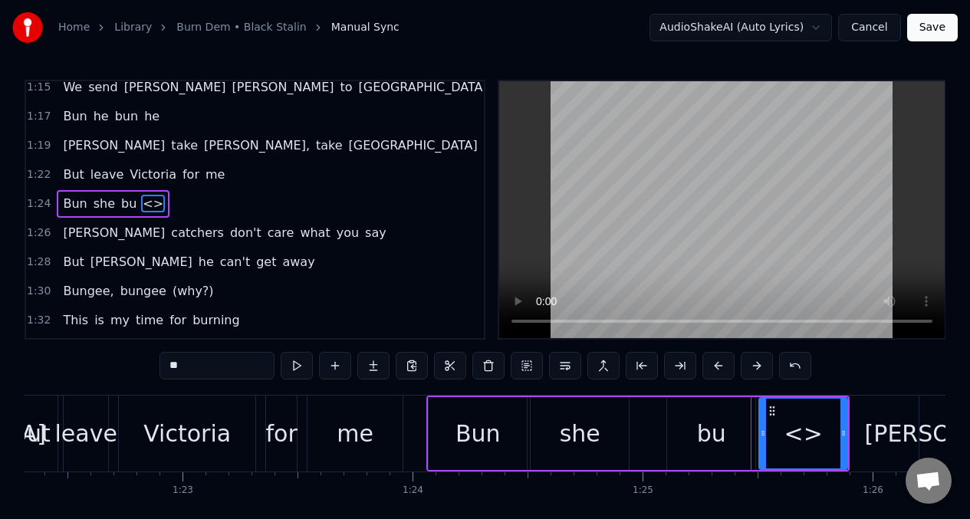
click at [183, 370] on input "**" at bounding box center [217, 366] width 115 height 28
type input "*"
type input "***"
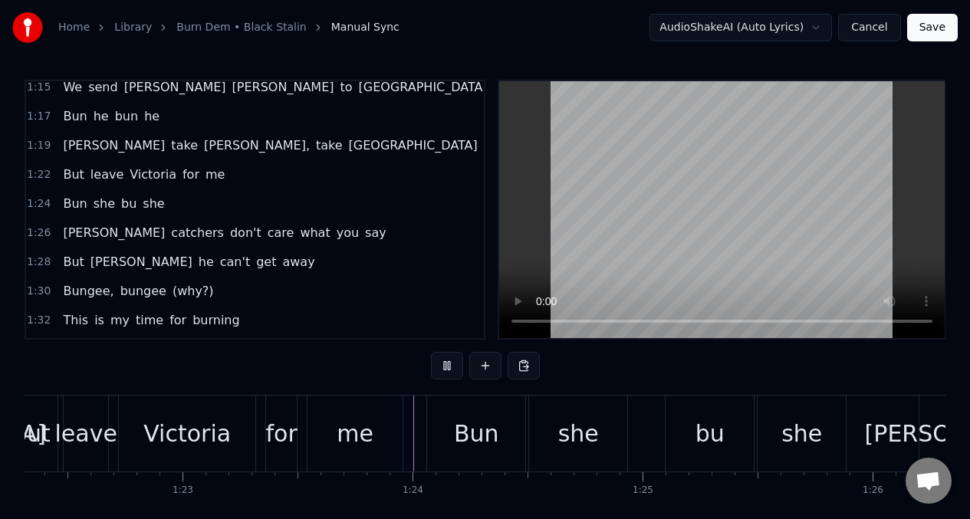
scroll to position [0, 20468]
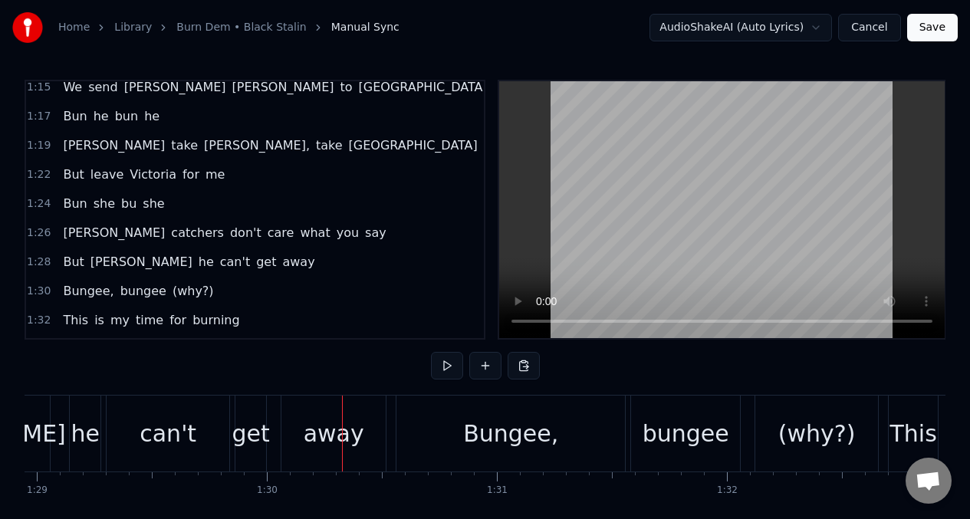
click at [120, 207] on span "bu" at bounding box center [129, 204] width 18 height 18
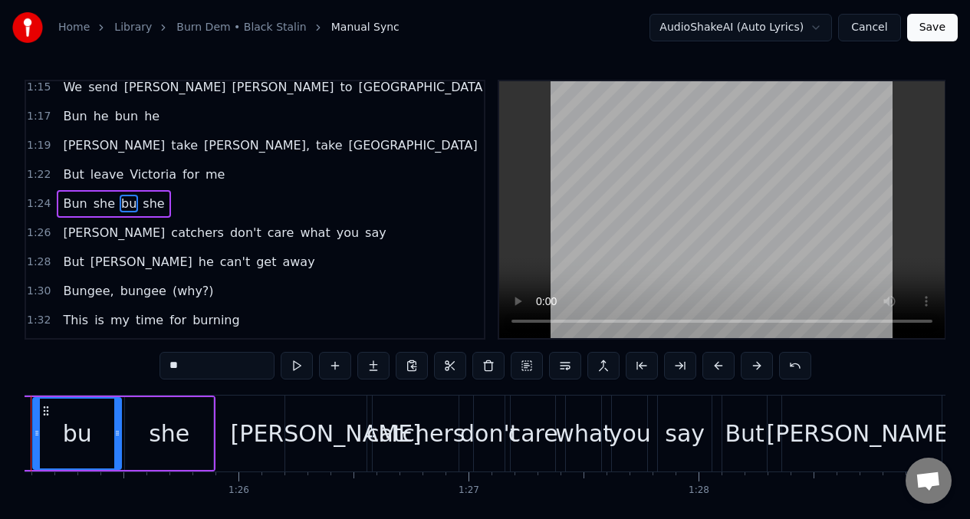
scroll to position [0, 19505]
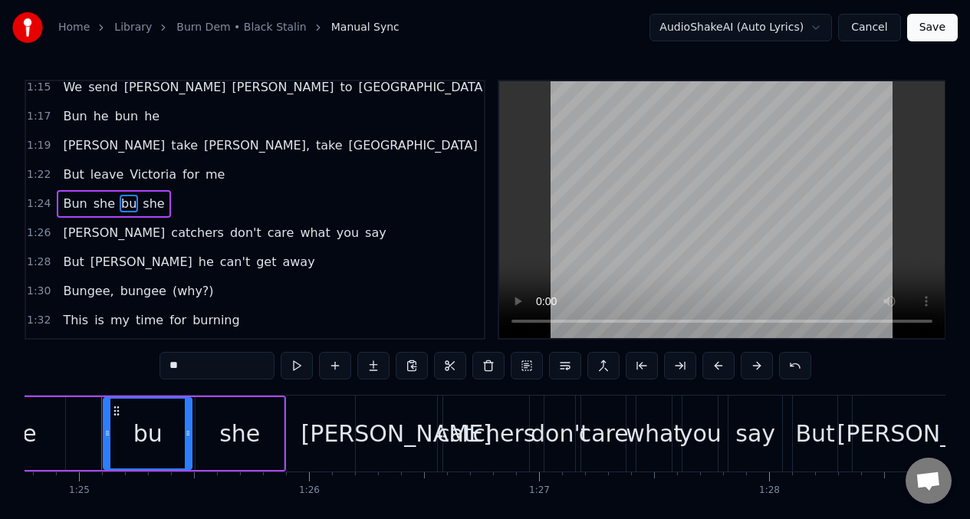
click at [192, 377] on input "**" at bounding box center [217, 366] width 115 height 28
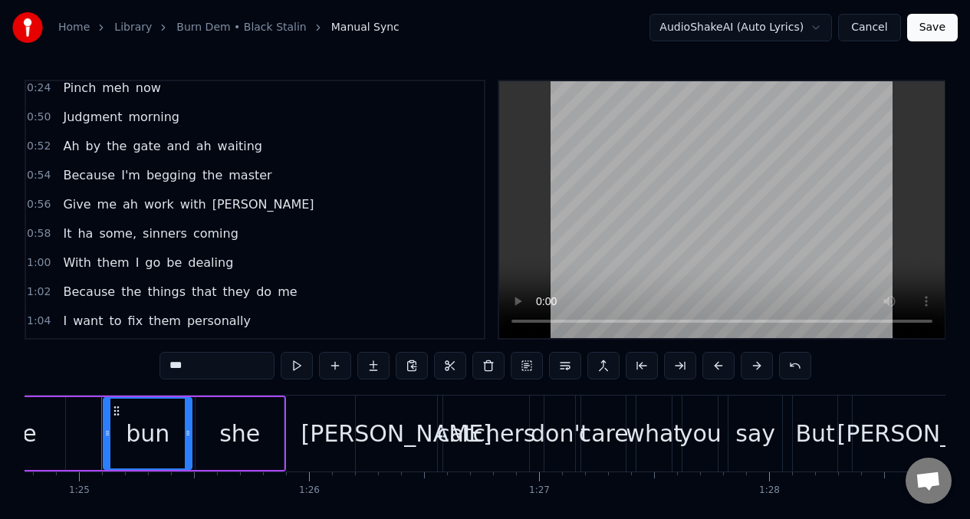
scroll to position [0, 0]
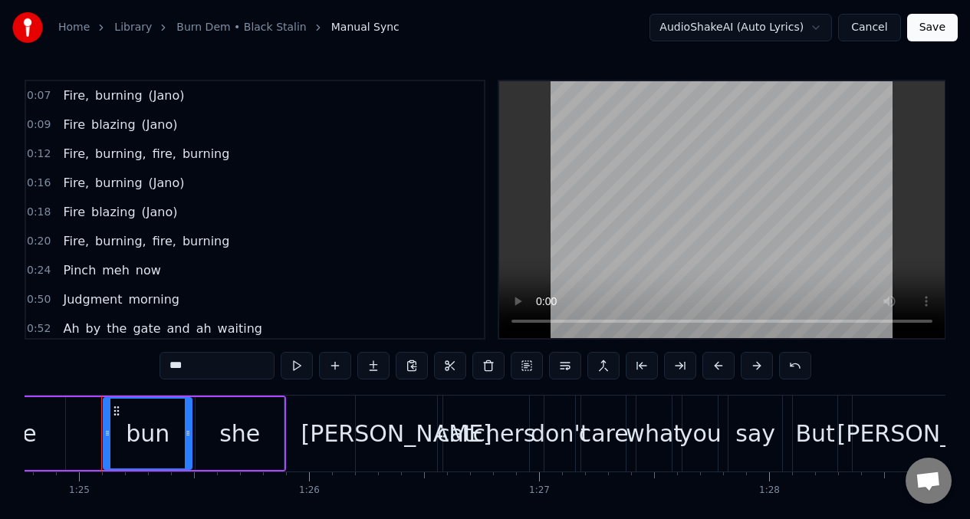
click at [67, 98] on span "Fire," at bounding box center [75, 96] width 29 height 18
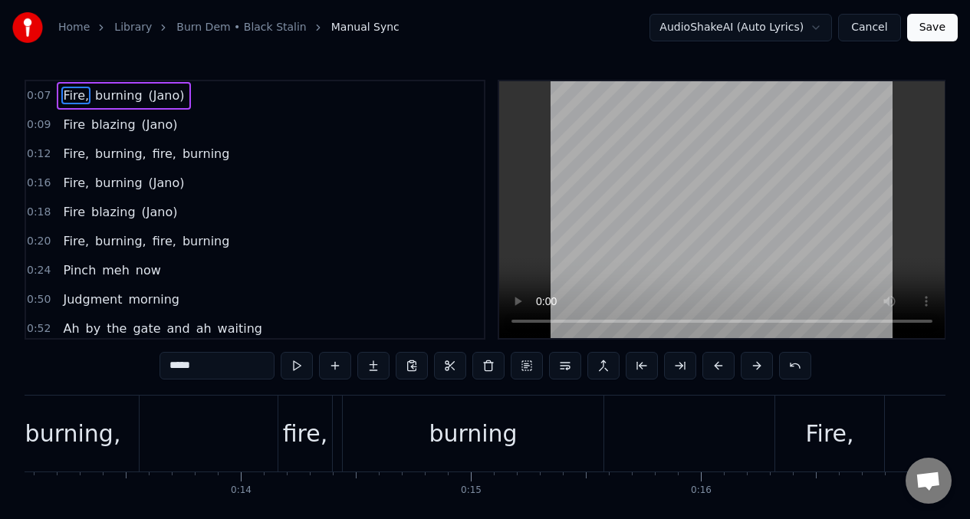
scroll to position [0, 1695]
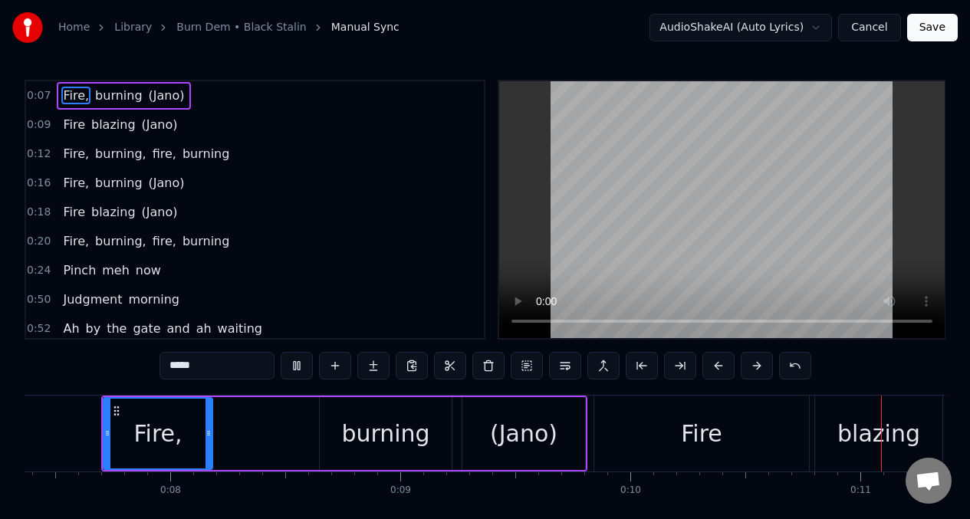
click at [66, 98] on span "Fire," at bounding box center [75, 96] width 29 height 18
click at [163, 364] on input "*****" at bounding box center [217, 366] width 115 height 28
click at [129, 94] on span "burning" at bounding box center [123, 96] width 50 height 18
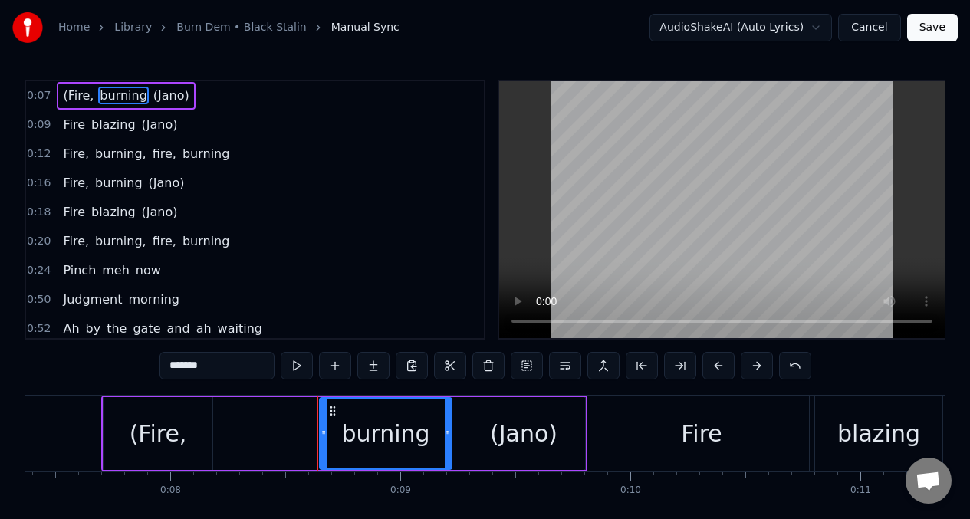
click at [228, 370] on input "*******" at bounding box center [217, 366] width 115 height 28
click at [168, 100] on span "(Jano)" at bounding box center [175, 96] width 39 height 18
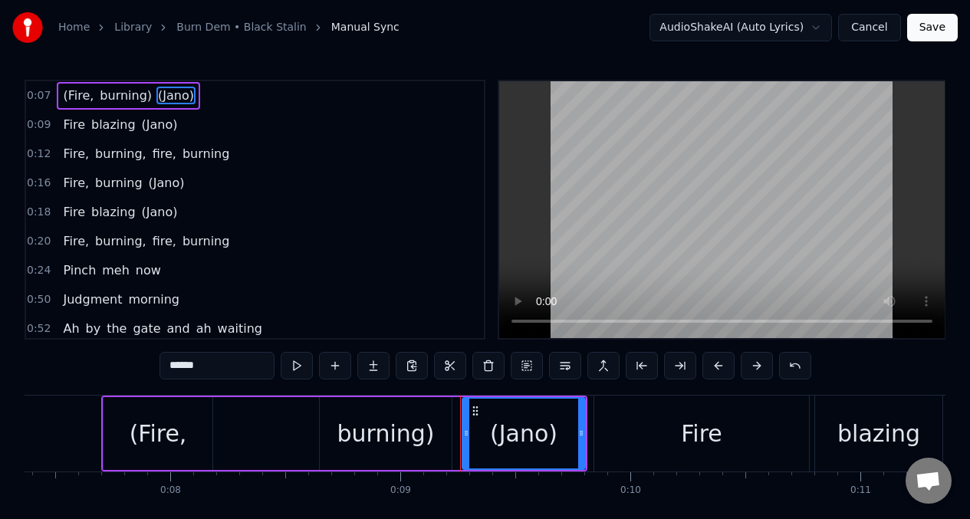
click at [220, 370] on input "******" at bounding box center [217, 366] width 115 height 28
type input "****"
click at [297, 373] on button at bounding box center [297, 366] width 32 height 28
click at [511, 438] on div "Jano" at bounding box center [524, 434] width 50 height 35
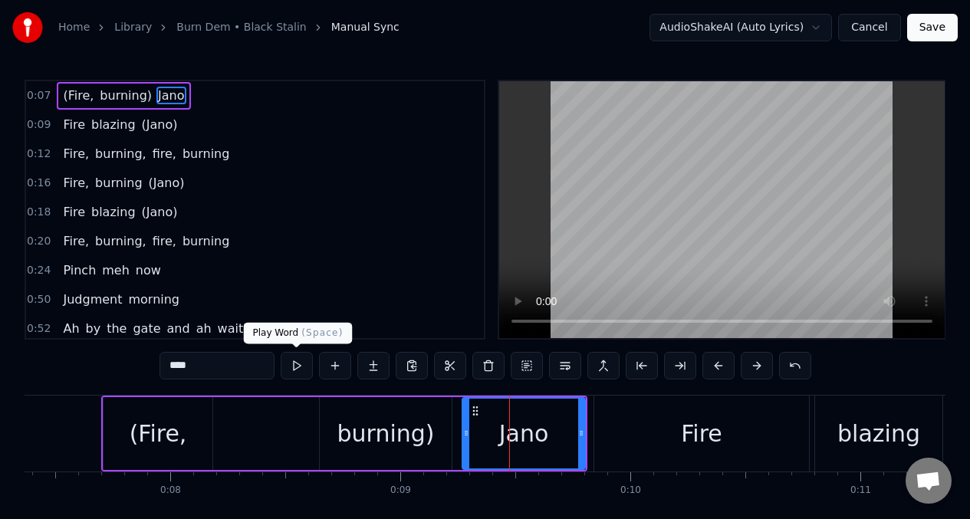
click at [292, 367] on button at bounding box center [297, 366] width 32 height 28
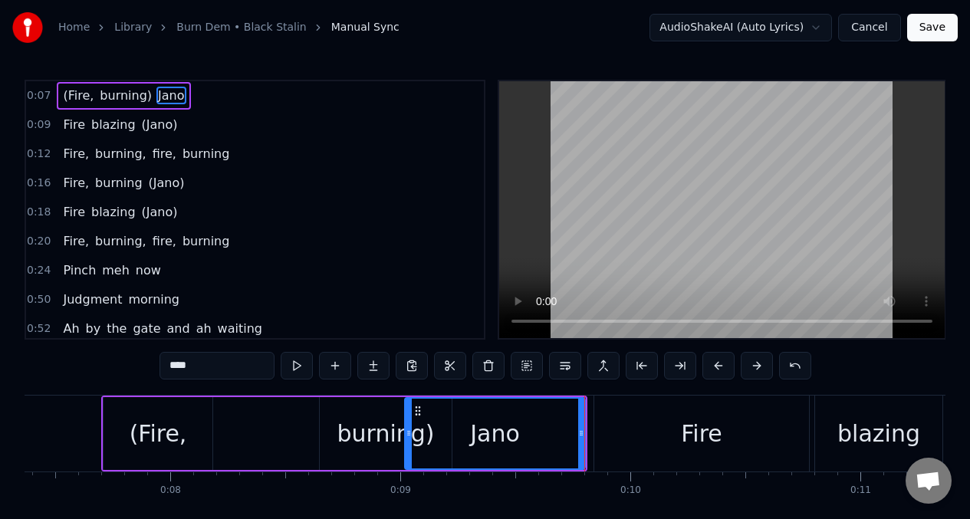
drag, startPoint x: 465, startPoint y: 427, endPoint x: 407, endPoint y: 432, distance: 58.5
click at [407, 432] on icon at bounding box center [409, 433] width 6 height 12
click at [298, 366] on button at bounding box center [297, 366] width 32 height 28
drag, startPoint x: 407, startPoint y: 420, endPoint x: 437, endPoint y: 424, distance: 31.0
click at [437, 424] on div at bounding box center [439, 434] width 6 height 70
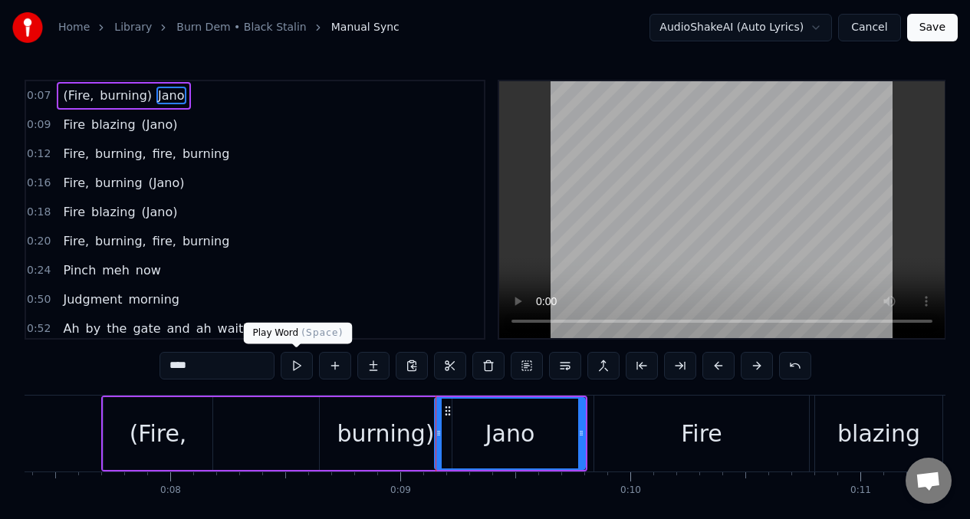
click at [298, 369] on button at bounding box center [297, 366] width 32 height 28
click at [930, 30] on button "Save" at bounding box center [932, 28] width 51 height 28
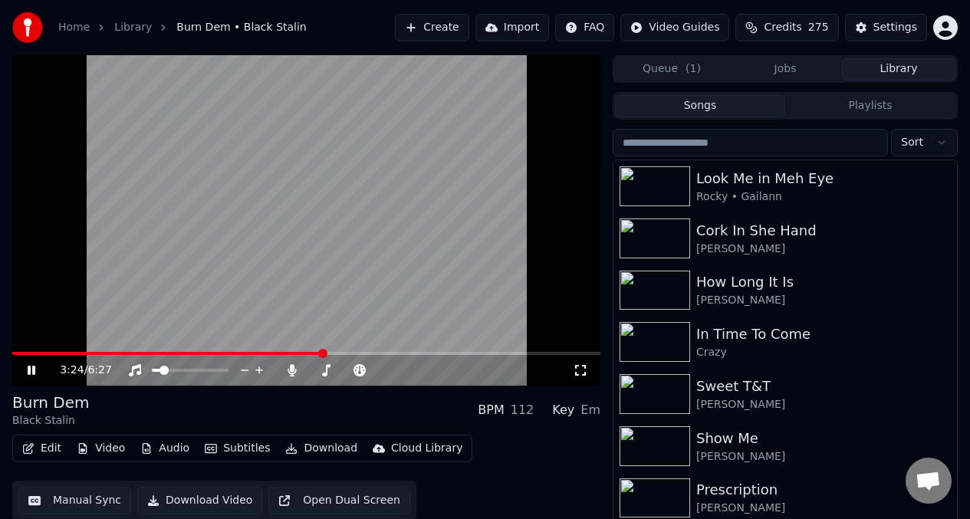
click at [320, 149] on video at bounding box center [306, 220] width 588 height 331
